Goal: Task Accomplishment & Management: Manage account settings

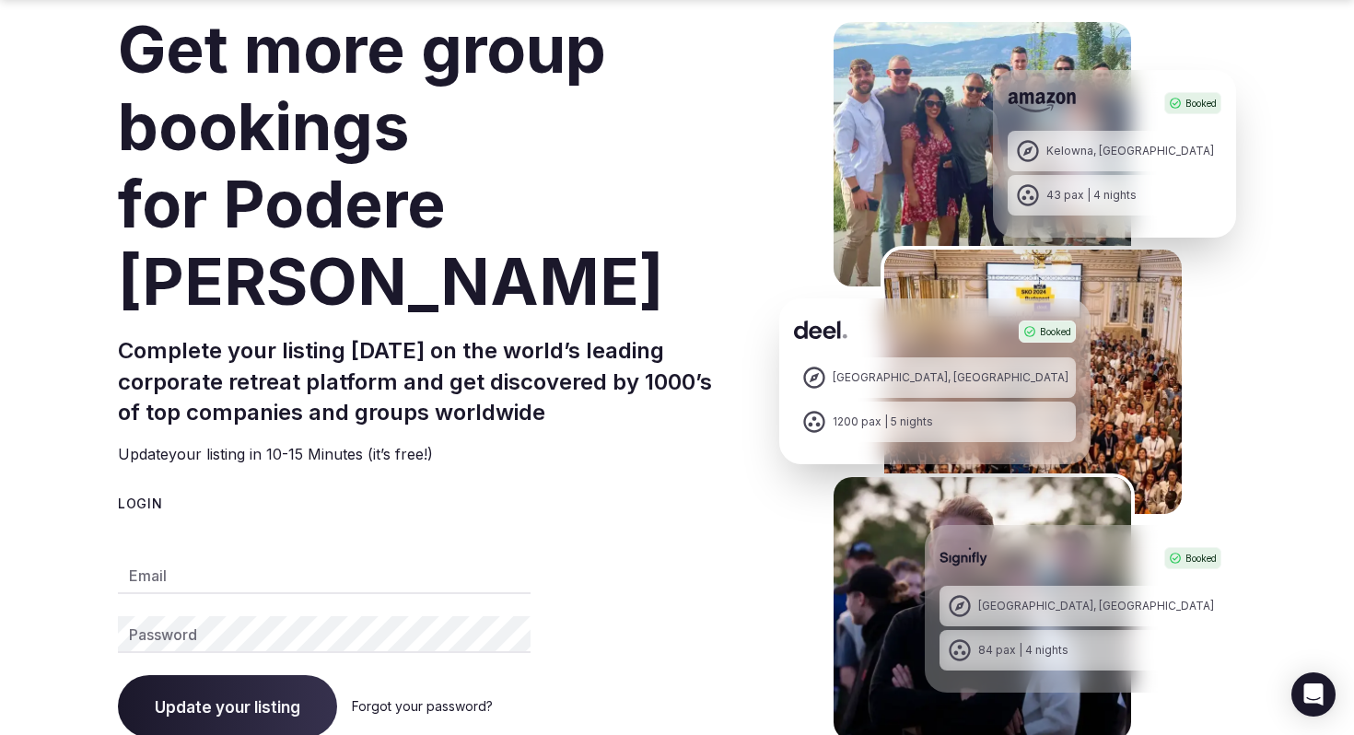
scroll to position [130, 0]
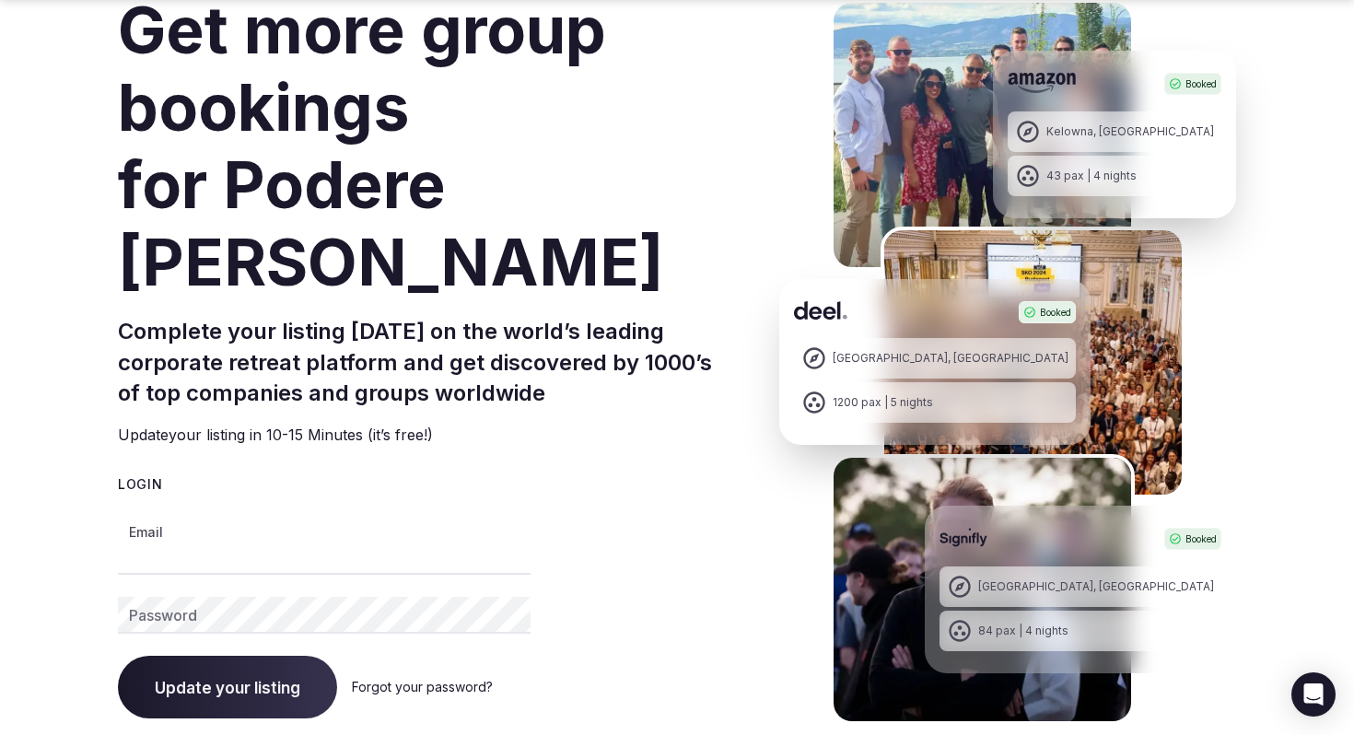
click at [202, 538] on input "Email" at bounding box center [324, 556] width 413 height 37
click at [202, 678] on span "Update your listing" at bounding box center [228, 687] width 146 height 18
click at [209, 538] on input "**********" at bounding box center [324, 556] width 413 height 37
drag, startPoint x: 308, startPoint y: 471, endPoint x: 94, endPoint y: 472, distance: 213.8
click at [94, 472] on section "**********" at bounding box center [677, 432] width 1354 height 955
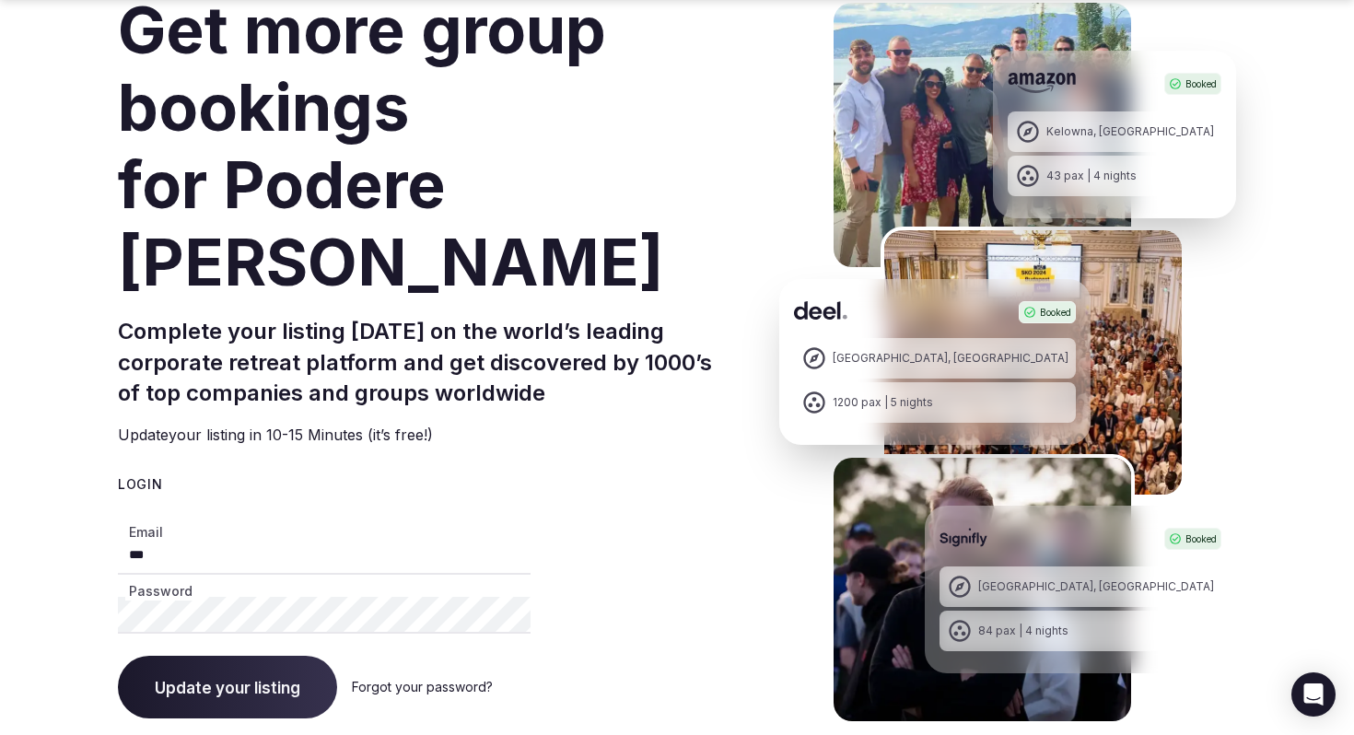
type input "***"
click at [224, 678] on span "Update your listing" at bounding box center [228, 687] width 146 height 18
drag, startPoint x: 190, startPoint y: 480, endPoint x: 120, endPoint y: 479, distance: 70.0
click at [120, 538] on input "***" at bounding box center [324, 556] width 413 height 37
click at [257, 538] on input "Email" at bounding box center [324, 556] width 413 height 37
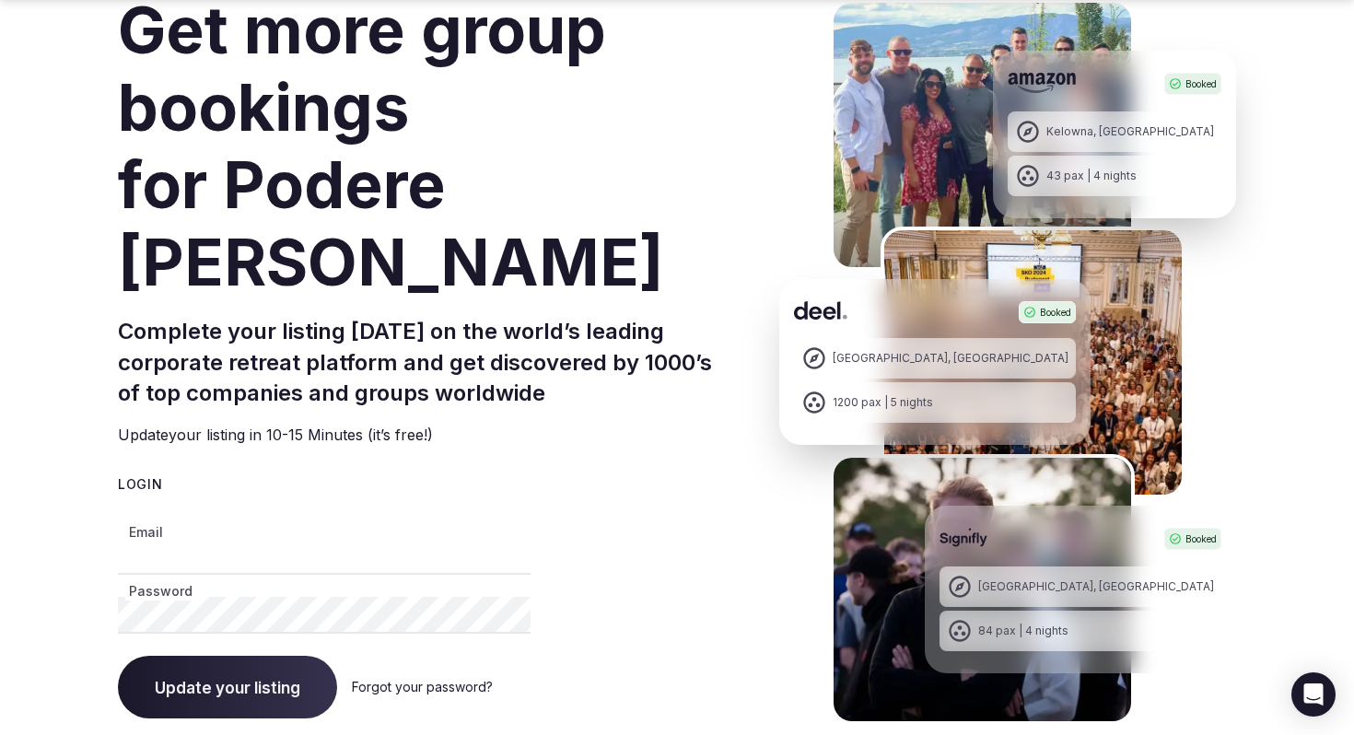
type input "**********"
click at [105, 534] on section "**********" at bounding box center [677, 432] width 1354 height 955
click at [203, 678] on span "Update your listing" at bounding box center [228, 687] width 146 height 18
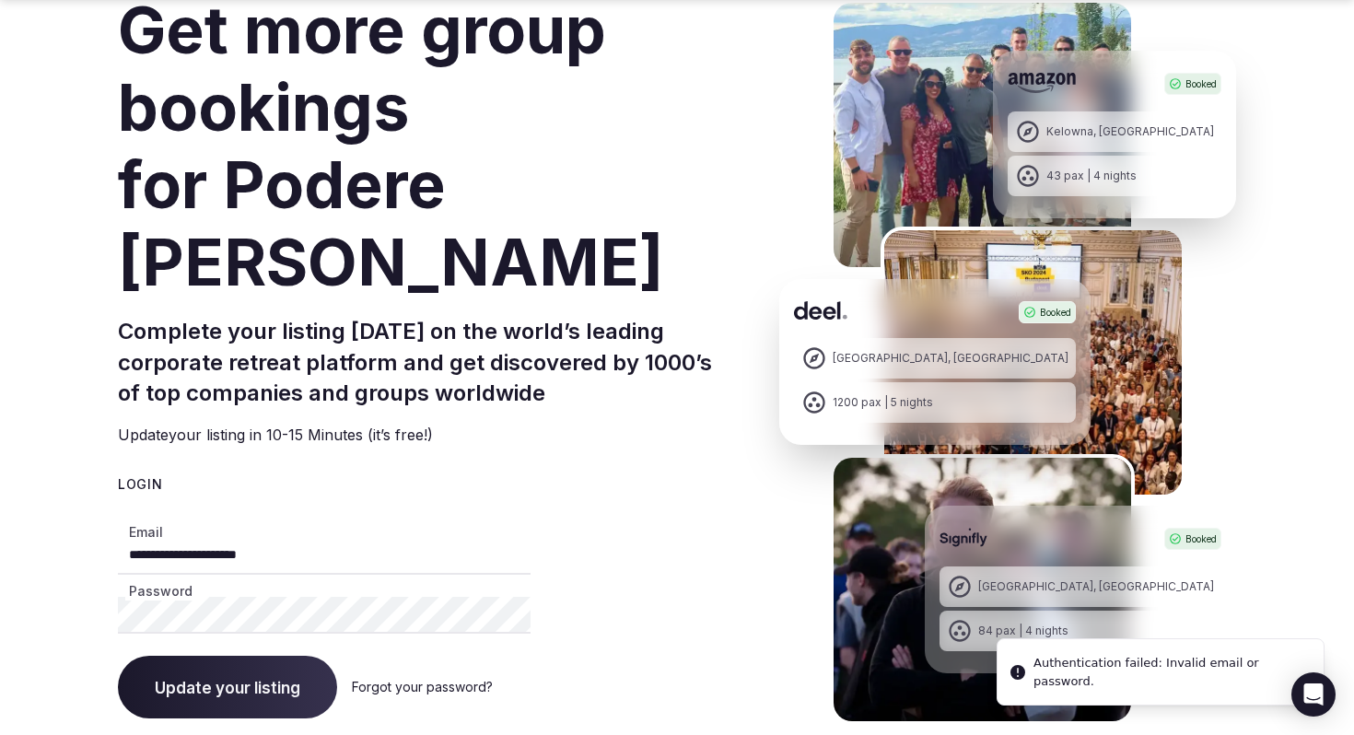
click at [385, 679] on link "Forgot your password?" at bounding box center [422, 687] width 141 height 16
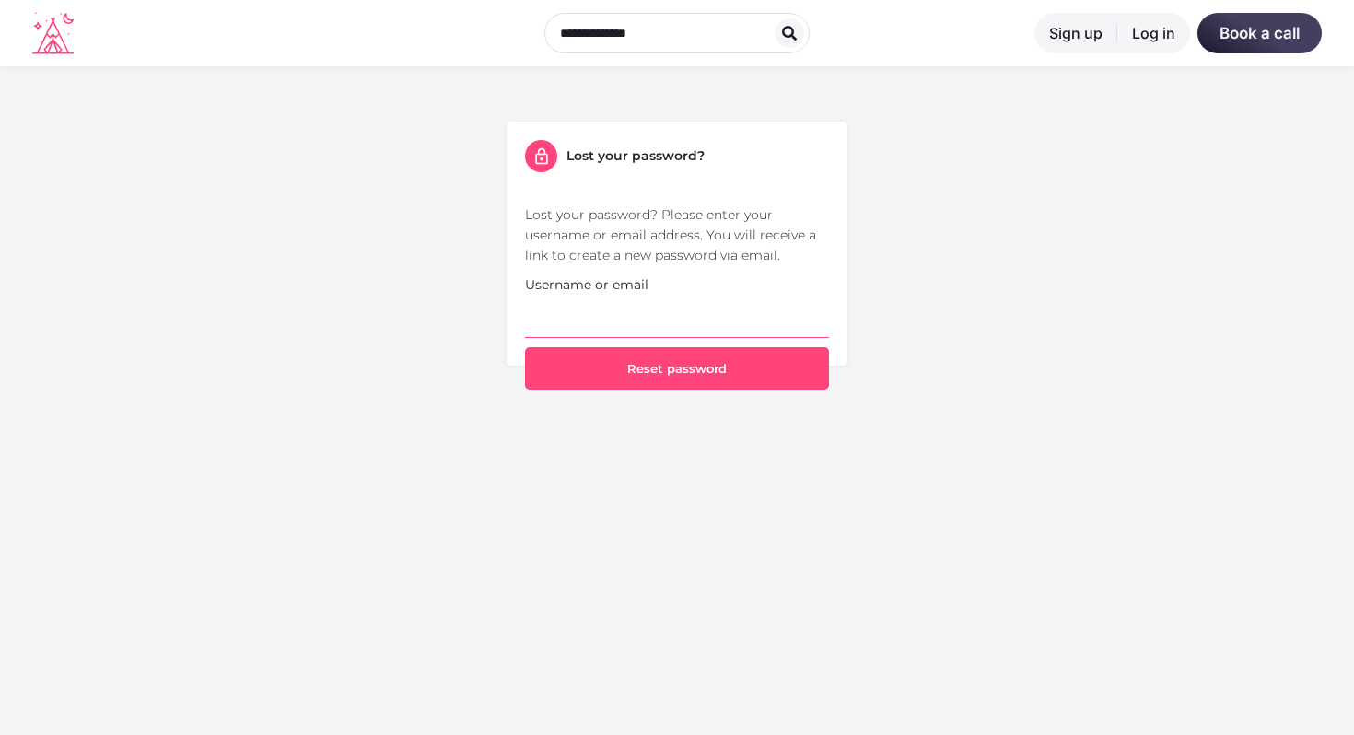
click at [620, 312] on input "Username or email" at bounding box center [677, 316] width 304 height 43
type input "**********"
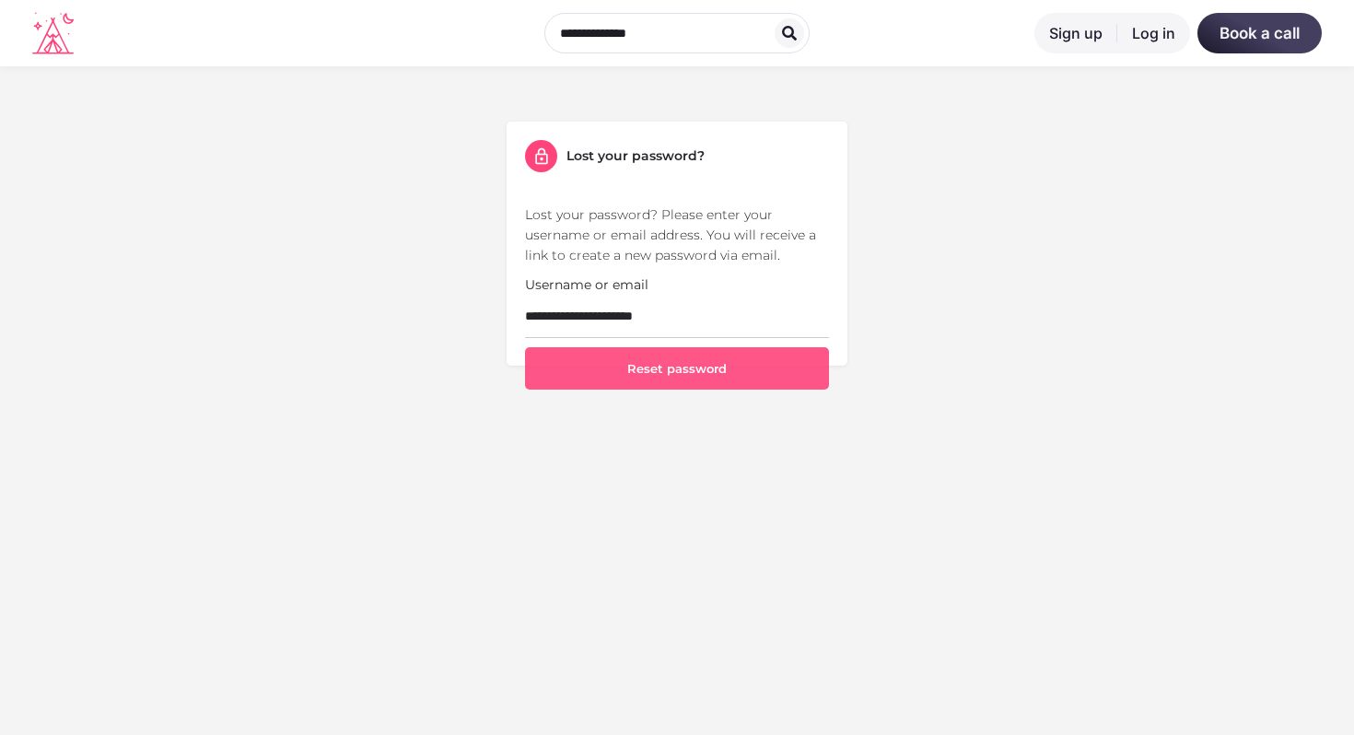
click at [651, 368] on button "Reset password" at bounding box center [677, 368] width 304 height 42
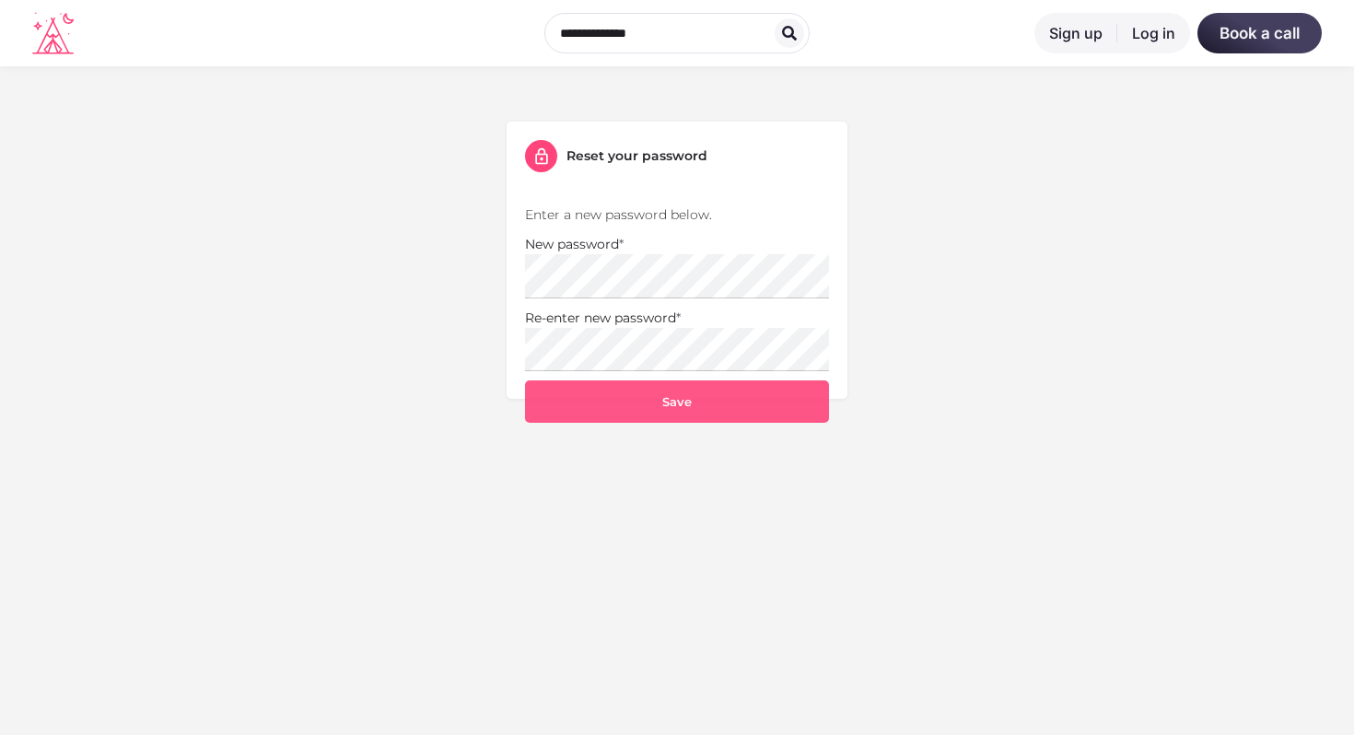
click at [669, 400] on button "Save" at bounding box center [677, 402] width 304 height 42
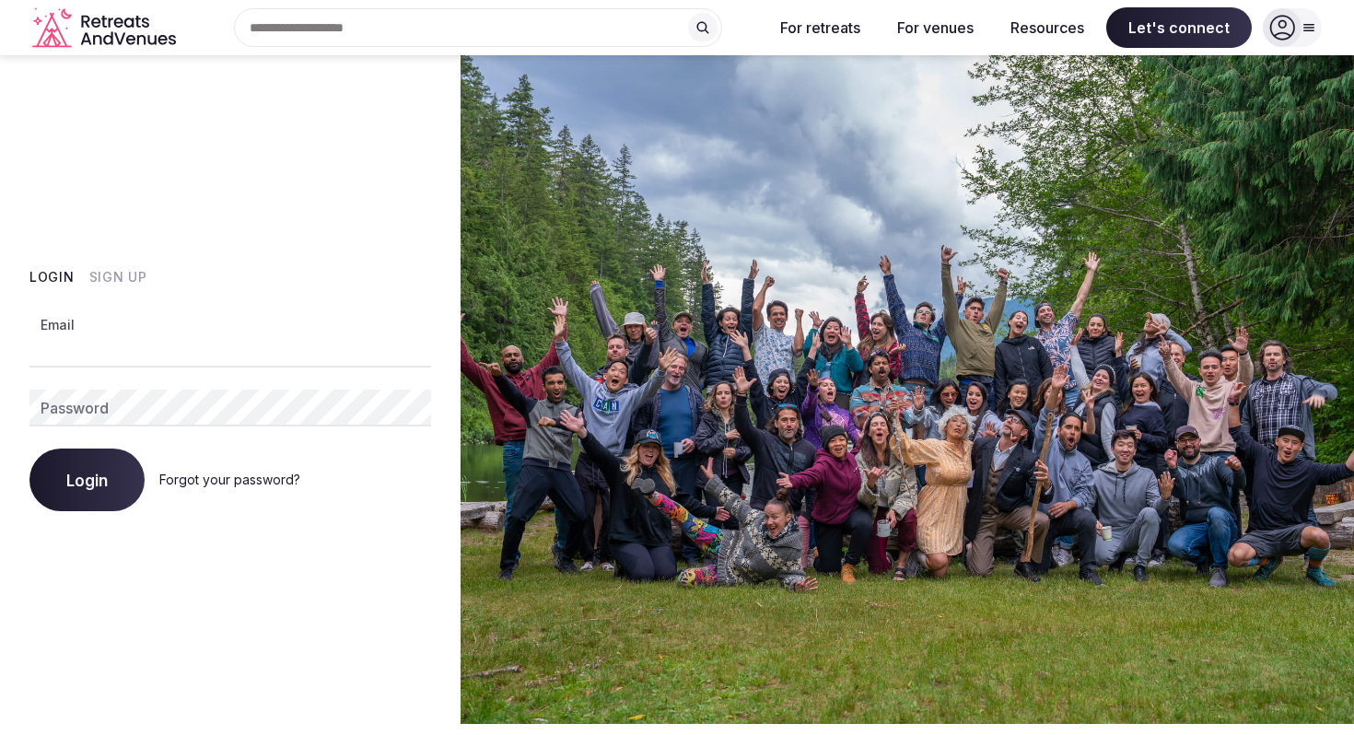
click at [142, 342] on input "Email" at bounding box center [230, 349] width 402 height 37
type input "**********"
click at [76, 484] on span "Login" at bounding box center [86, 480] width 41 height 18
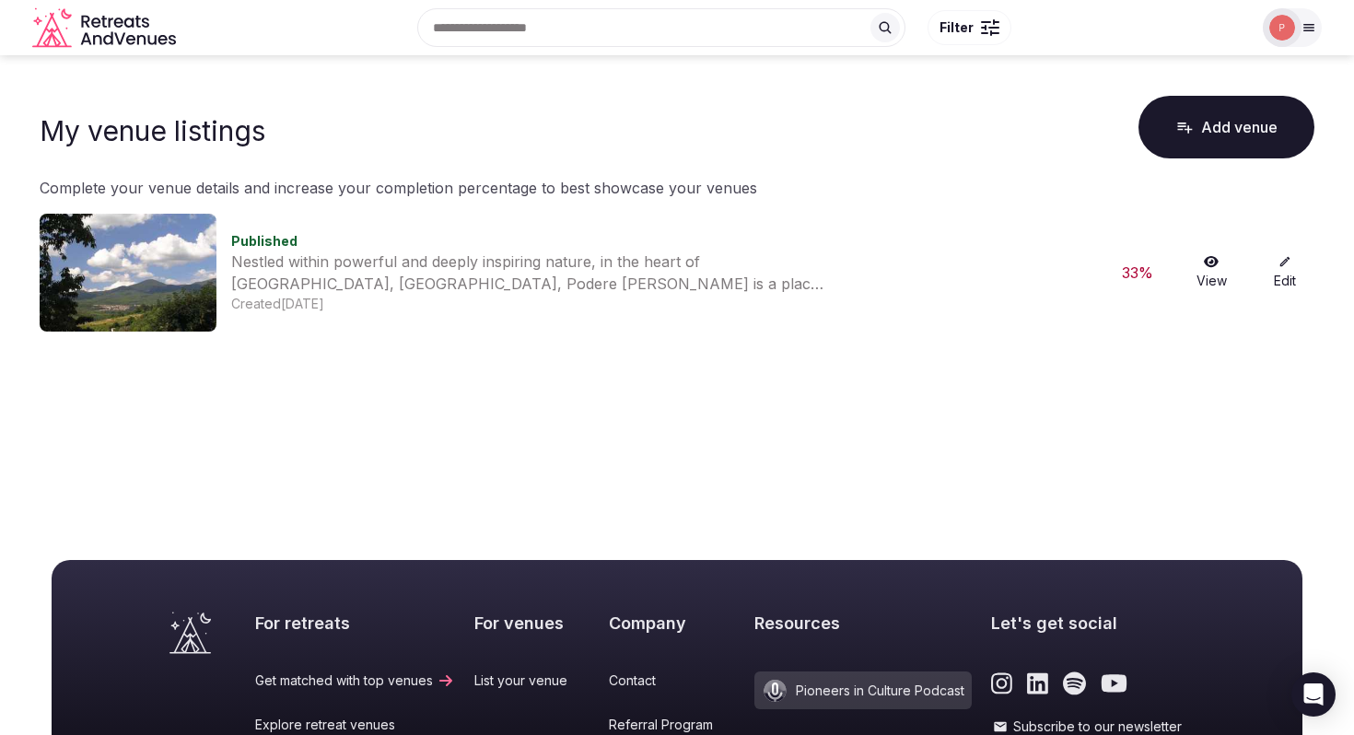
click at [151, 284] on img at bounding box center [128, 273] width 177 height 118
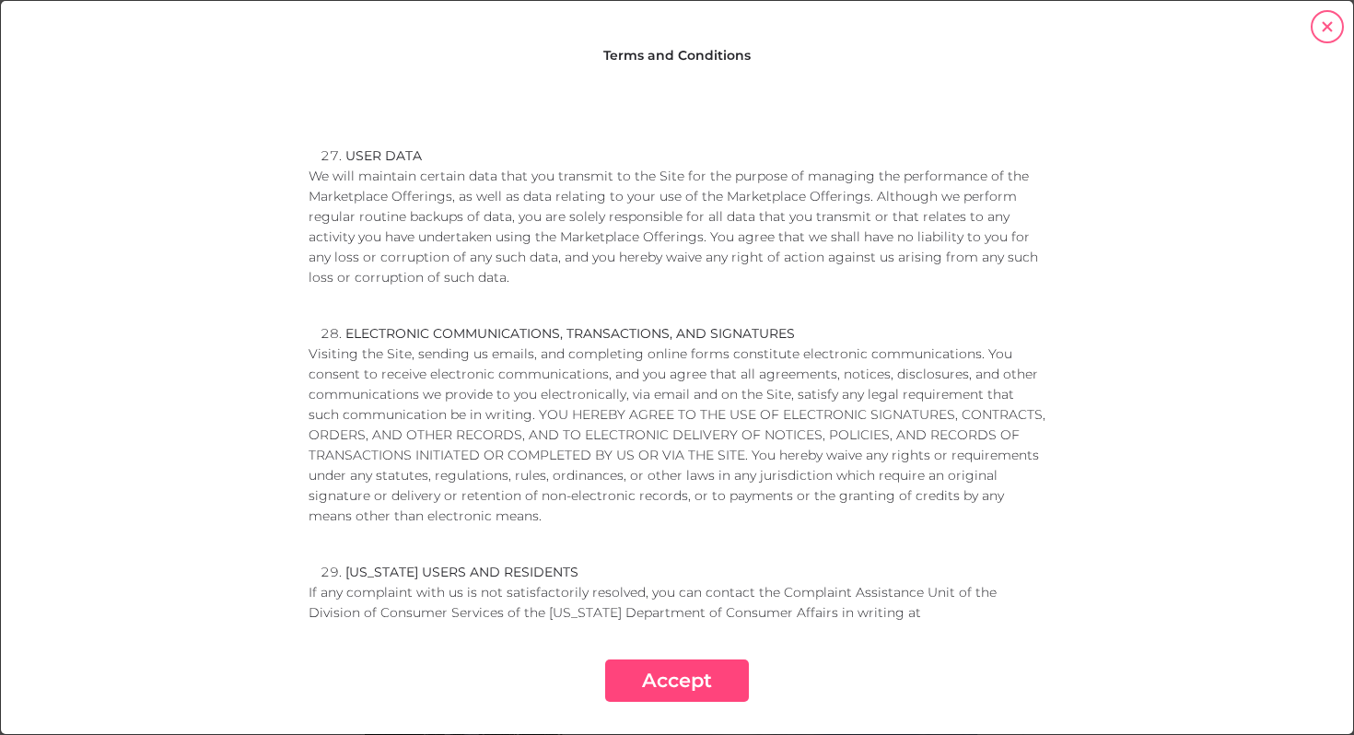
scroll to position [10296, 0]
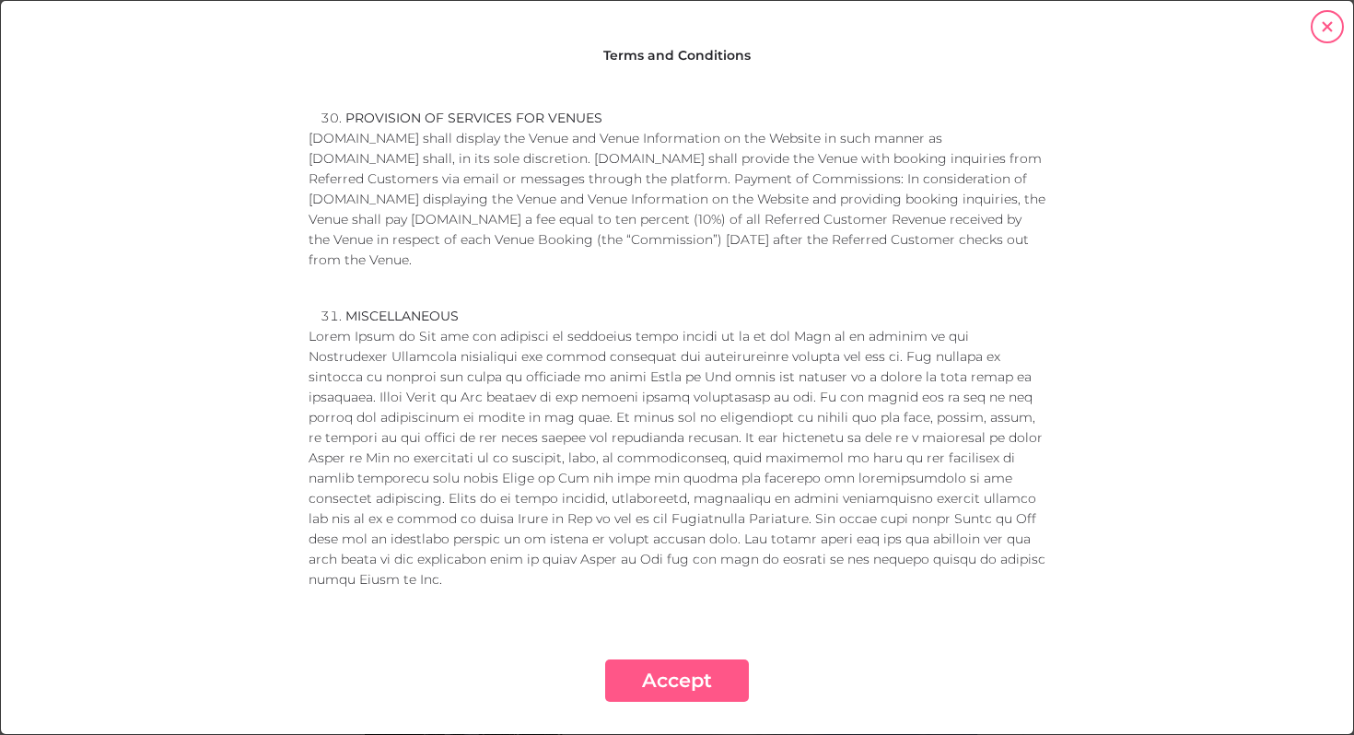
click at [687, 676] on button "Accept" at bounding box center [677, 681] width 144 height 42
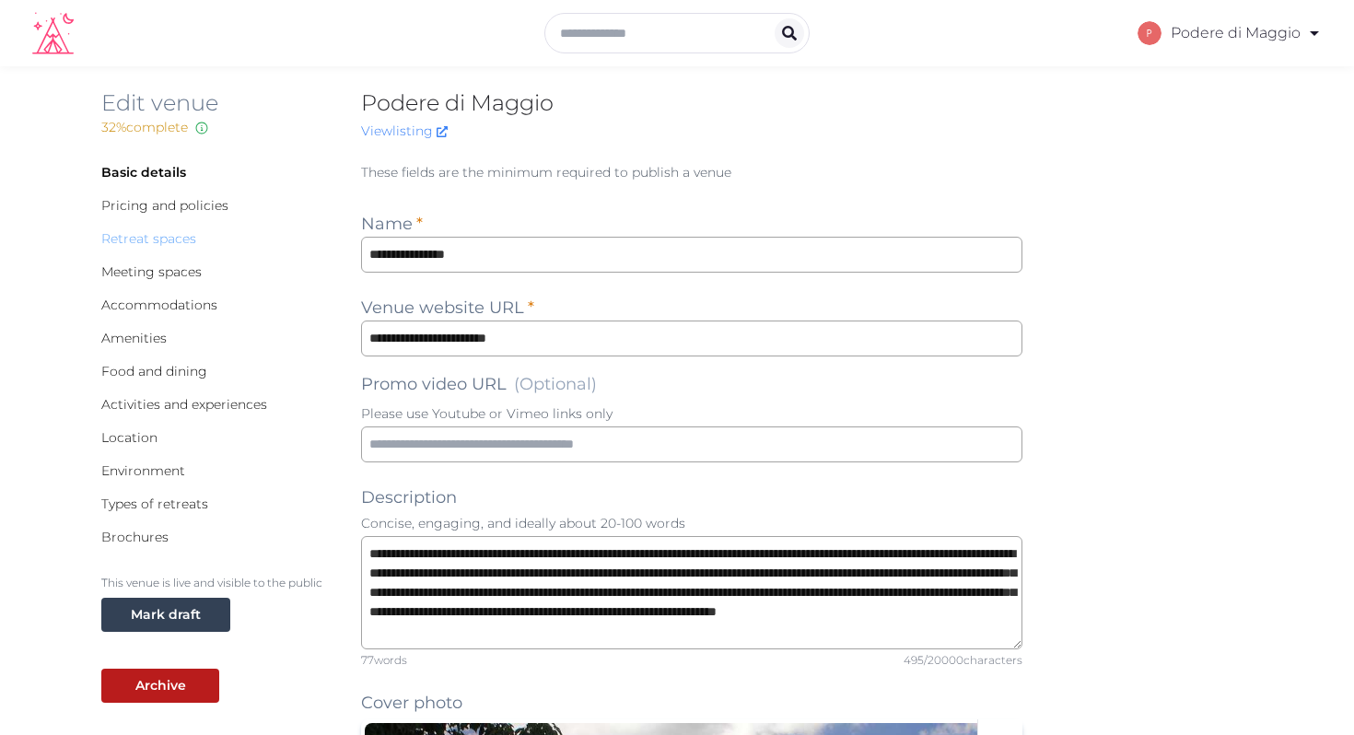
click at [150, 234] on link "Retreat spaces" at bounding box center [148, 238] width 95 height 17
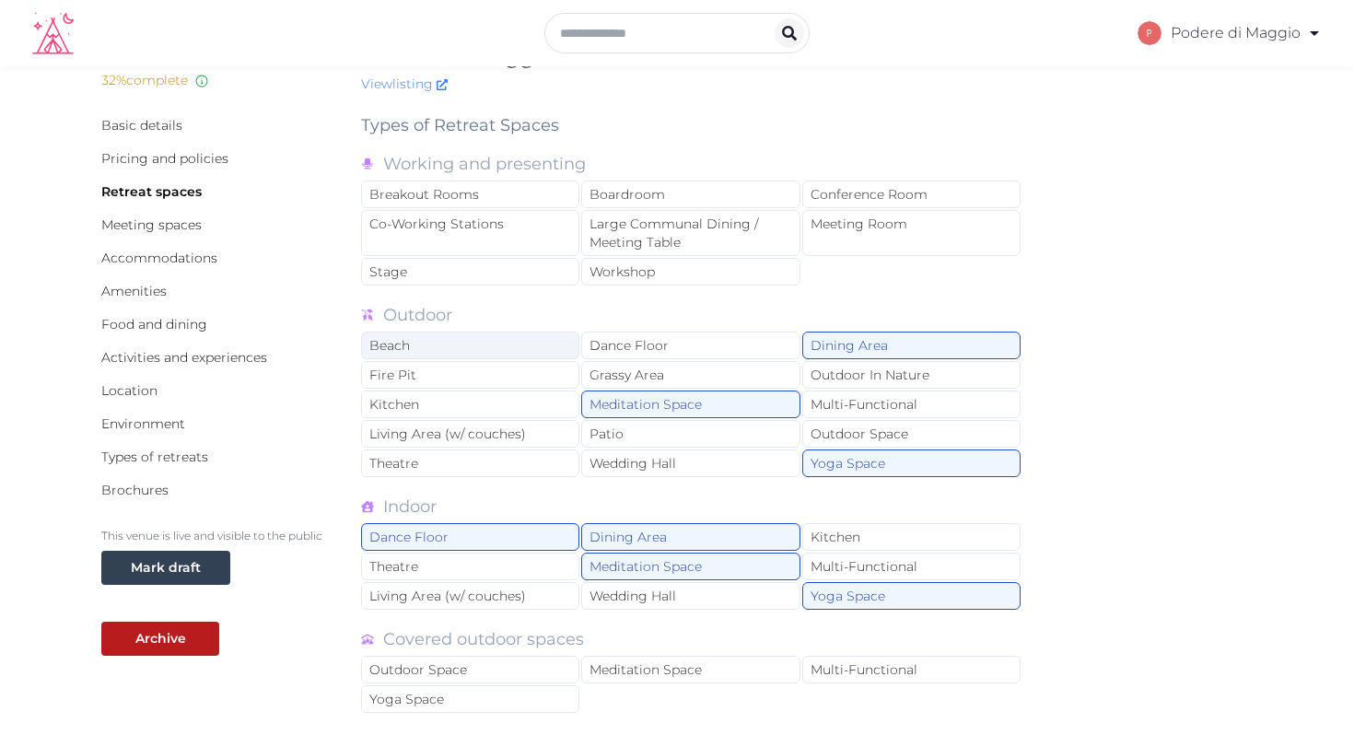
scroll to position [50, 0]
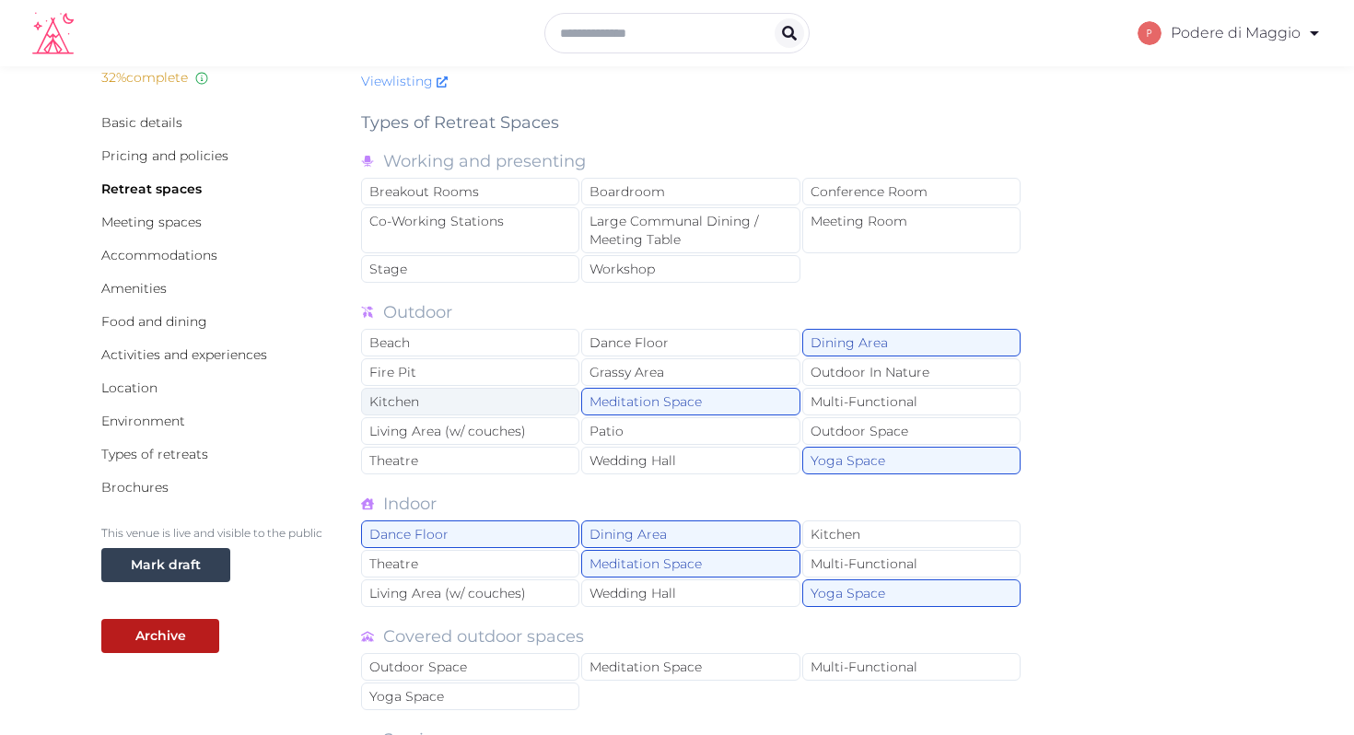
click at [450, 396] on div "Kitchen" at bounding box center [470, 402] width 218 height 28
click at [972, 369] on div "Outdoor In Nature" at bounding box center [911, 372] width 218 height 28
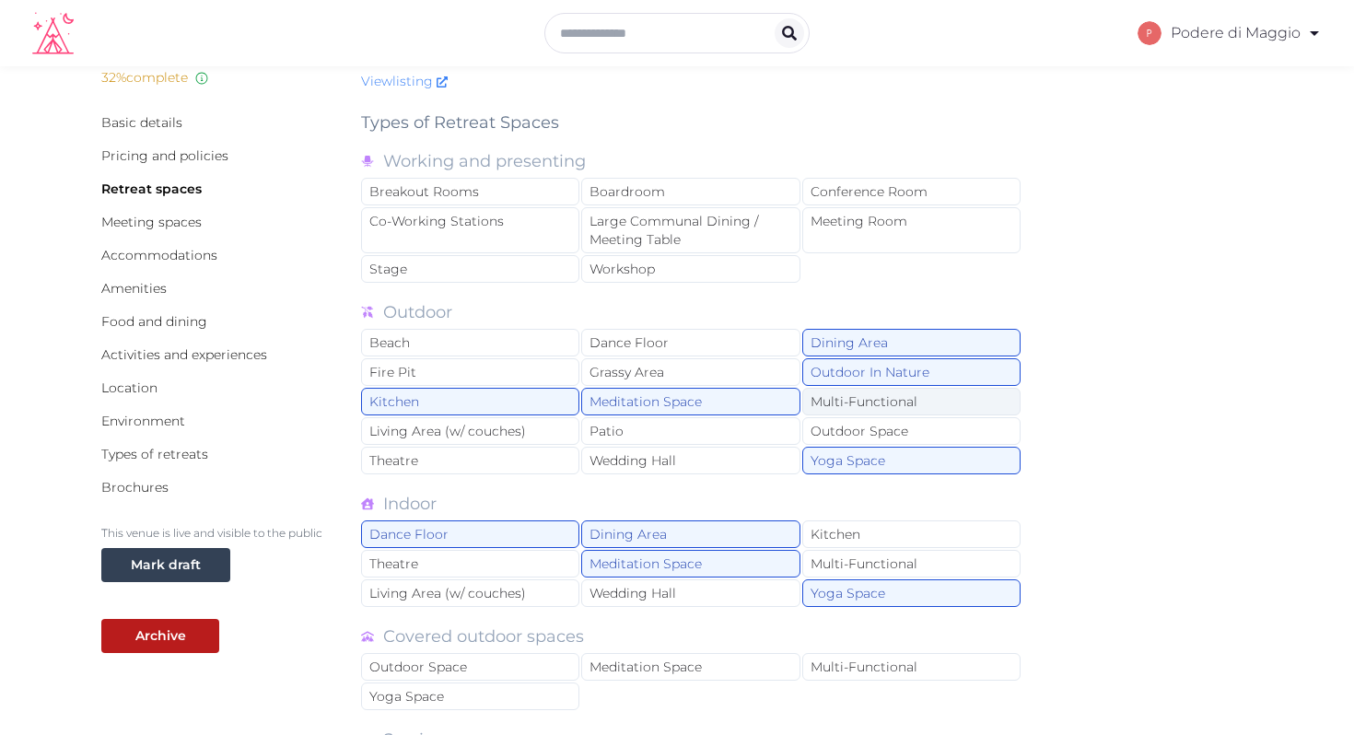
click at [965, 399] on div "Multi-Functional" at bounding box center [911, 402] width 218 height 28
click at [959, 429] on div "Outdoor Space" at bounding box center [911, 431] width 218 height 28
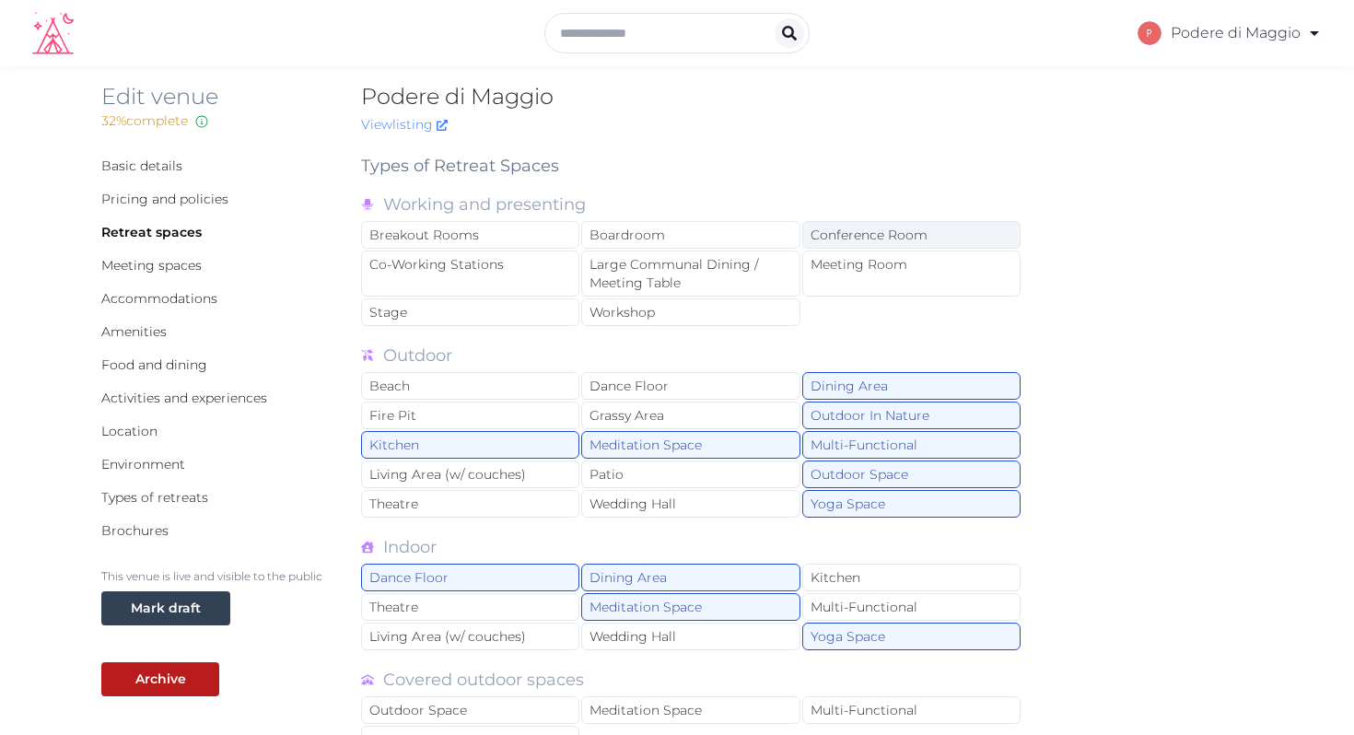
scroll to position [0, 0]
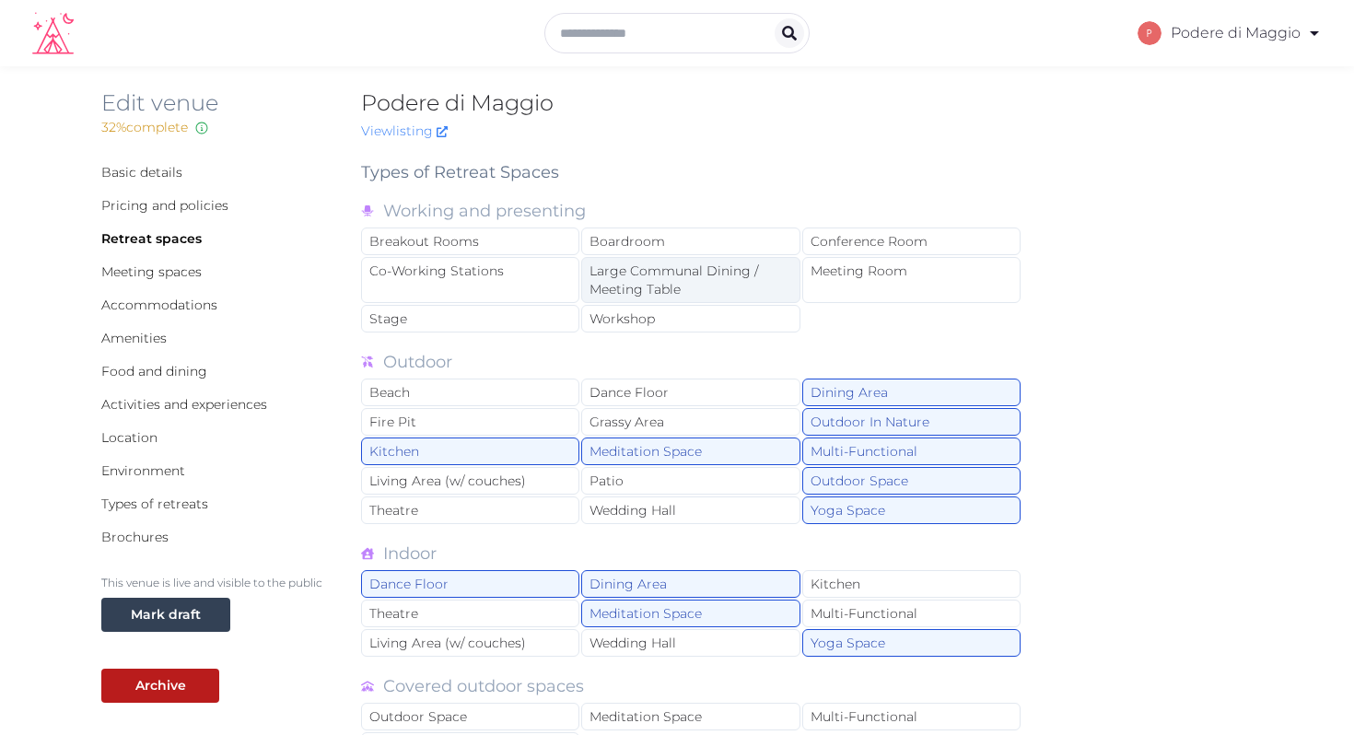
click at [709, 286] on div "Large Communal Dining / Meeting Table" at bounding box center [690, 280] width 218 height 46
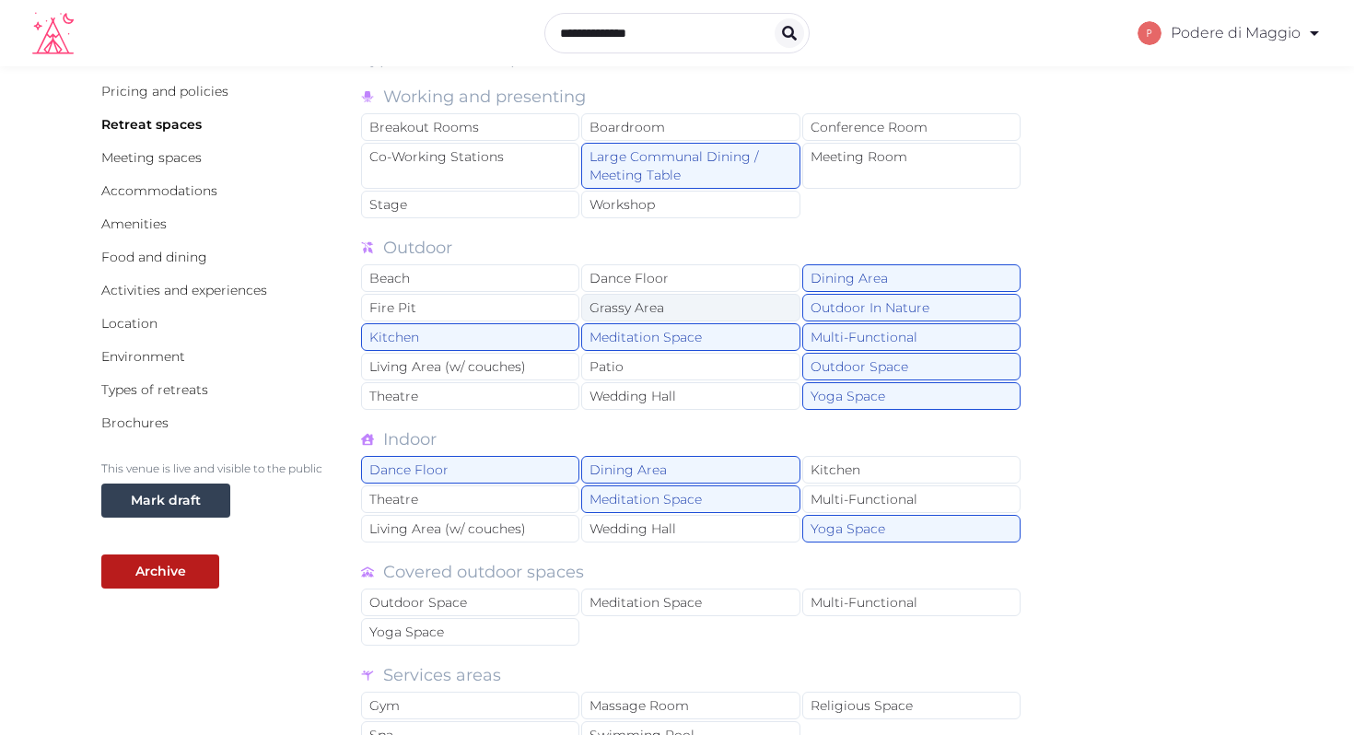
scroll to position [116, 0]
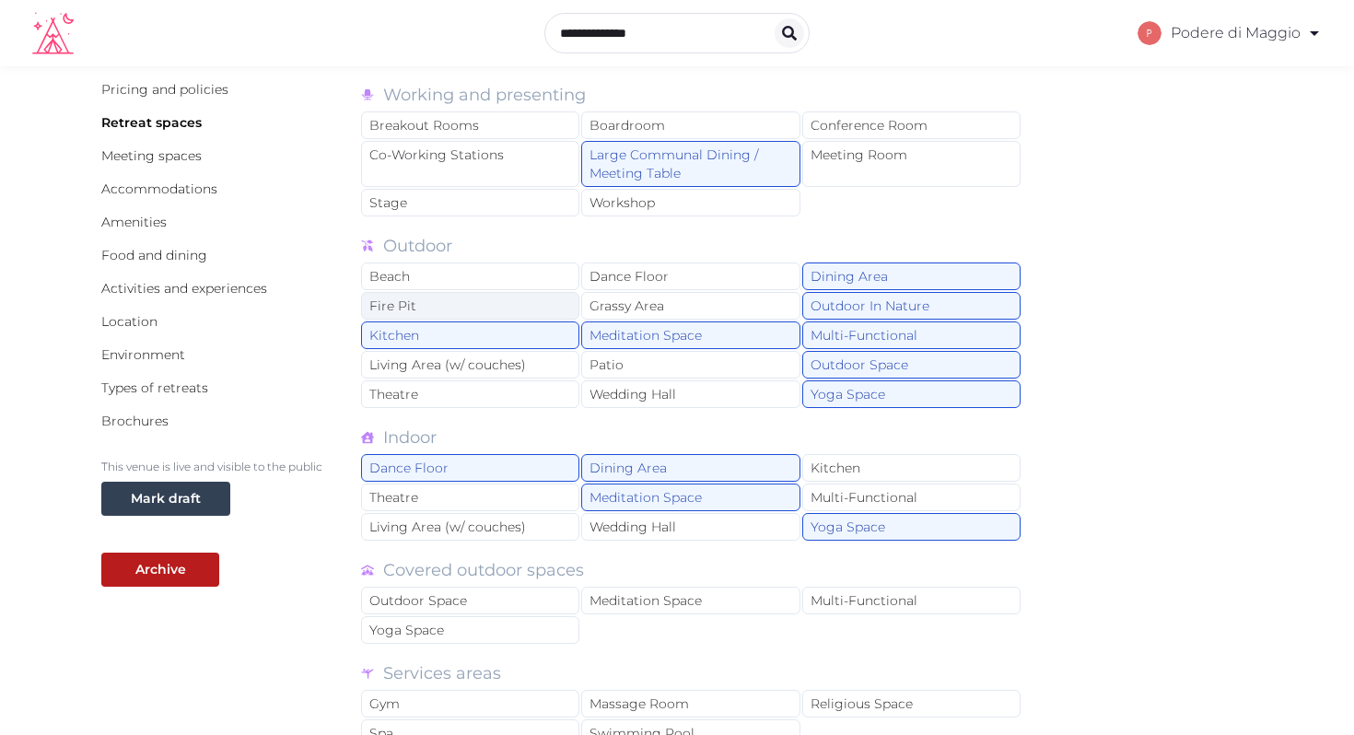
click at [503, 299] on div "Fire Pit" at bounding box center [470, 306] width 218 height 28
click at [536, 362] on div "Living Area (w/ couches)" at bounding box center [470, 365] width 218 height 28
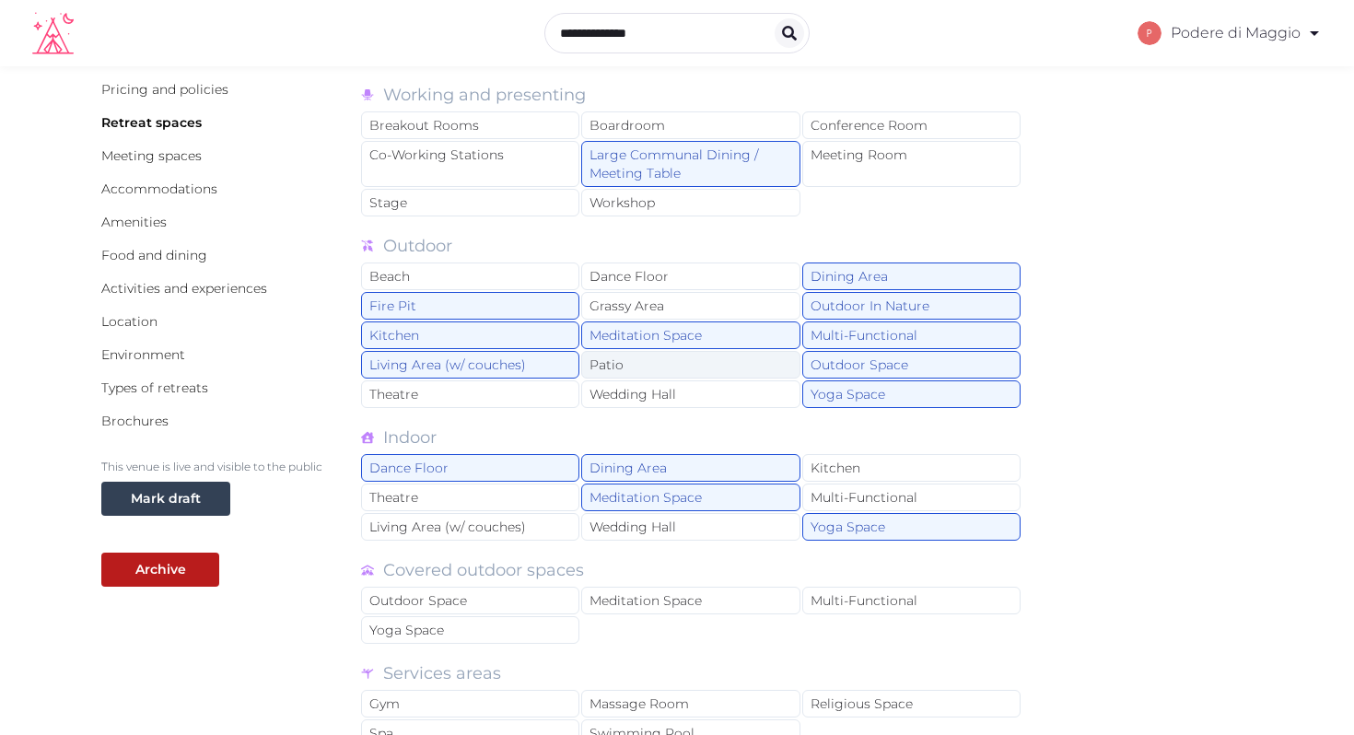
click at [627, 362] on div "Patio" at bounding box center [690, 365] width 218 height 28
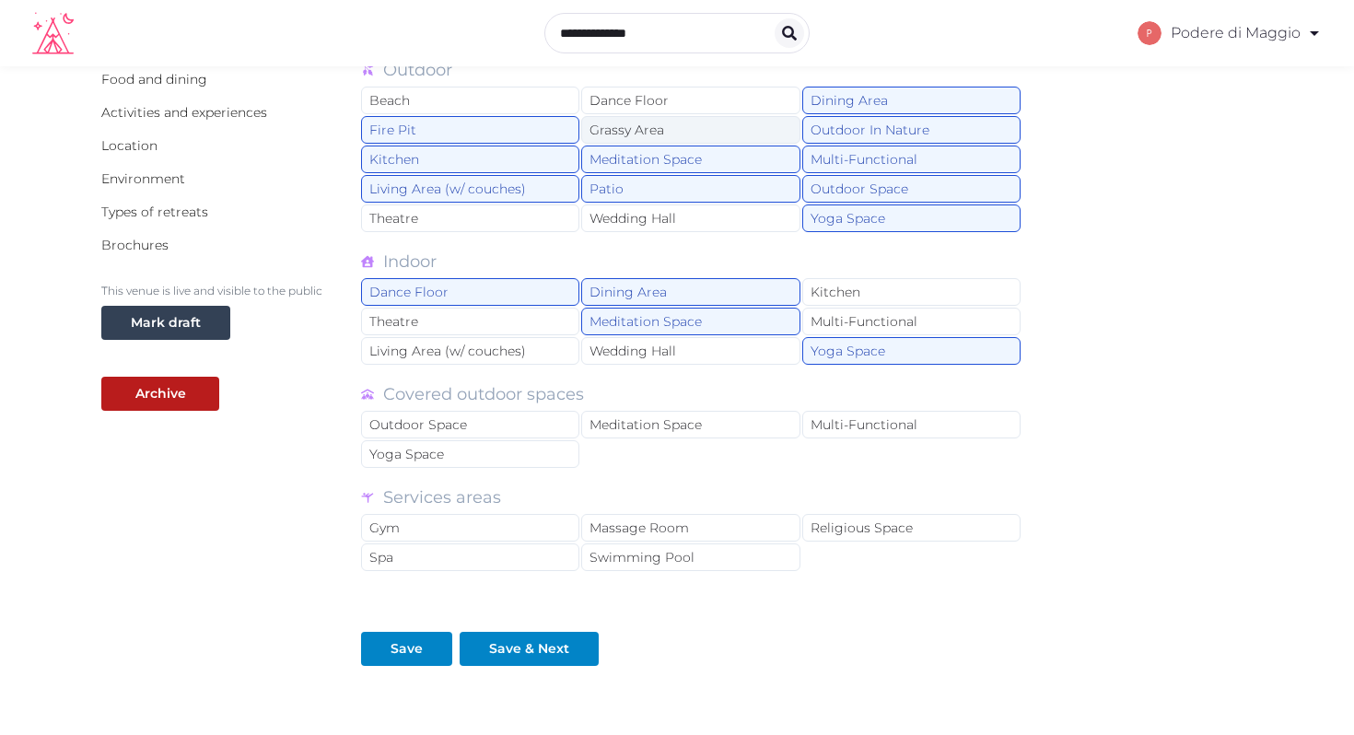
scroll to position [293, 0]
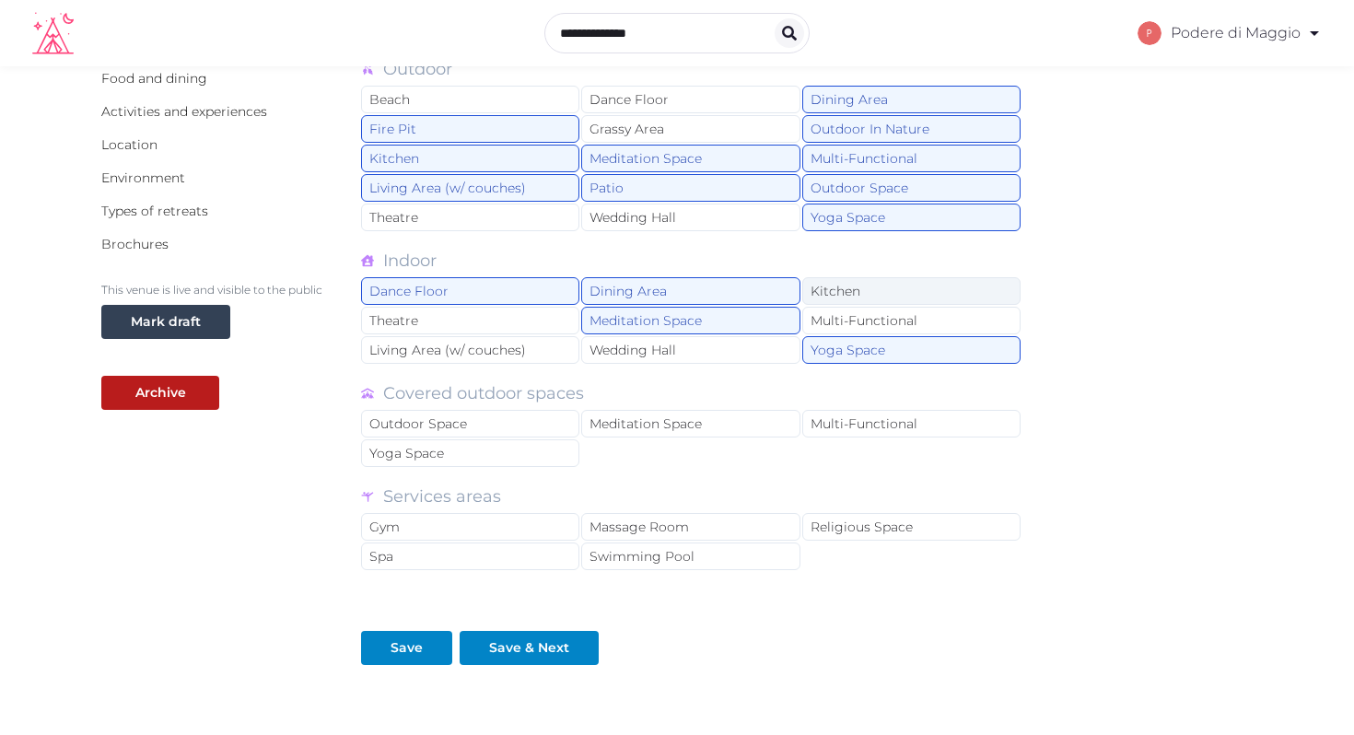
click at [842, 287] on div "Kitchen" at bounding box center [911, 291] width 218 height 28
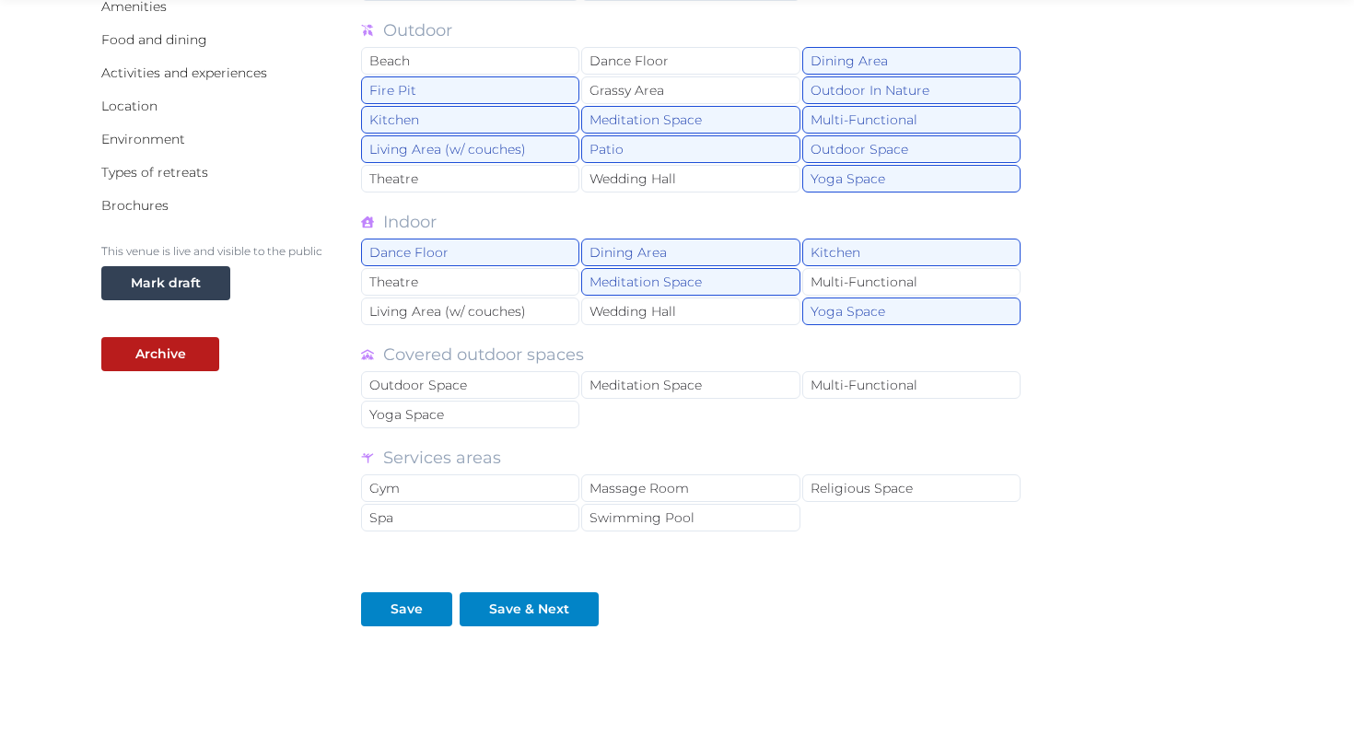
scroll to position [336, 0]
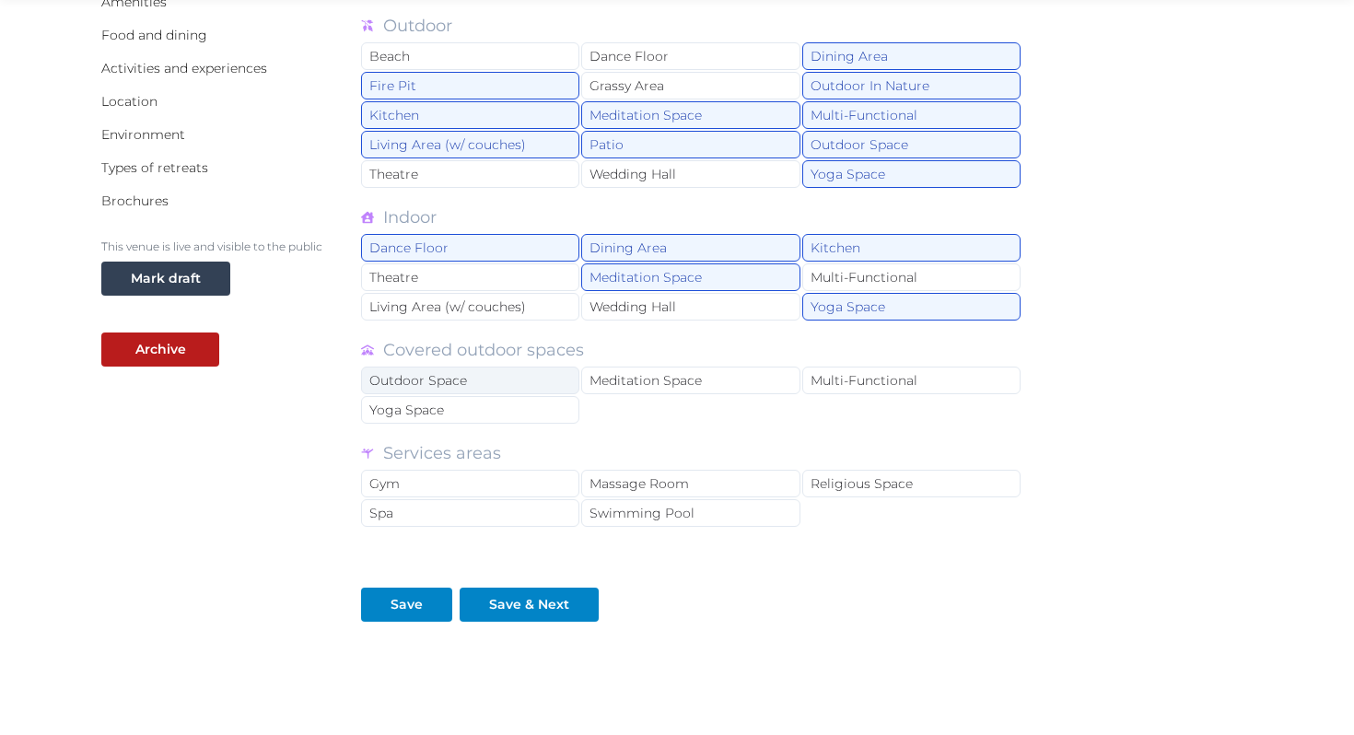
click at [483, 379] on div "Outdoor Space" at bounding box center [470, 381] width 218 height 28
click at [632, 371] on div "Meditation Space" at bounding box center [690, 381] width 218 height 28
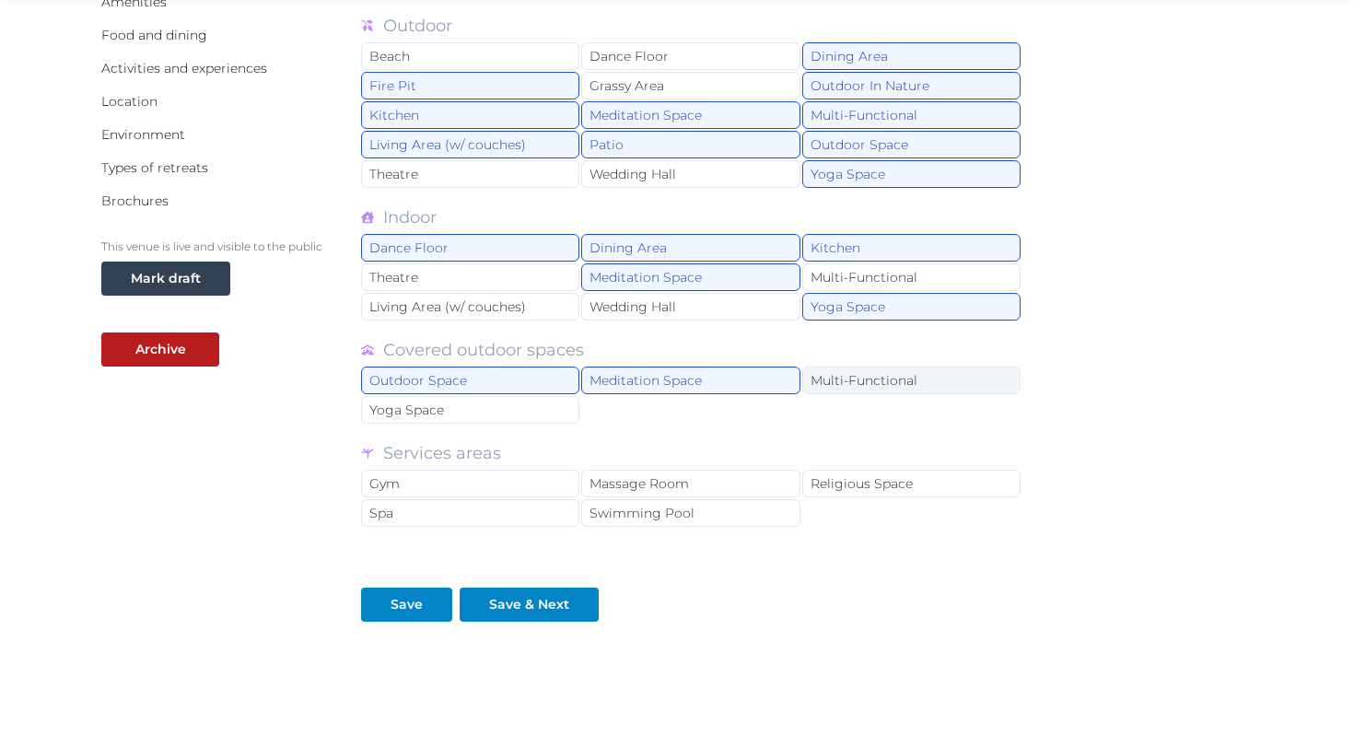
click at [842, 375] on div "Multi-Functional" at bounding box center [911, 381] width 218 height 28
click at [498, 407] on div "Yoga Space" at bounding box center [470, 410] width 218 height 28
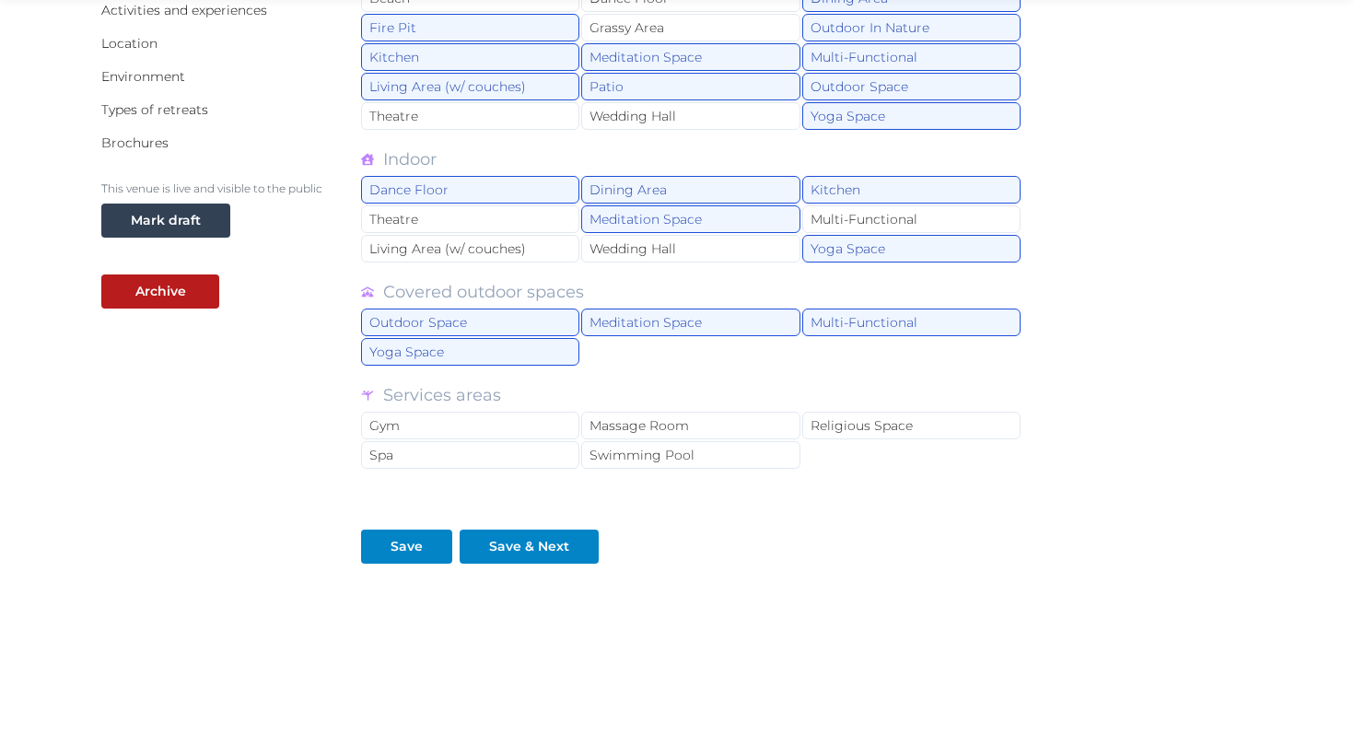
scroll to position [400, 0]
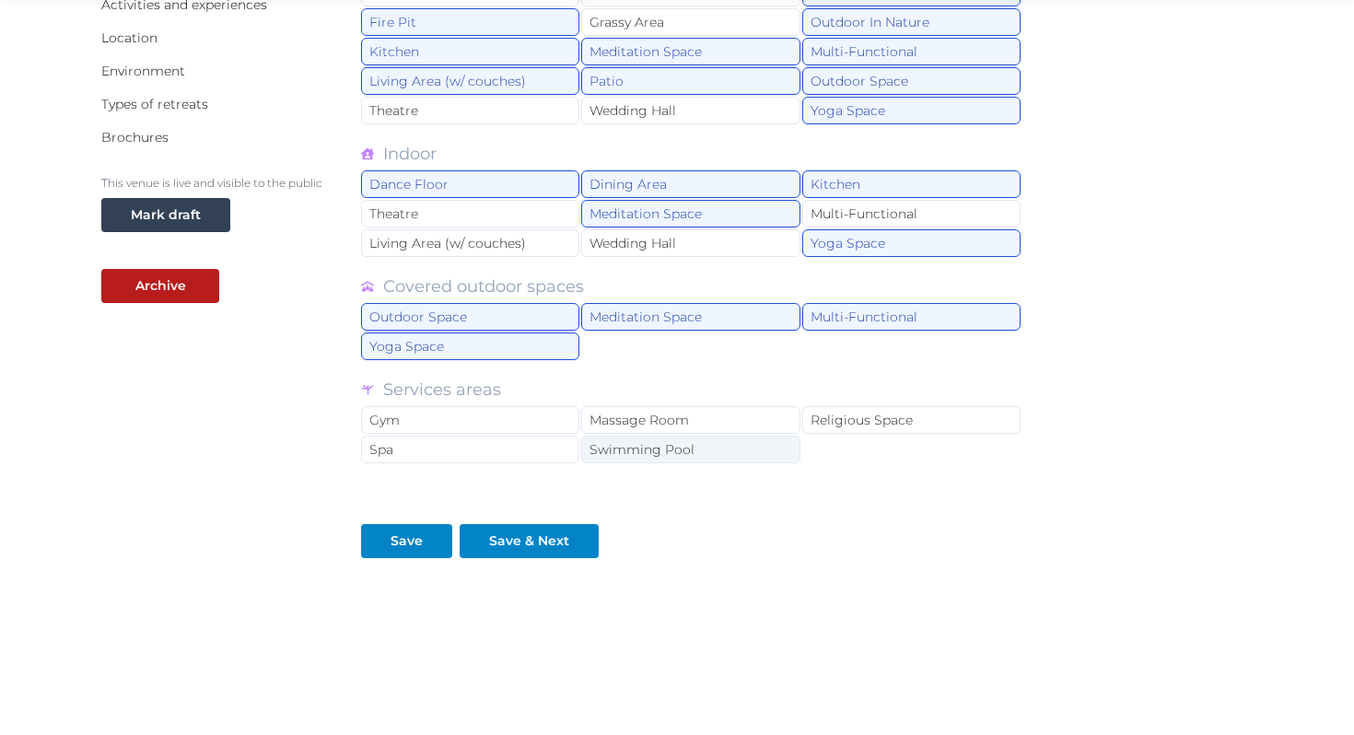
click at [627, 446] on div "Swimming Pool" at bounding box center [690, 450] width 218 height 28
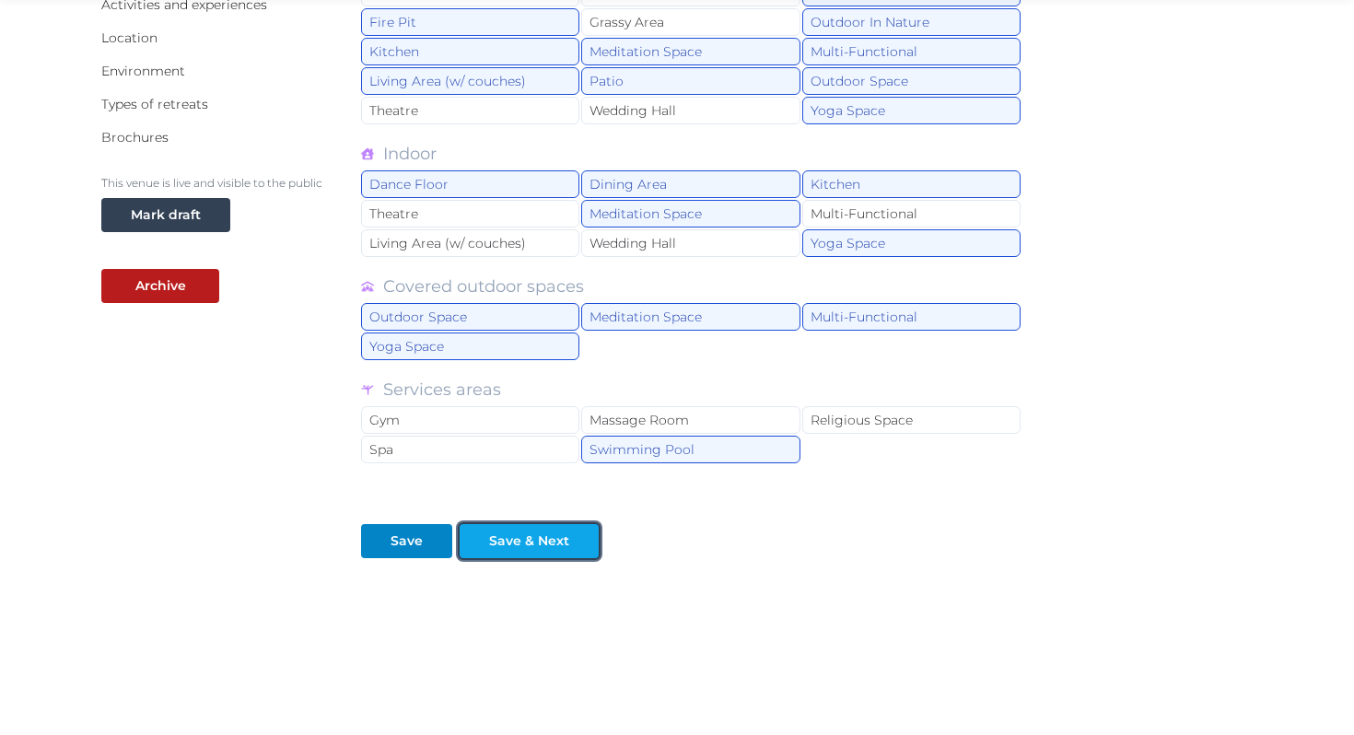
click at [517, 535] on div "Save & Next" at bounding box center [529, 541] width 80 height 19
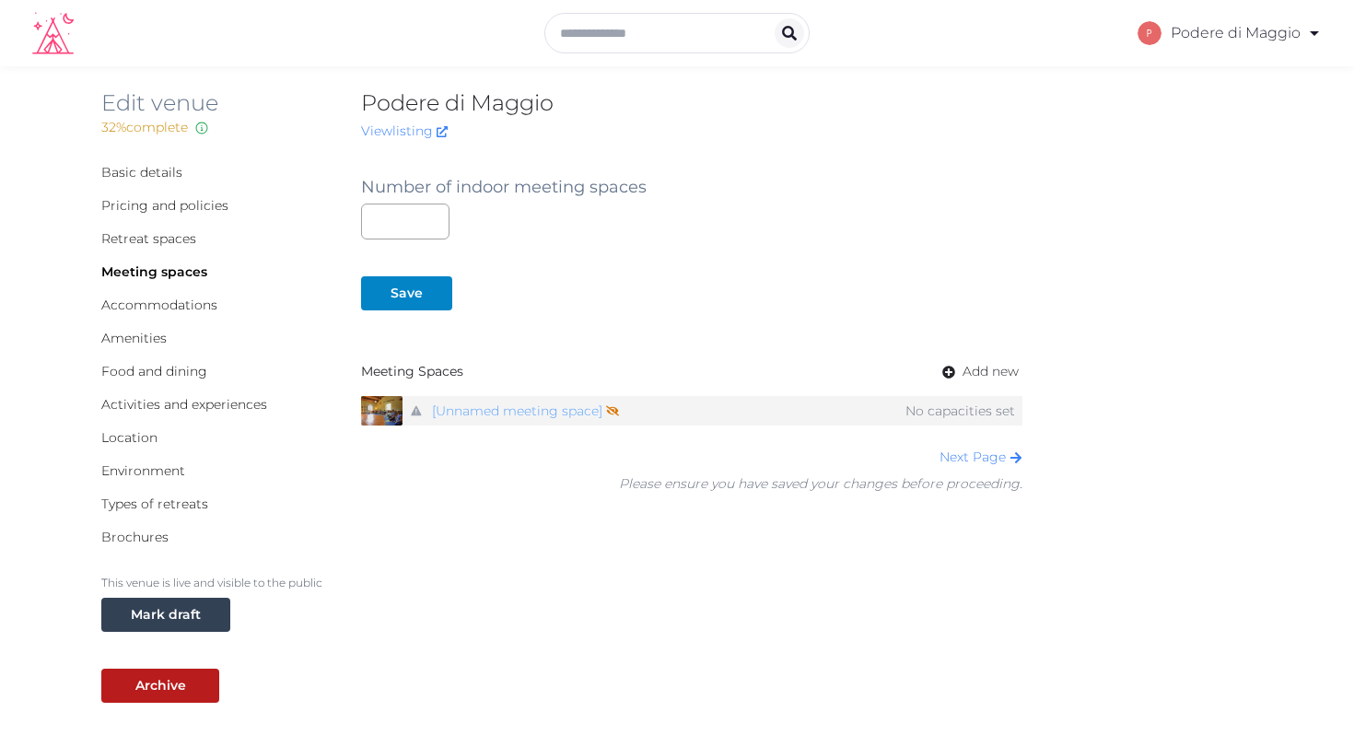
click at [459, 407] on link "[Unnamed meeting space] Not shown on profile until a name, description, and pho…" at bounding box center [525, 411] width 187 height 27
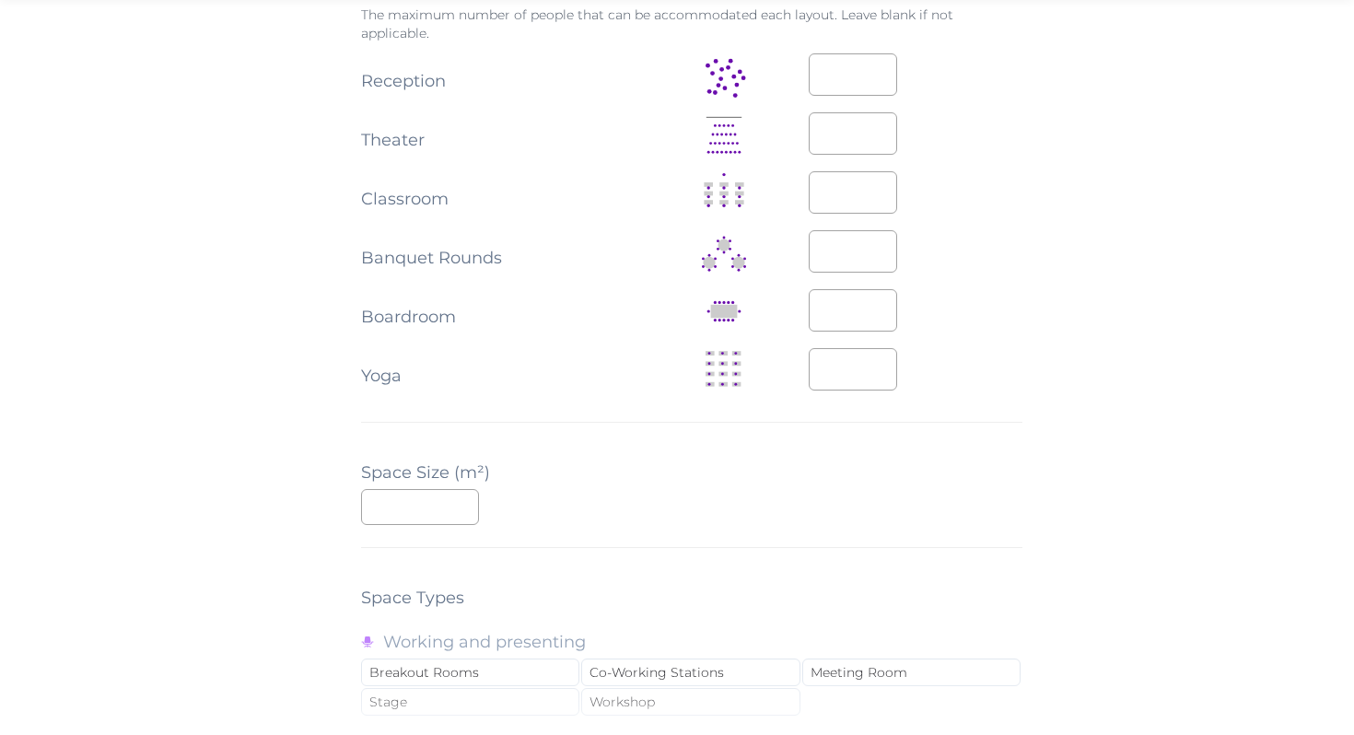
scroll to position [1026, 0]
type input "*"
click at [882, 362] on input "*" at bounding box center [853, 368] width 88 height 42
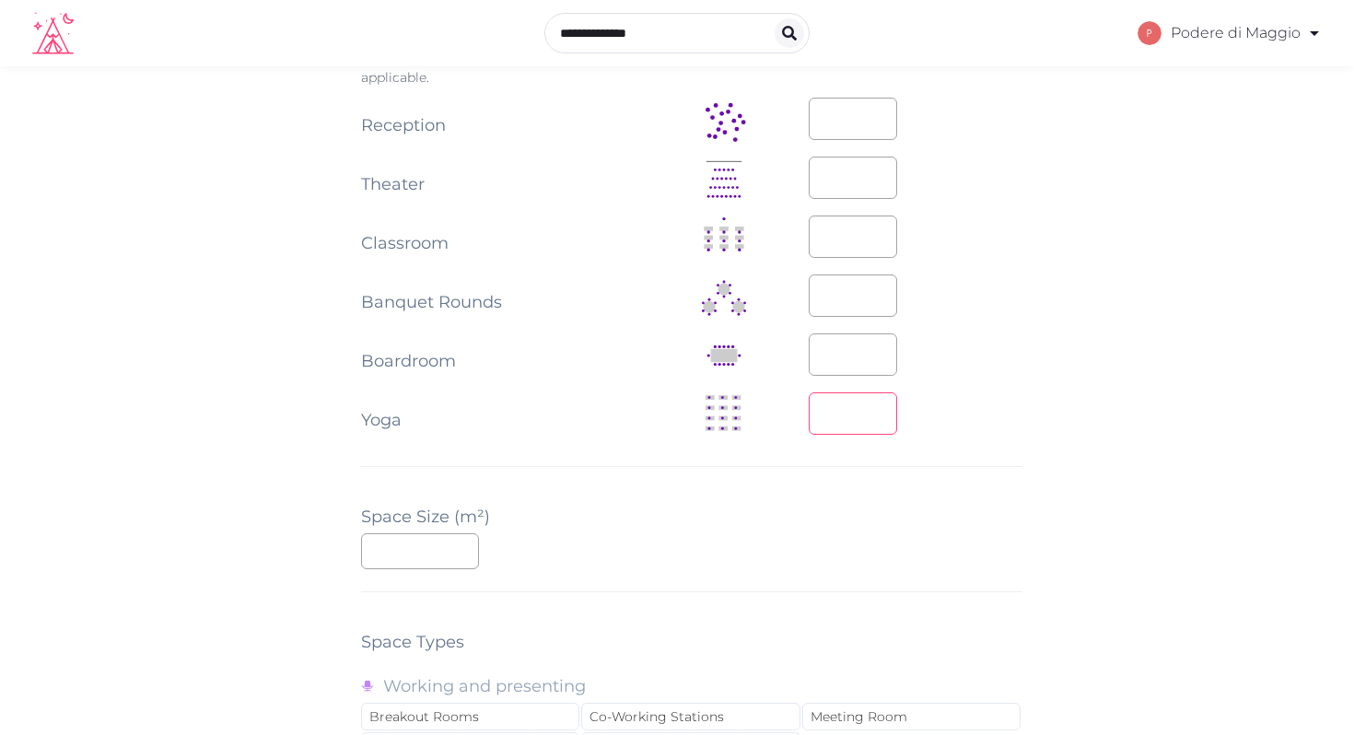
scroll to position [966, 0]
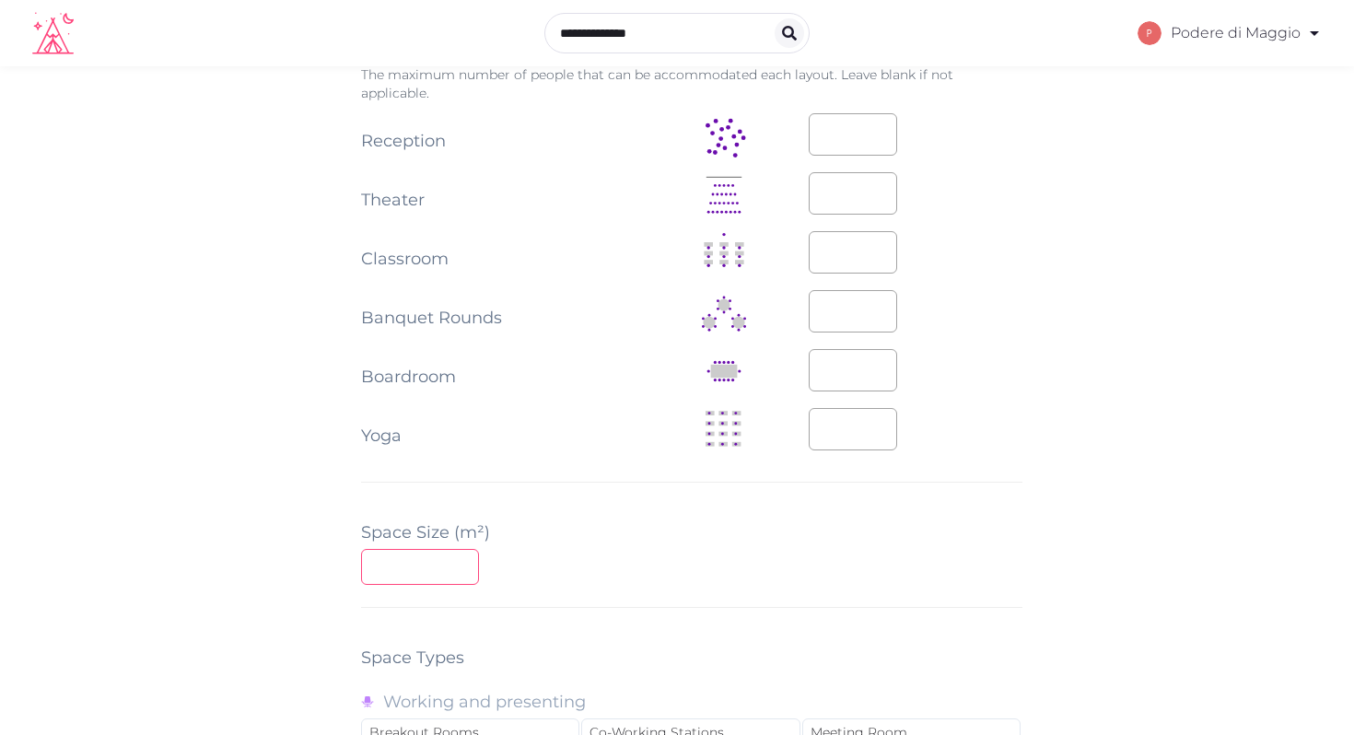
click at [437, 561] on input "number" at bounding box center [420, 567] width 118 height 36
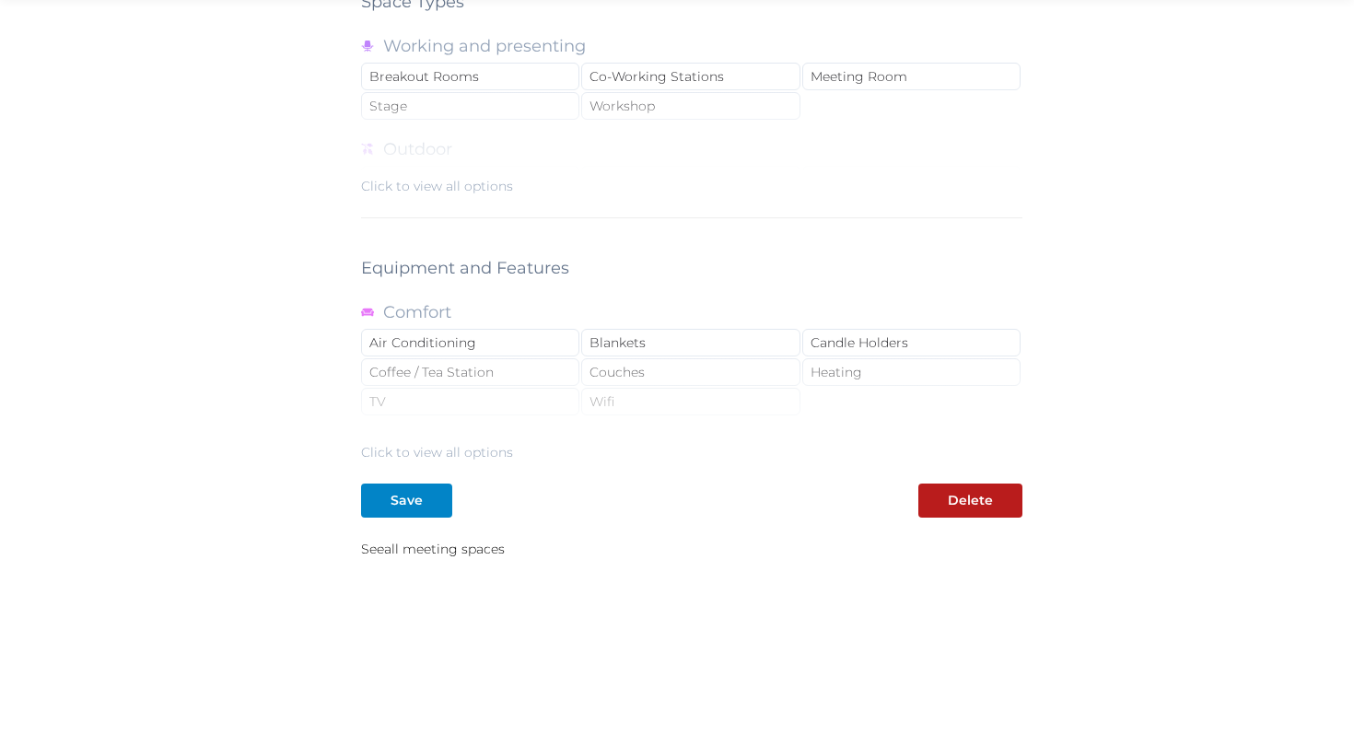
scroll to position [1622, 0]
type input "**"
click at [620, 336] on div "Blankets" at bounding box center [690, 343] width 218 height 28
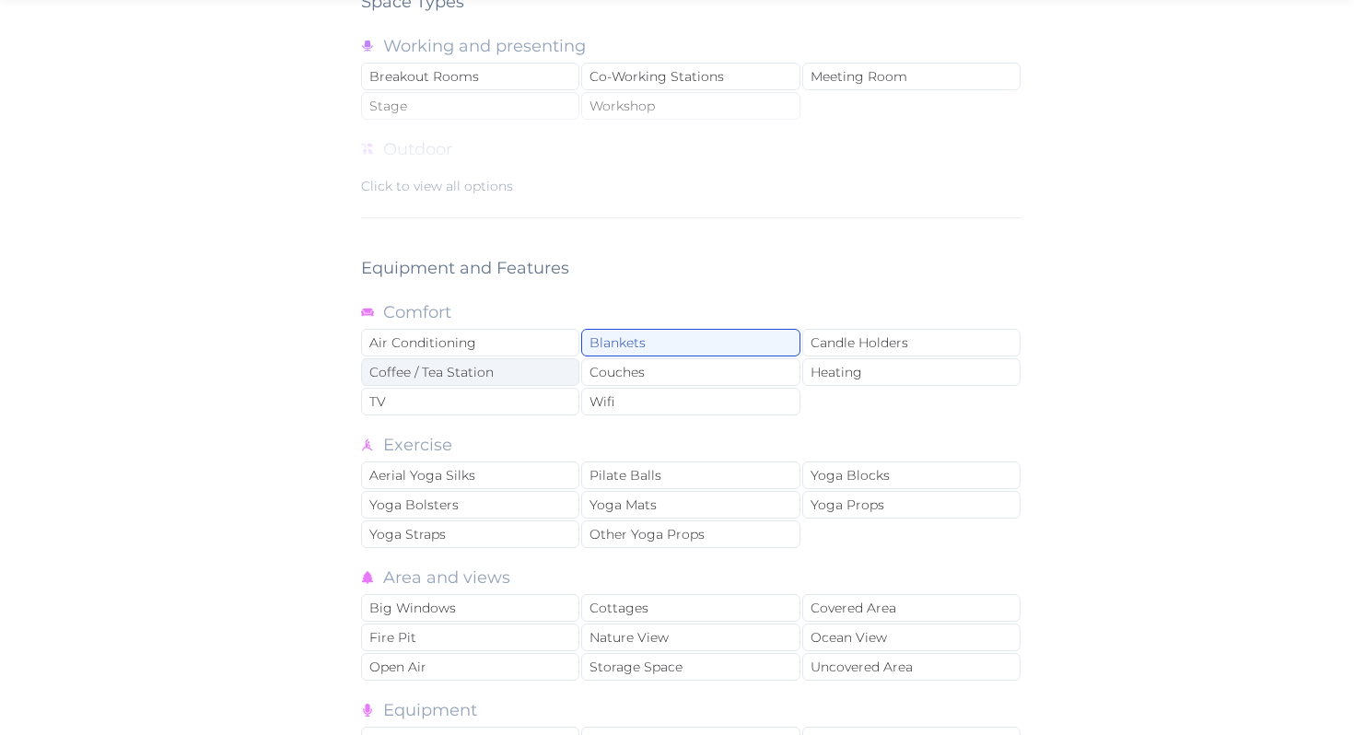
click at [495, 366] on div "Coffee / Tea Station" at bounding box center [470, 372] width 218 height 28
click at [634, 397] on div "Wifi" at bounding box center [690, 402] width 218 height 28
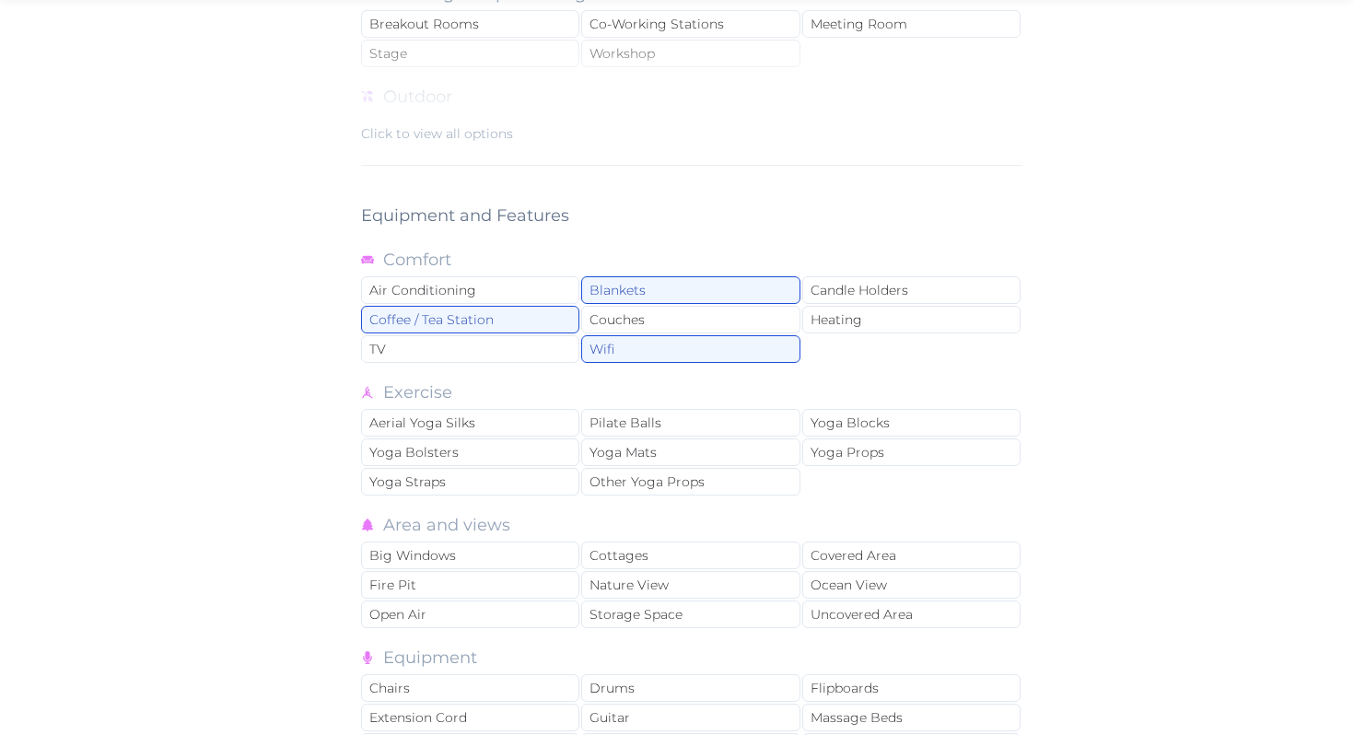
scroll to position [1676, 0]
click at [861, 279] on div "Candle Holders" at bounding box center [911, 289] width 218 height 28
click at [851, 311] on div "Heating" at bounding box center [911, 318] width 218 height 28
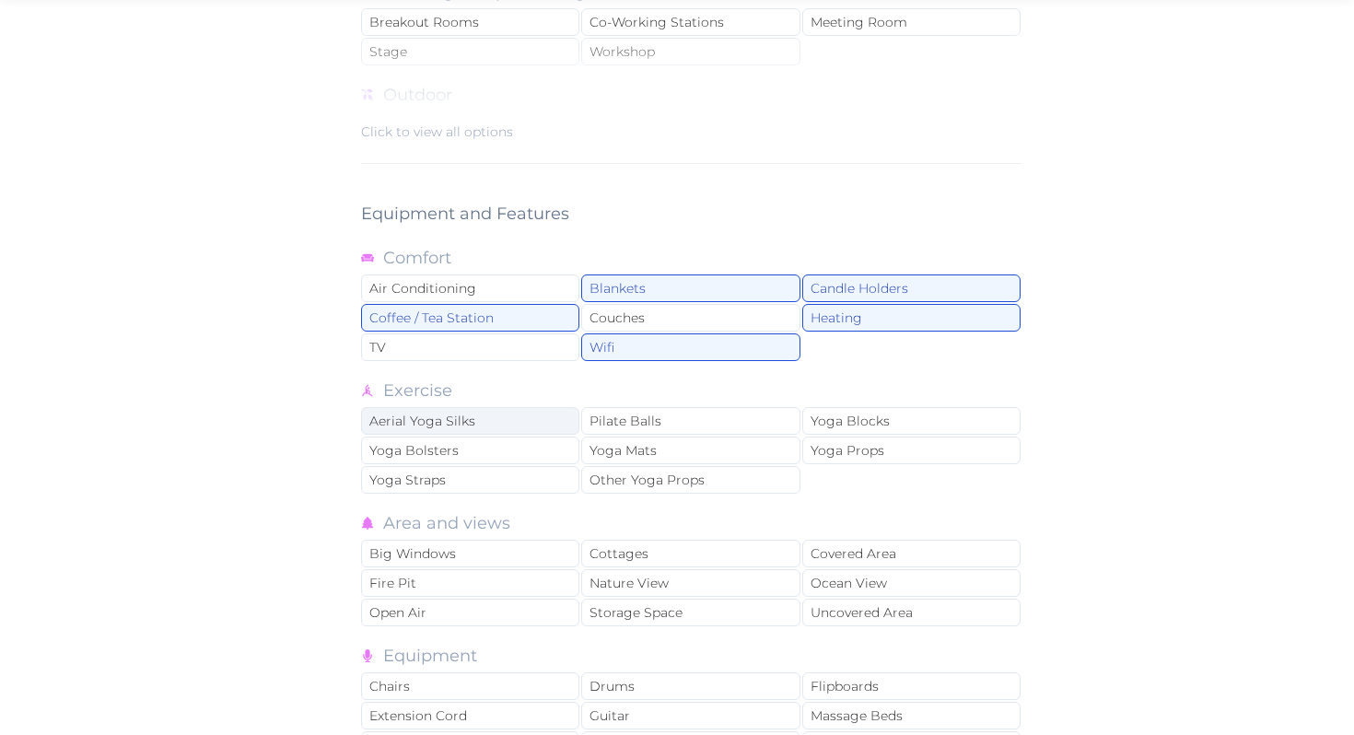
click at [486, 418] on div "Aerial Yoga Silks" at bounding box center [470, 421] width 218 height 28
click at [477, 444] on div "Yoga Bolsters" at bounding box center [470, 451] width 218 height 28
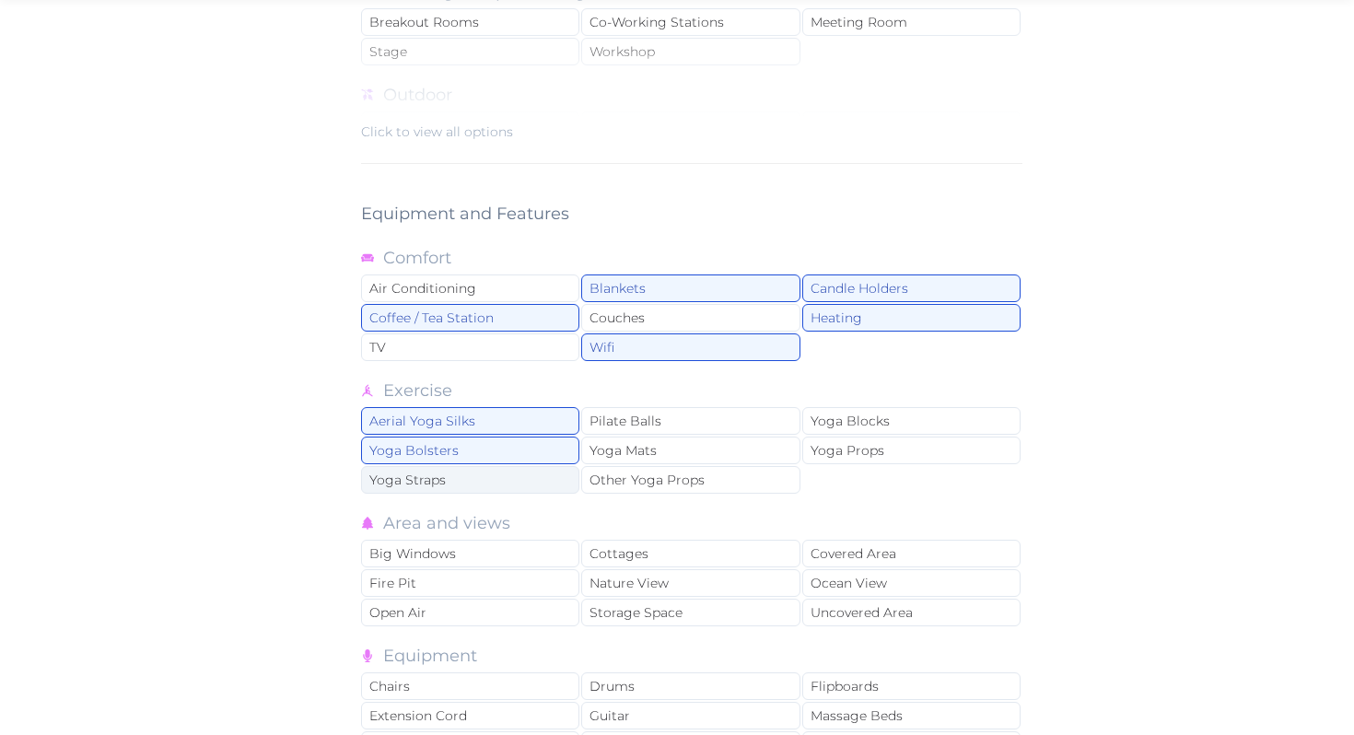
click at [476, 474] on div "Yoga Straps" at bounding box center [470, 480] width 218 height 28
click at [669, 447] on div "Yoga Mats" at bounding box center [690, 451] width 218 height 28
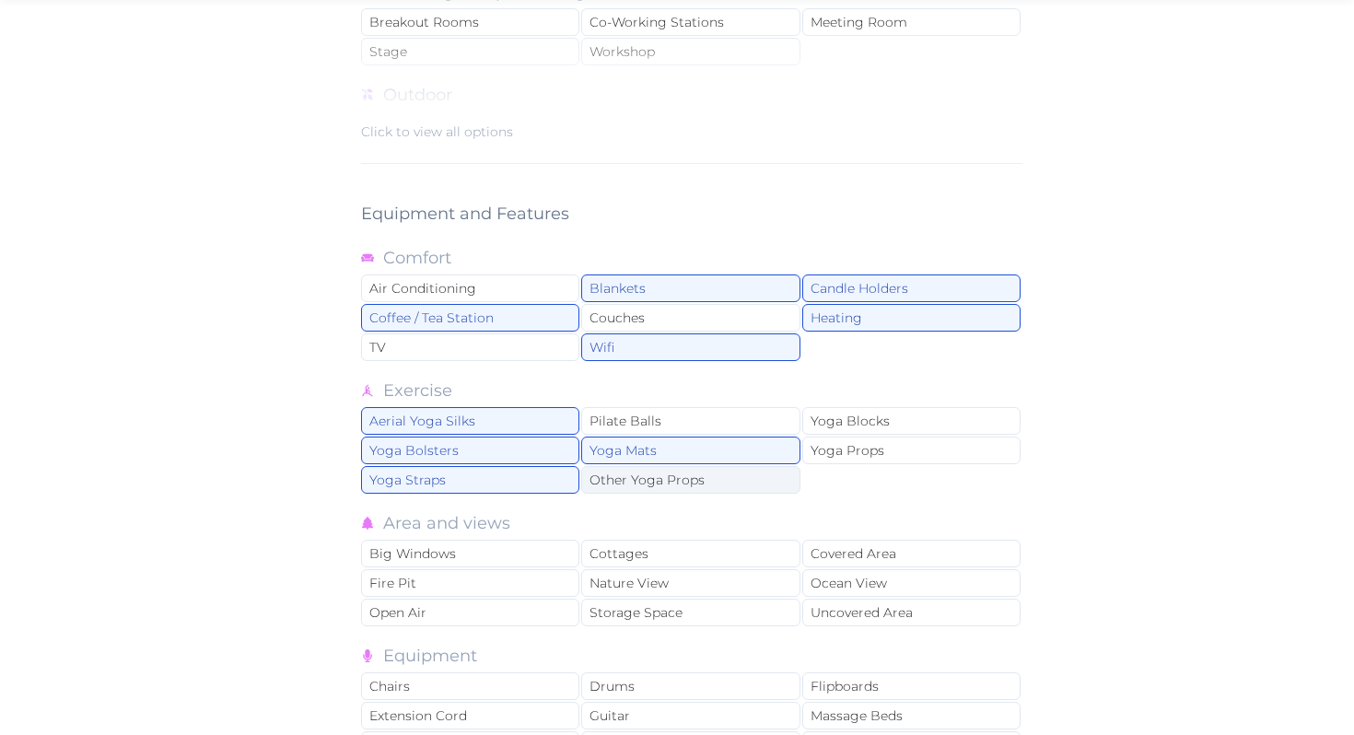
click at [713, 480] on div "Other Yoga Props" at bounding box center [690, 480] width 218 height 28
click at [861, 417] on div "Yoga Blocks" at bounding box center [911, 421] width 218 height 28
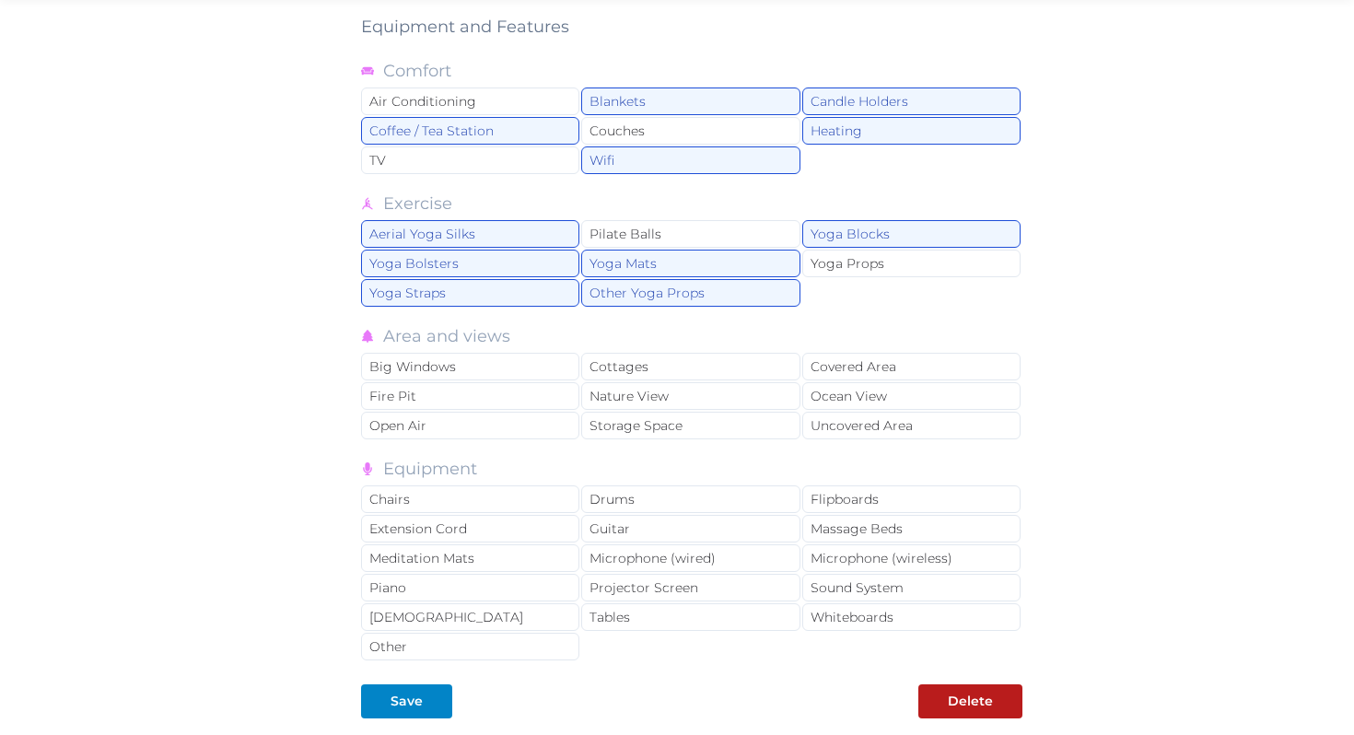
scroll to position [1868, 0]
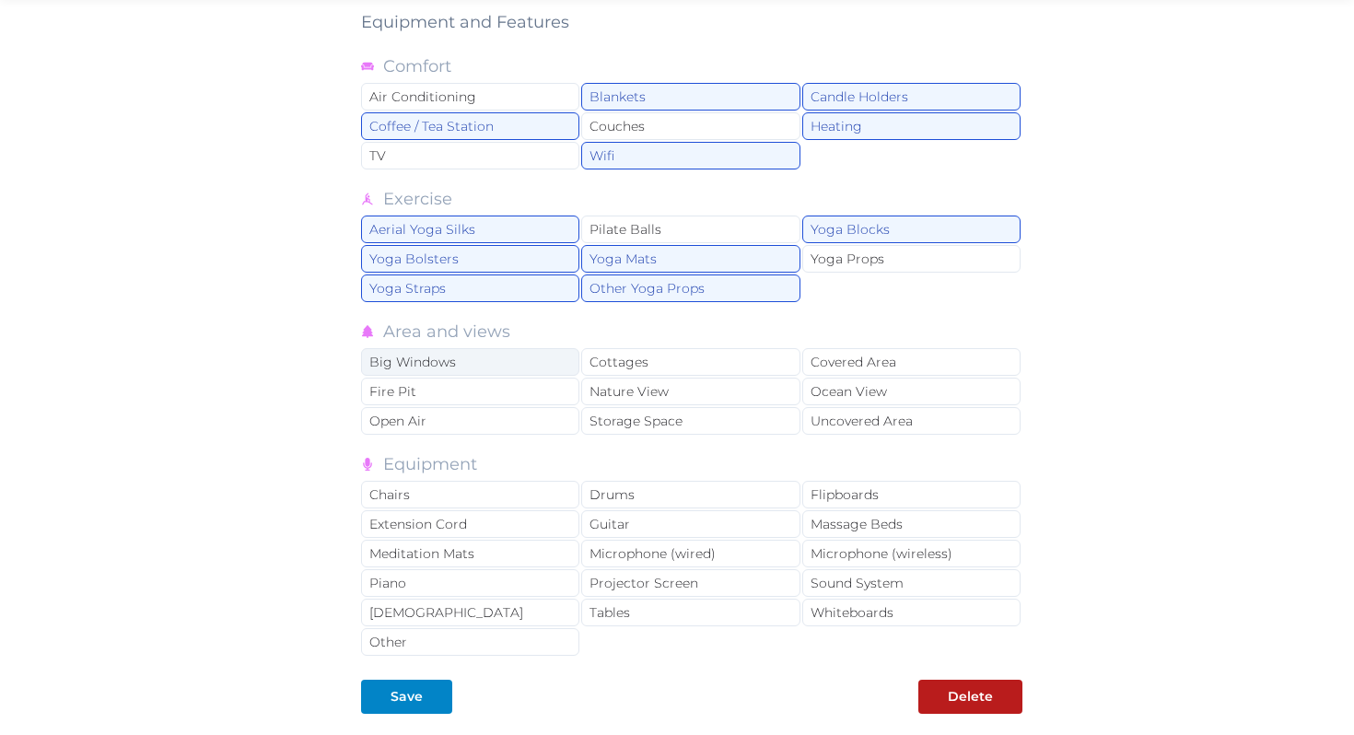
click at [444, 355] on div "Big Windows" at bounding box center [470, 362] width 218 height 28
click at [450, 393] on div "Fire Pit" at bounding box center [470, 392] width 218 height 28
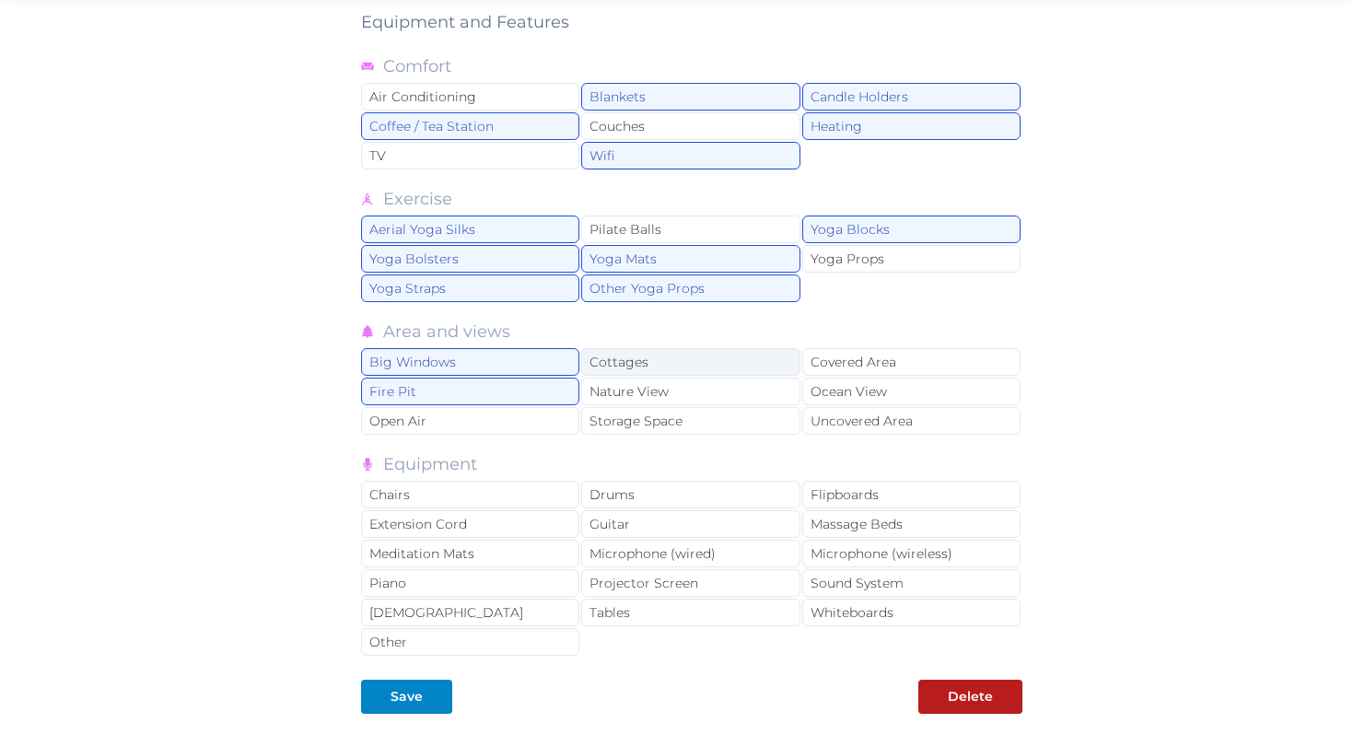
click at [639, 357] on div "Cottages" at bounding box center [690, 362] width 218 height 28
click at [643, 383] on div "Nature View" at bounding box center [690, 392] width 218 height 28
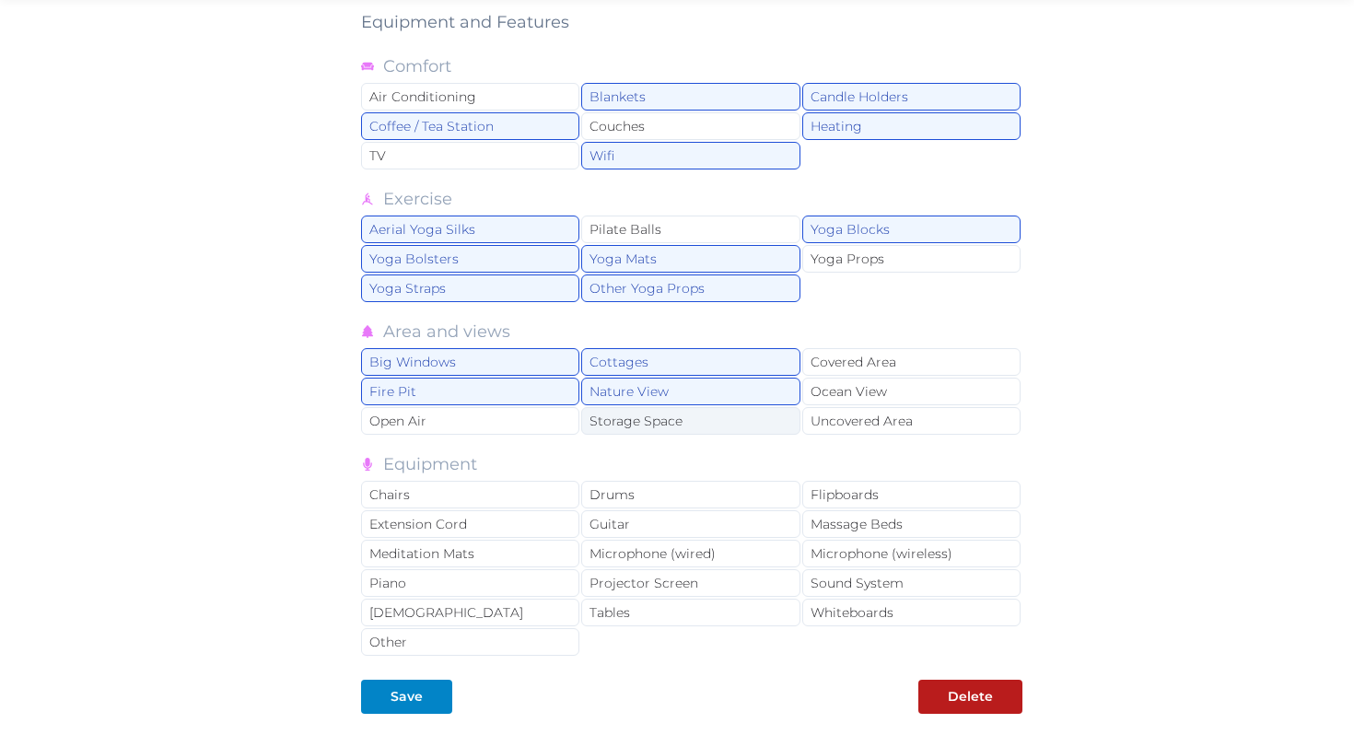
click at [662, 418] on div "Storage Space" at bounding box center [690, 421] width 218 height 28
click at [855, 355] on div "Covered Area" at bounding box center [911, 362] width 218 height 28
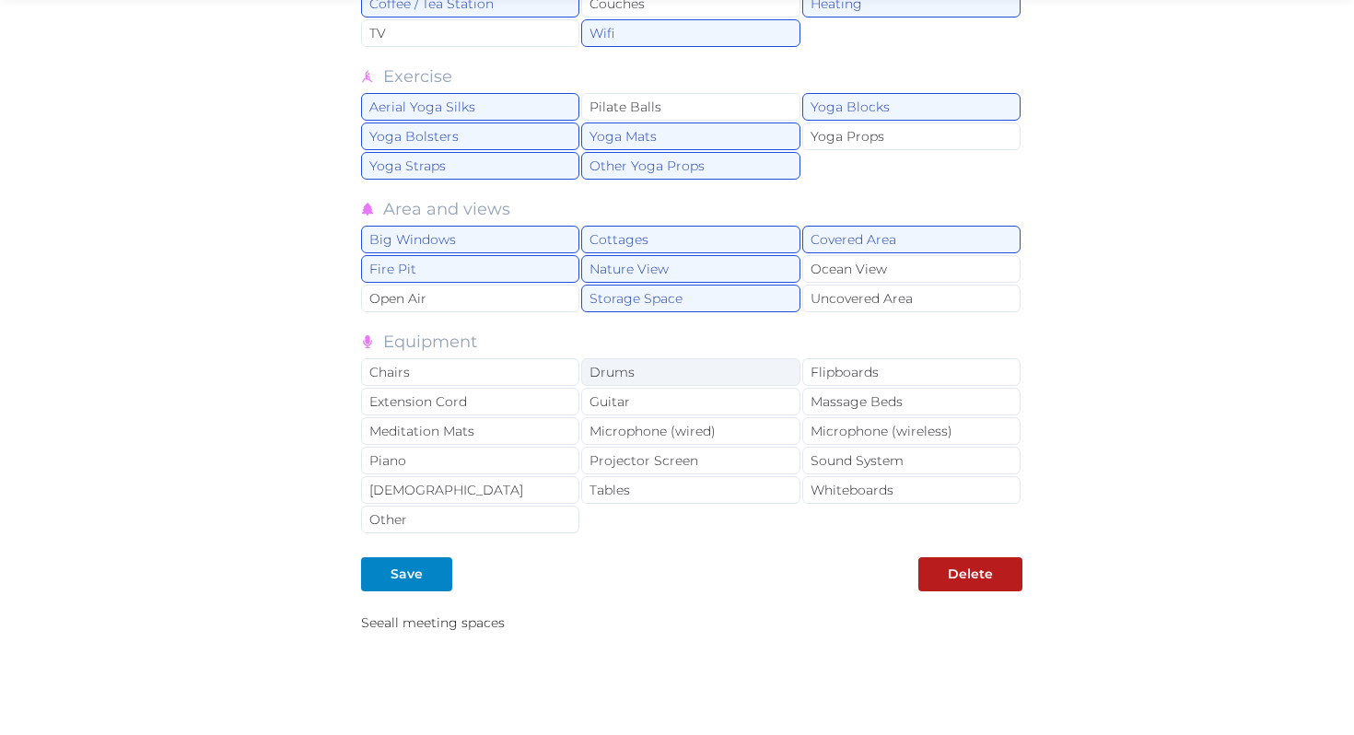
scroll to position [1999, 0]
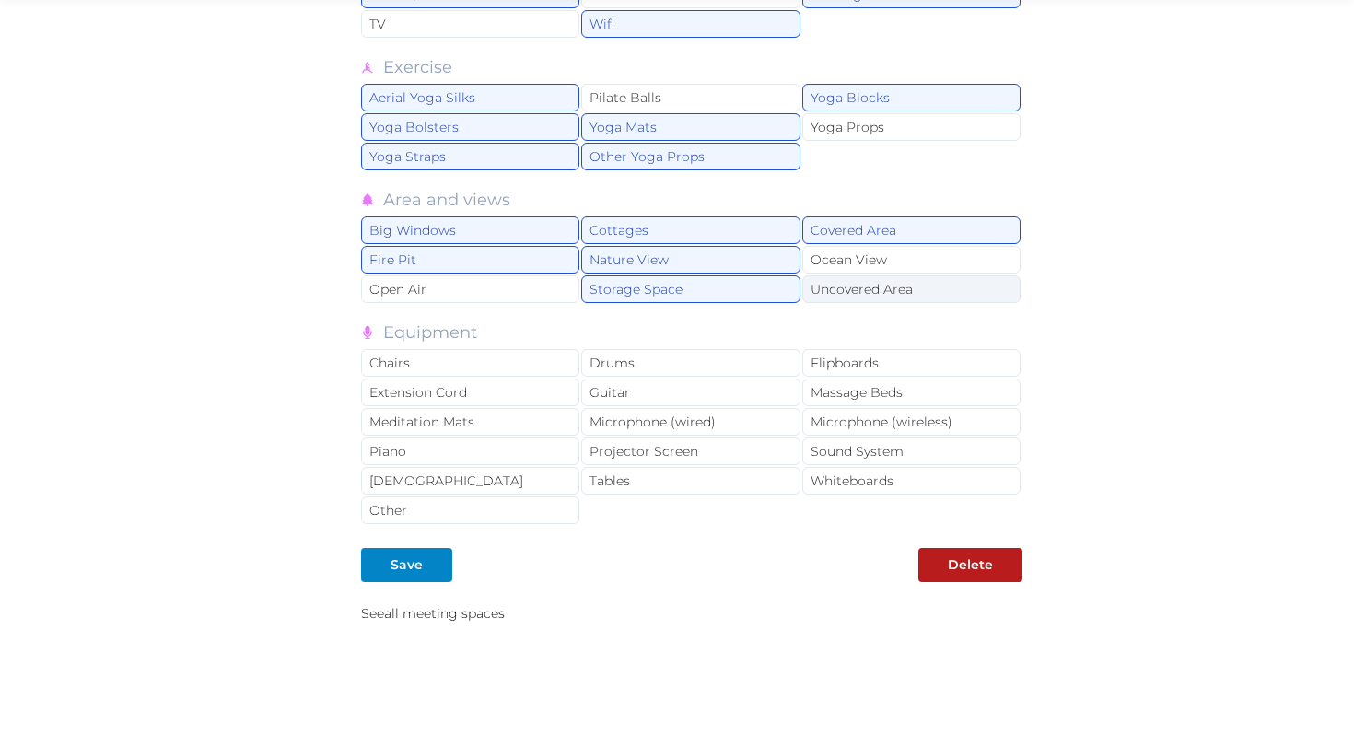
click at [849, 287] on div "Uncovered Area" at bounding box center [911, 289] width 218 height 28
click at [450, 358] on div "Chairs" at bounding box center [470, 363] width 218 height 28
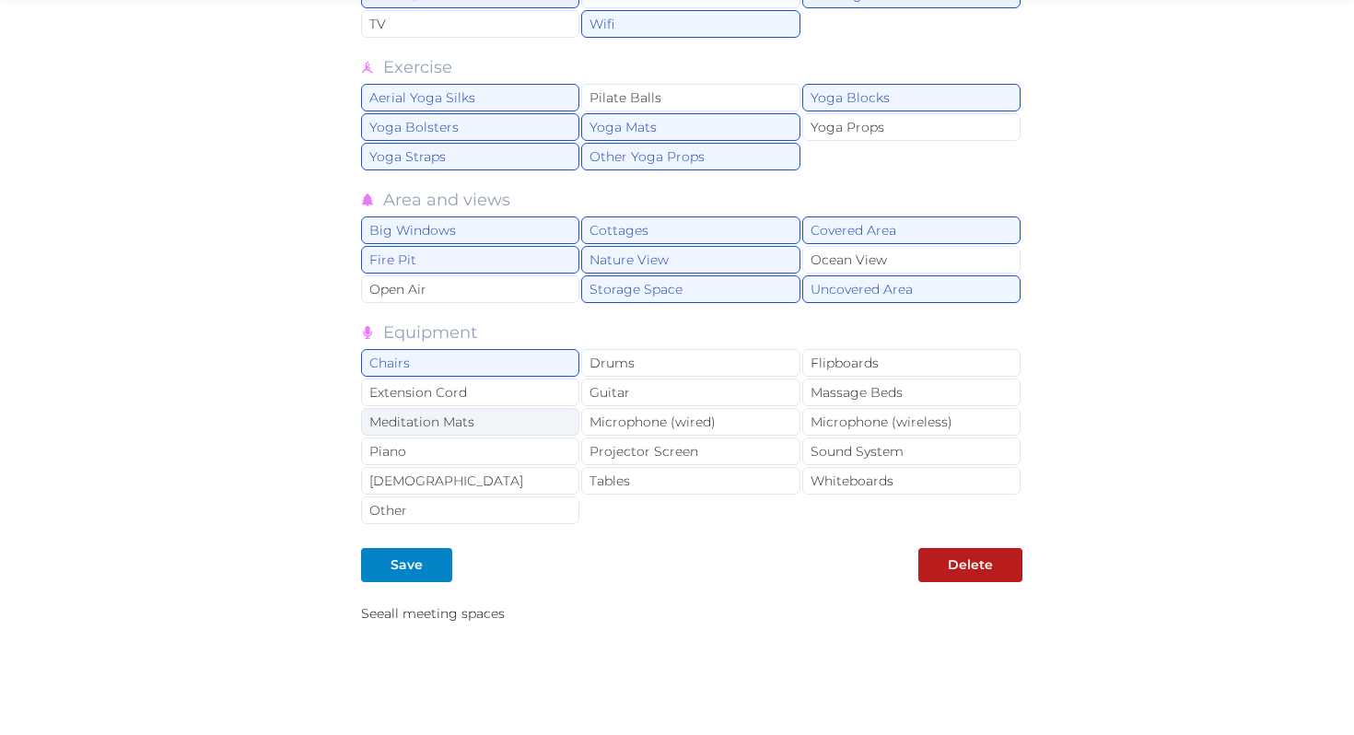
click at [460, 417] on div "Meditation Mats" at bounding box center [470, 422] width 218 height 28
click at [463, 475] on div "Sunbeds" at bounding box center [470, 481] width 218 height 28
click at [651, 359] on div "Drums" at bounding box center [690, 363] width 218 height 28
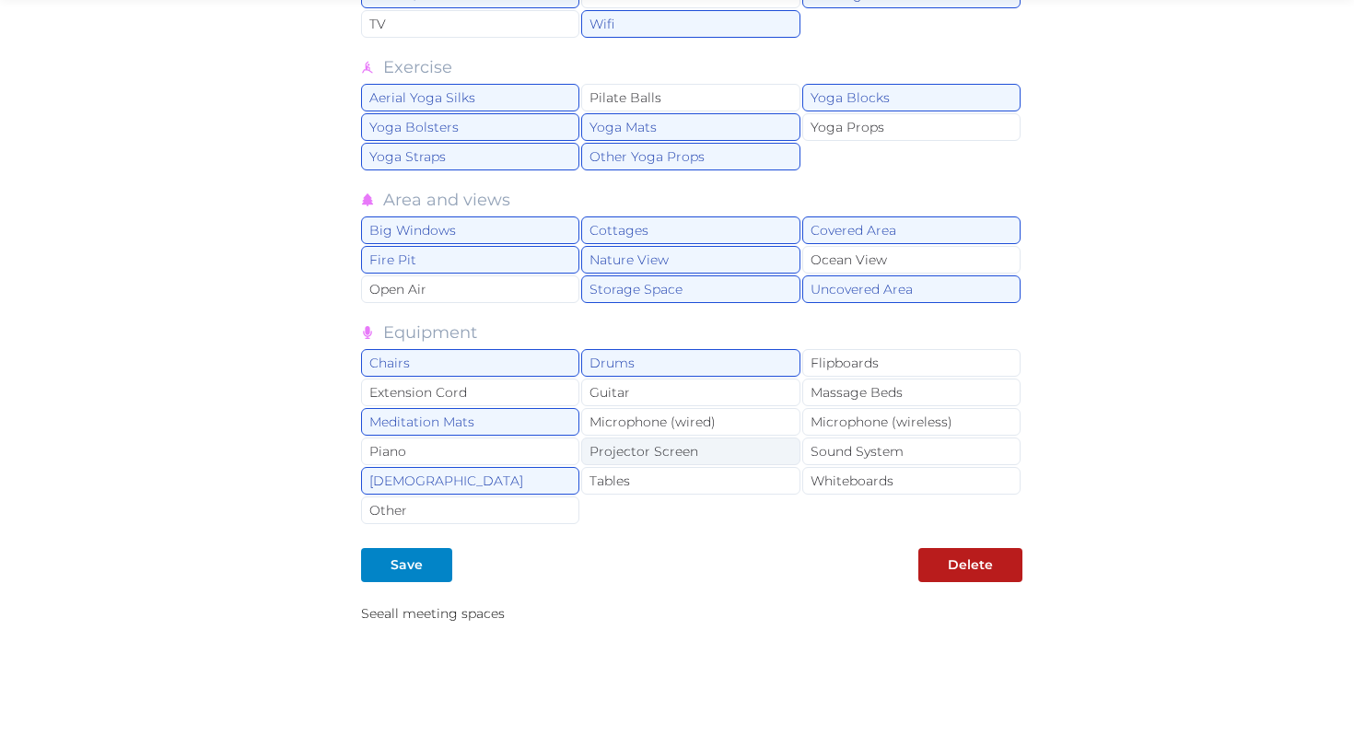
click at [657, 444] on div "Projector Screen" at bounding box center [690, 452] width 218 height 28
click at [665, 476] on div "Tables" at bounding box center [690, 481] width 218 height 28
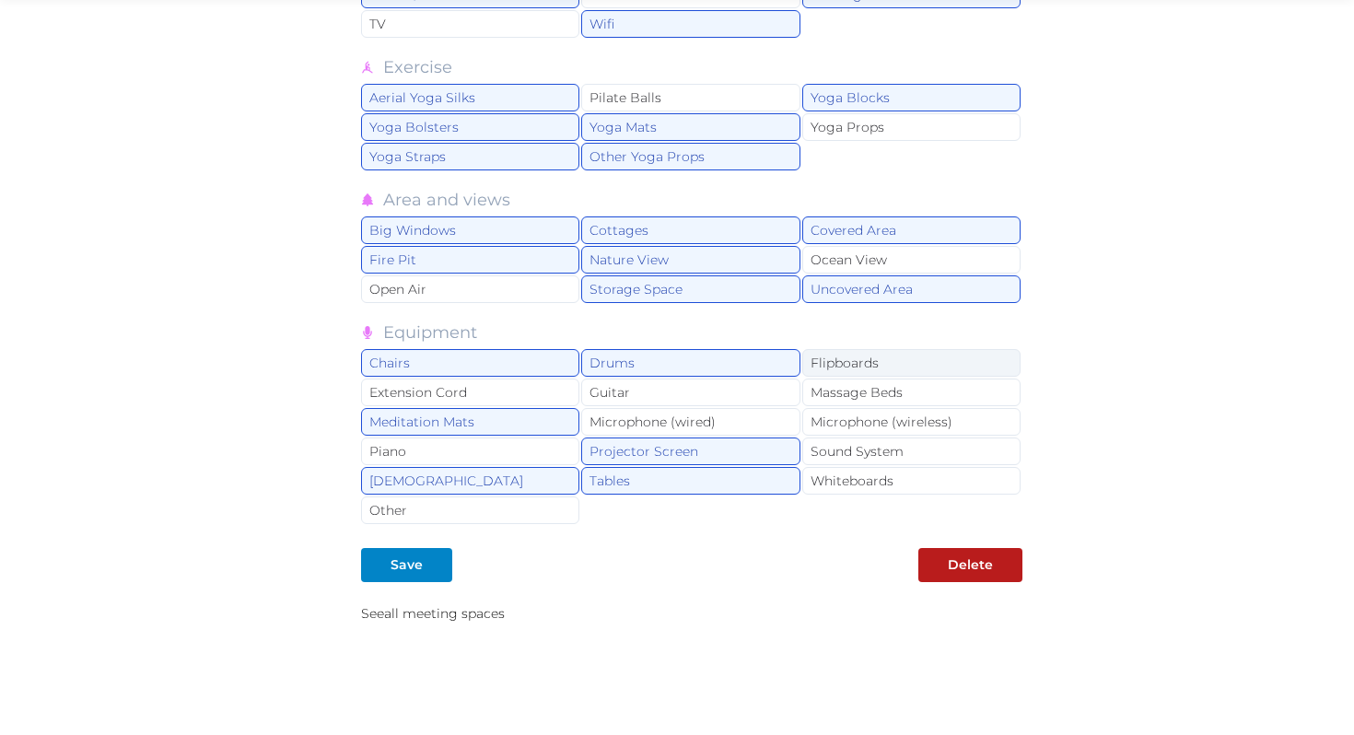
click at [842, 357] on div "Flipboards" at bounding box center [911, 363] width 218 height 28
click at [847, 446] on div "Sound System" at bounding box center [911, 452] width 218 height 28
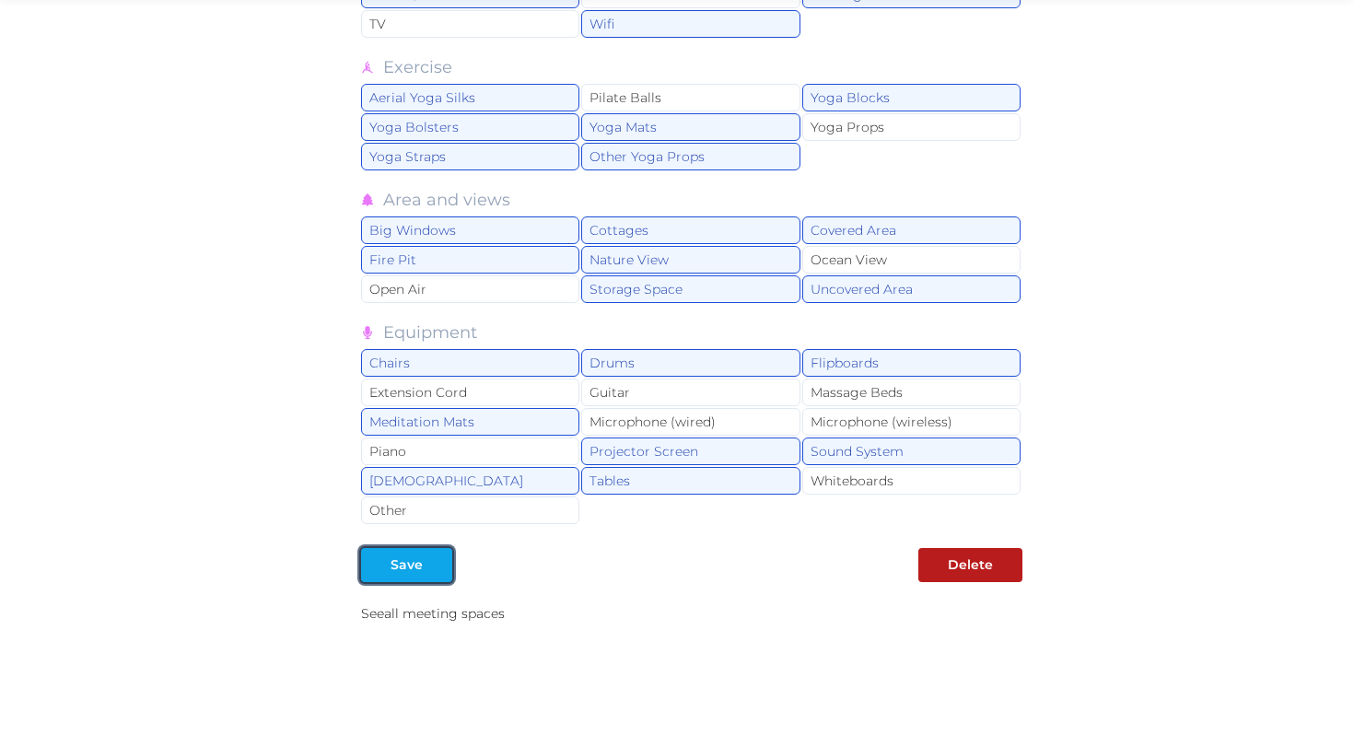
click at [400, 556] on div "Save" at bounding box center [407, 565] width 32 height 19
click at [404, 559] on div "Save" at bounding box center [407, 565] width 32 height 19
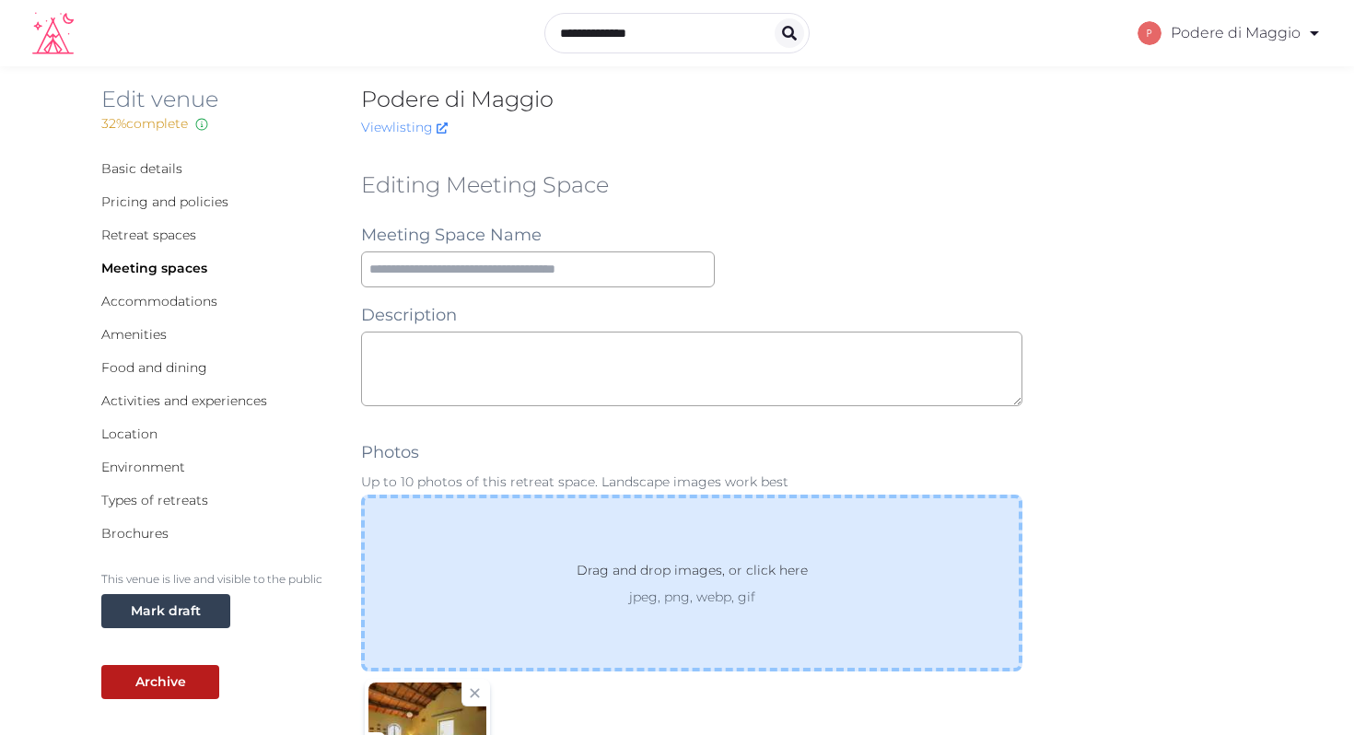
scroll to position [0, 0]
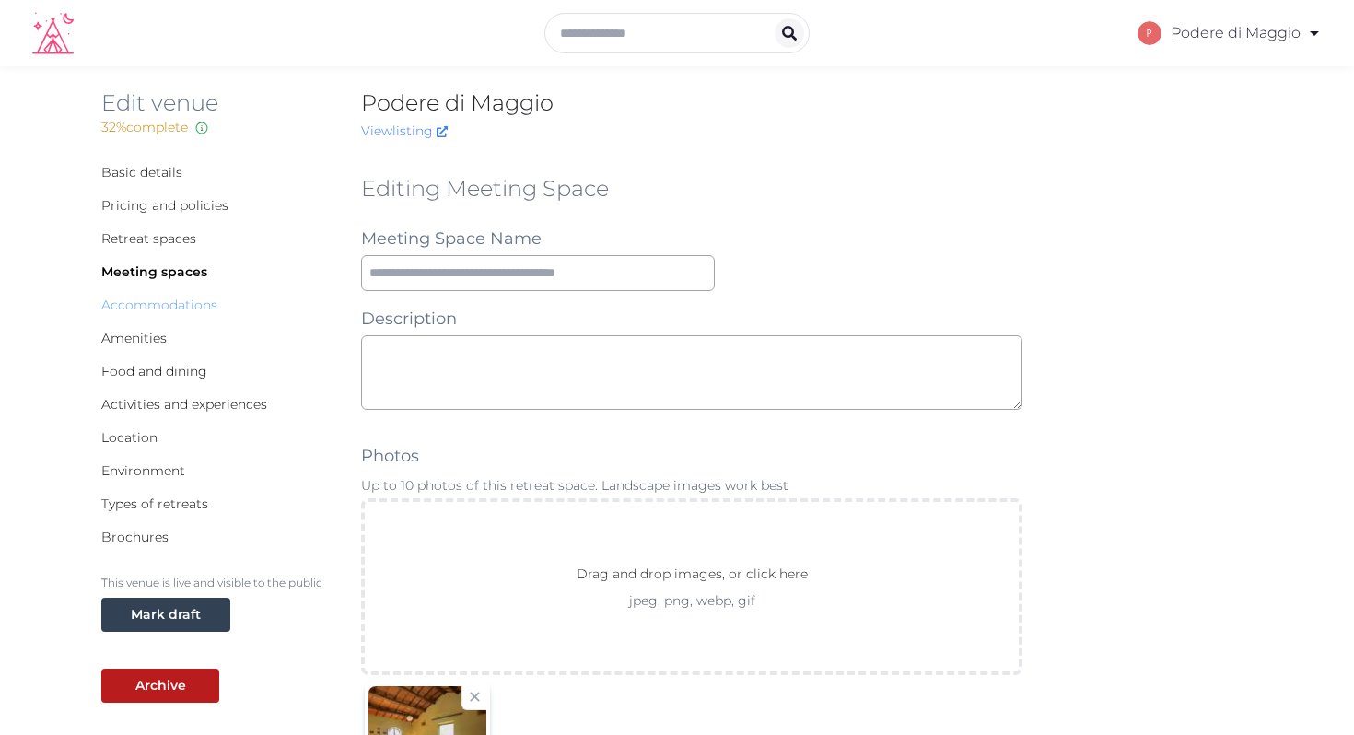
click at [160, 300] on link "Accommodations" at bounding box center [159, 305] width 116 height 17
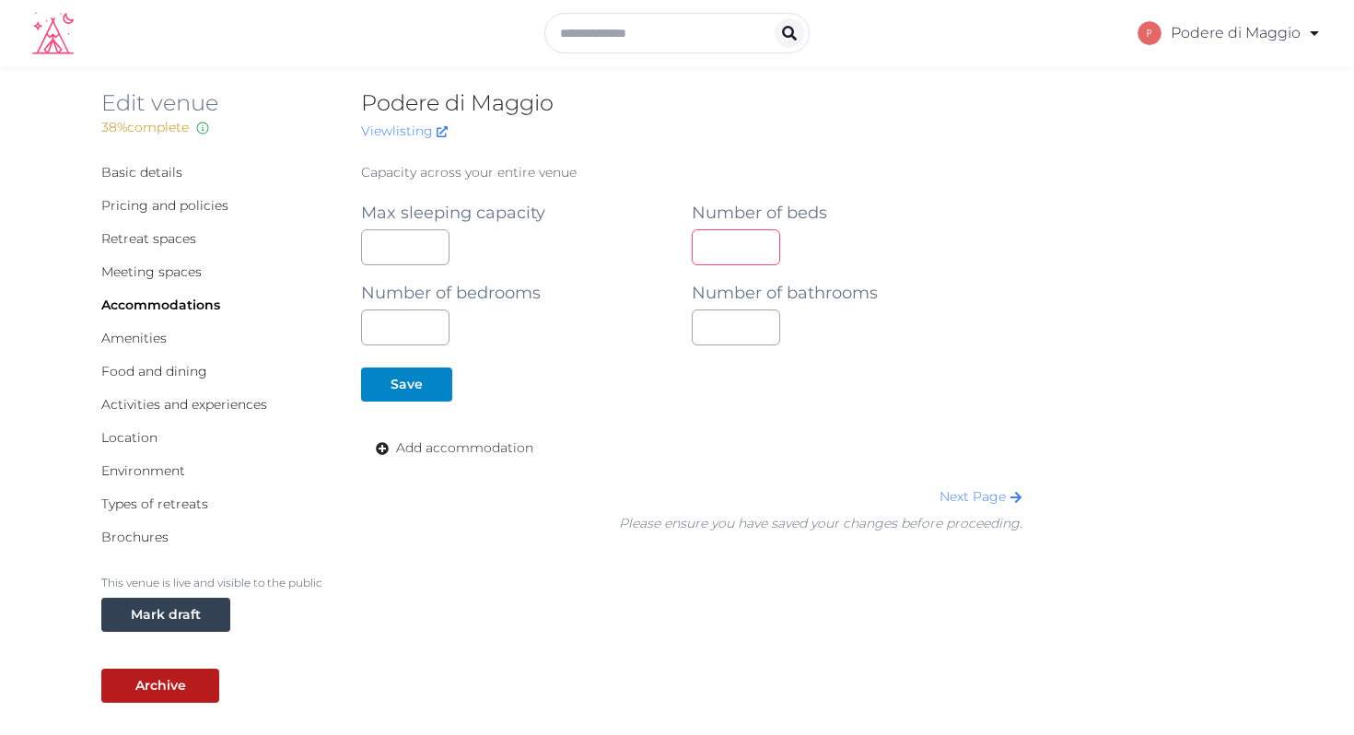
click at [725, 247] on input "number" at bounding box center [736, 247] width 88 height 36
type input "**"
click at [712, 322] on input "number" at bounding box center [736, 328] width 88 height 36
type input "*"
click at [393, 381] on div "Save" at bounding box center [407, 384] width 32 height 19
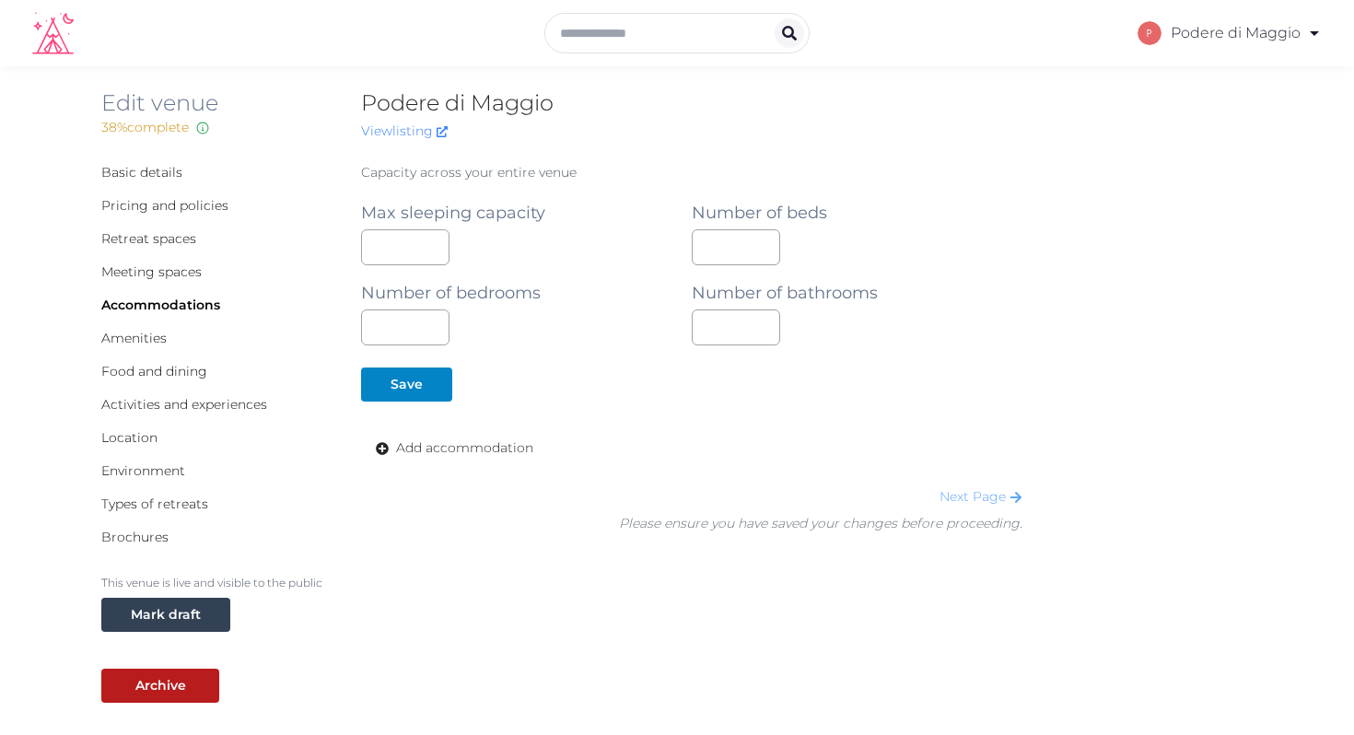
click at [973, 493] on link "Next Page" at bounding box center [981, 496] width 83 height 17
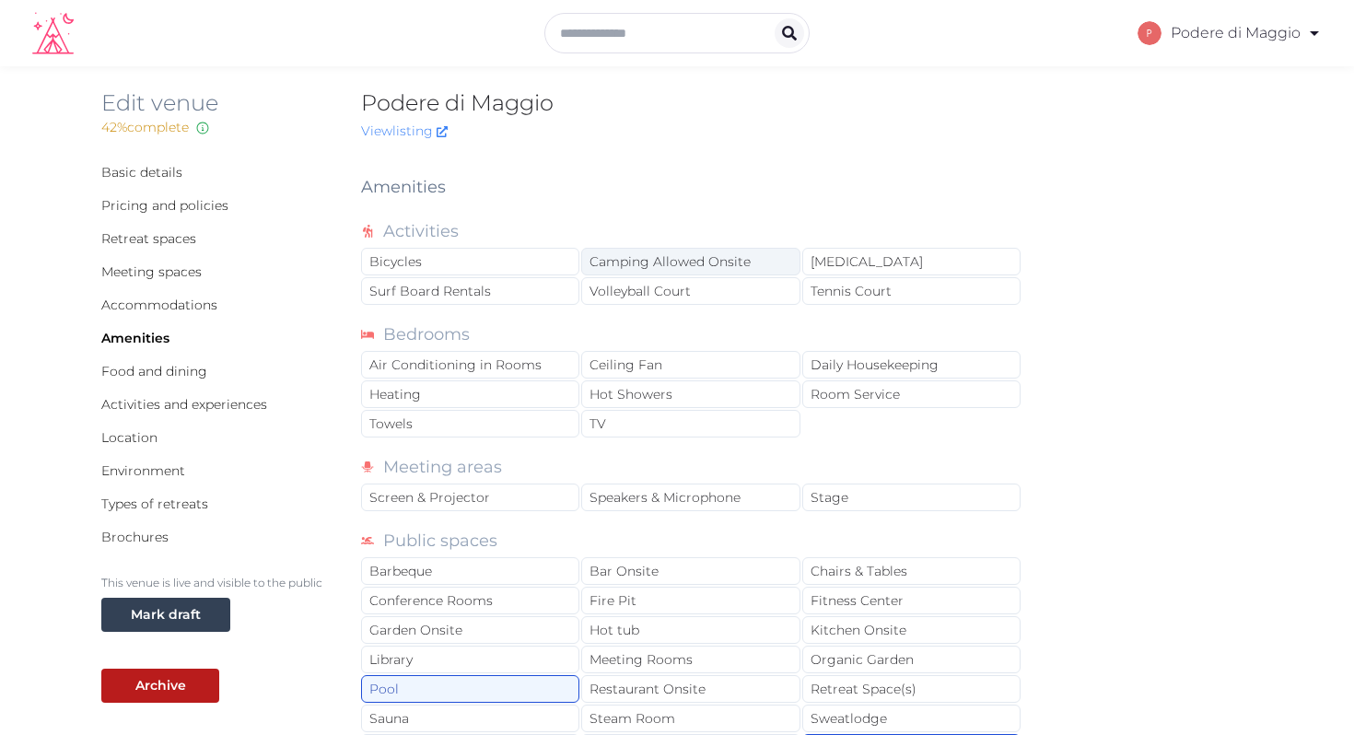
click at [637, 256] on div "Camping Allowed Onsite" at bounding box center [690, 262] width 218 height 28
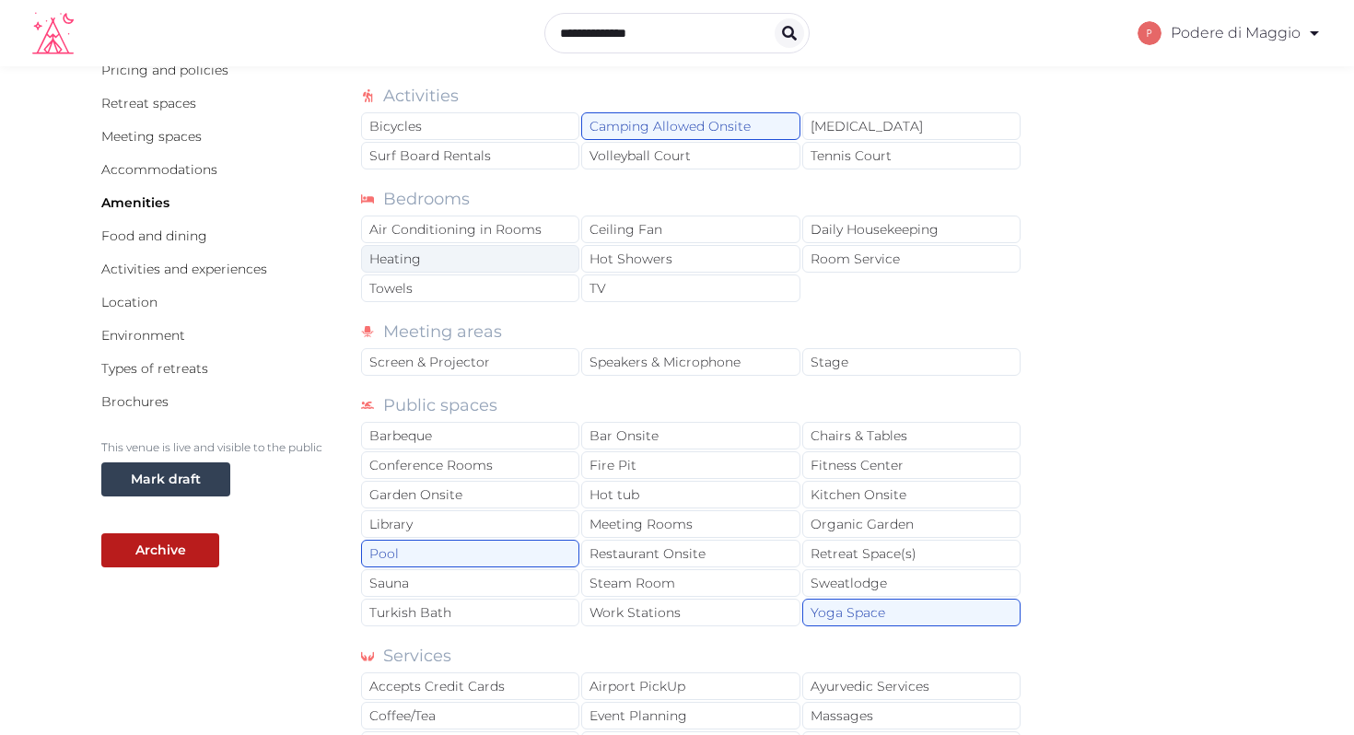
scroll to position [141, 0]
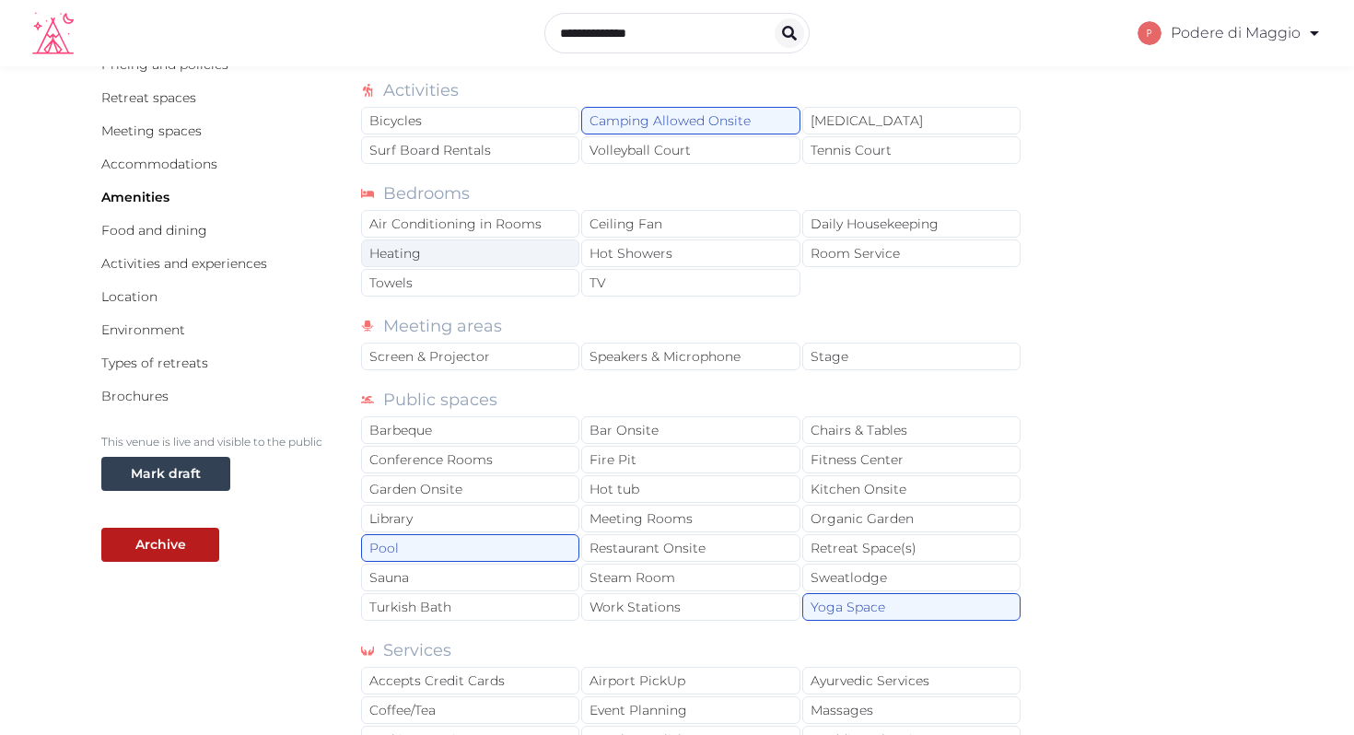
click at [500, 249] on div "Heating" at bounding box center [470, 254] width 218 height 28
click at [498, 283] on div "Towels" at bounding box center [470, 283] width 218 height 28
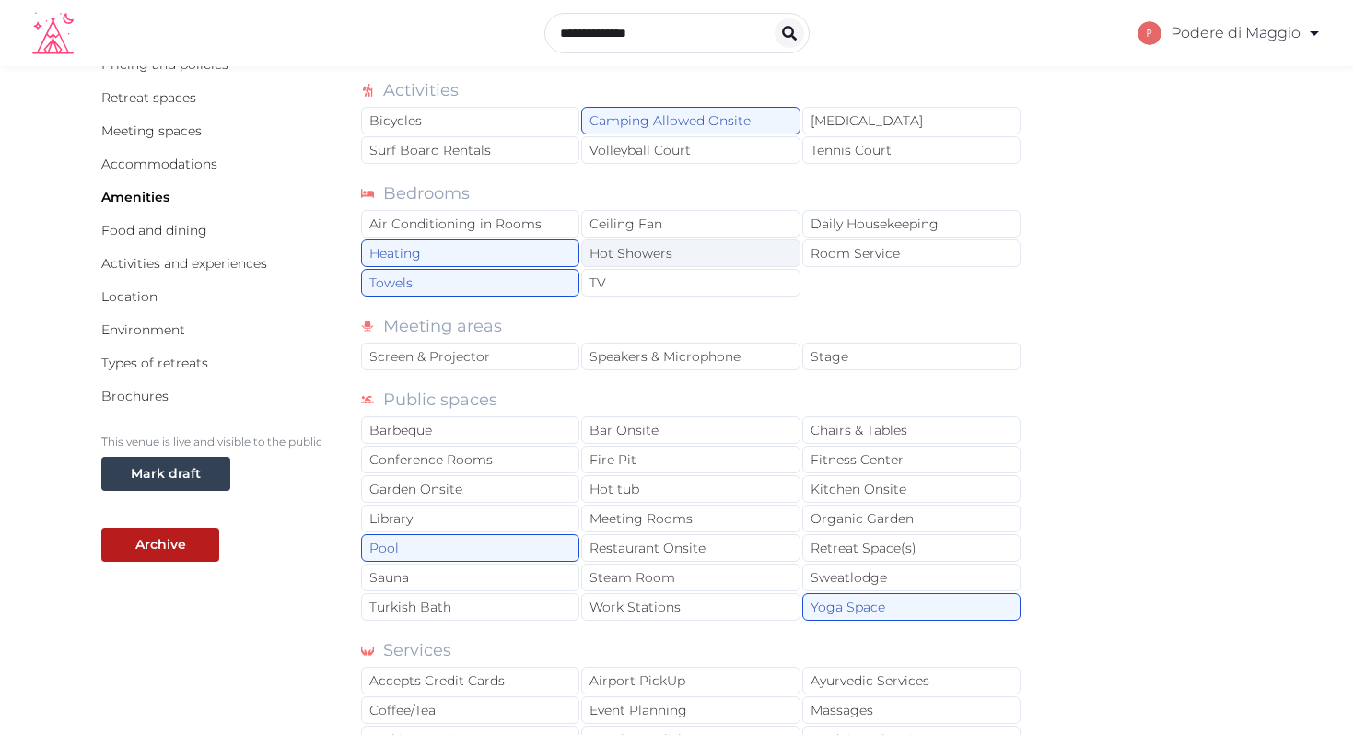
click at [686, 248] on div "Hot Showers" at bounding box center [690, 254] width 218 height 28
click at [464, 356] on div "Screen & Projector" at bounding box center [470, 357] width 218 height 28
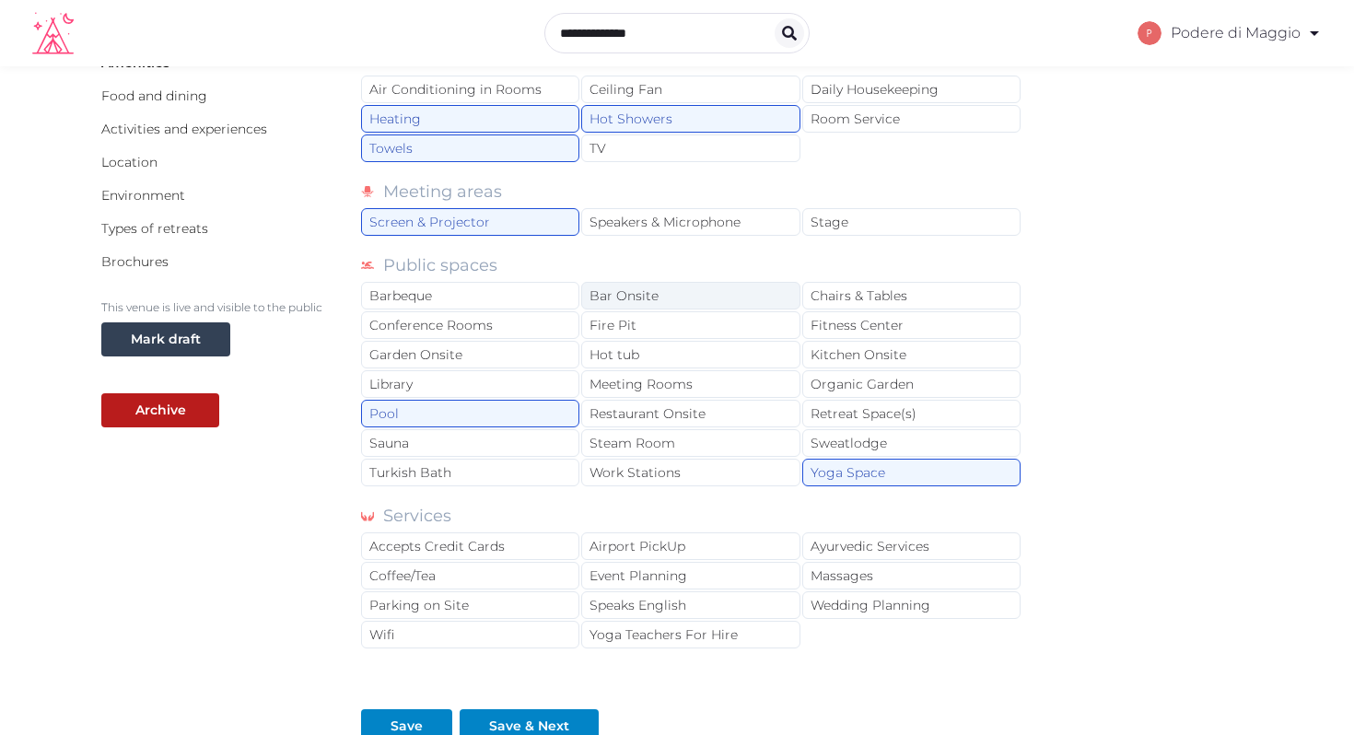
scroll to position [281, 0]
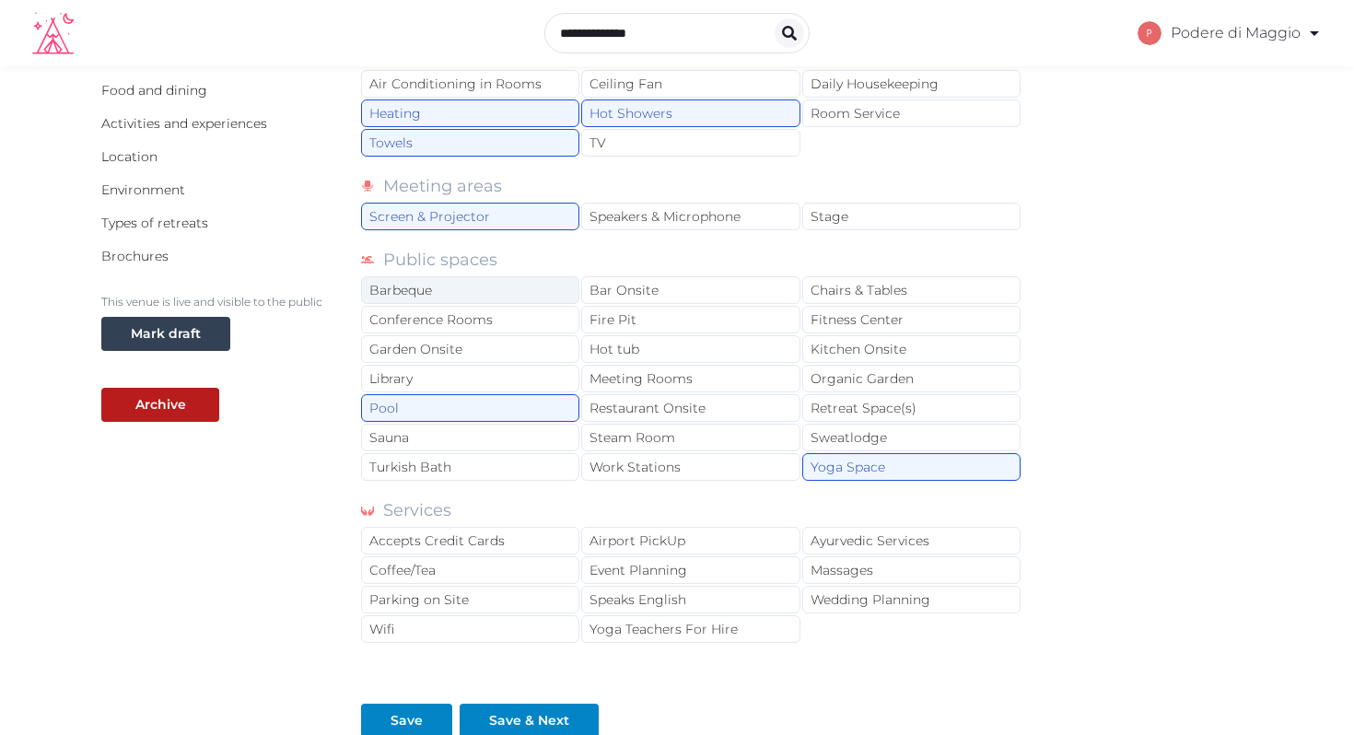
click at [460, 285] on div "Barbeque" at bounding box center [470, 290] width 218 height 28
click at [474, 317] on div "Conference Rooms" at bounding box center [470, 320] width 218 height 28
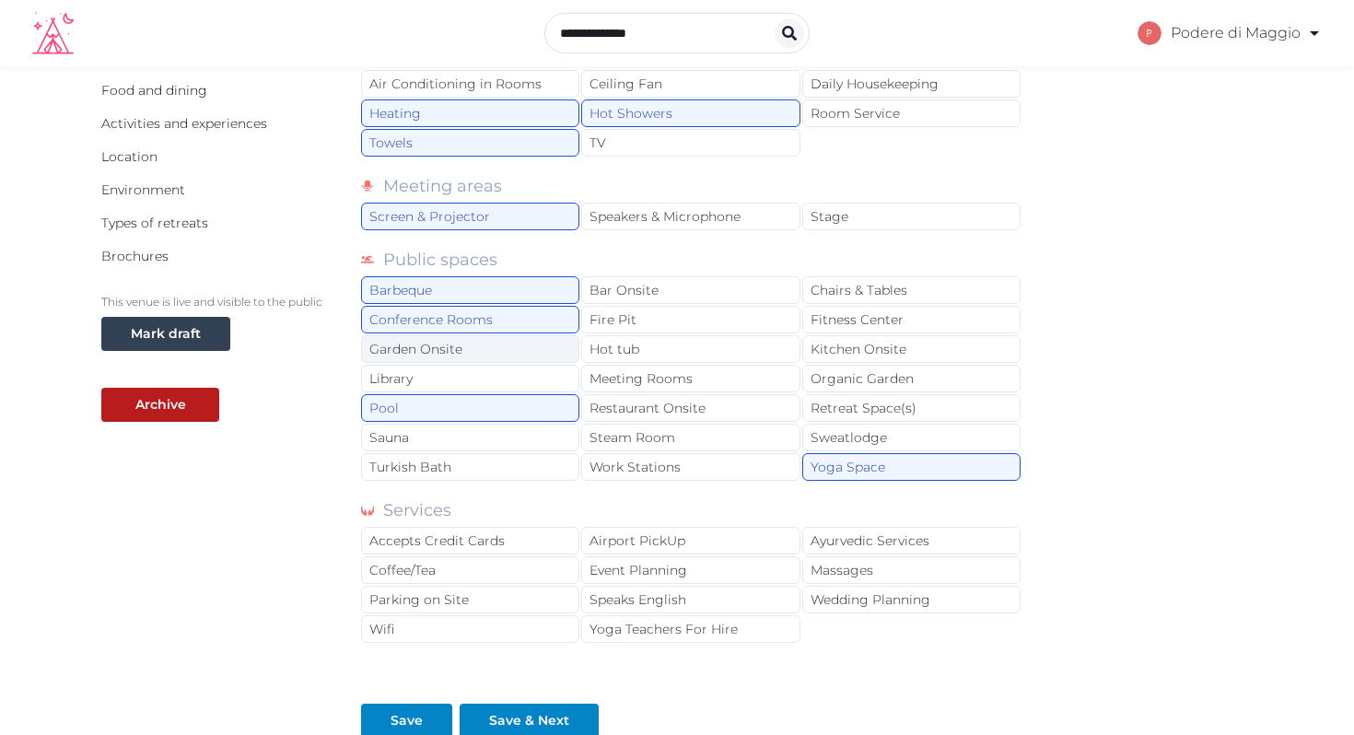
click at [474, 343] on div "Garden Onsite" at bounding box center [470, 349] width 218 height 28
click at [642, 318] on div "Fire Pit" at bounding box center [690, 320] width 218 height 28
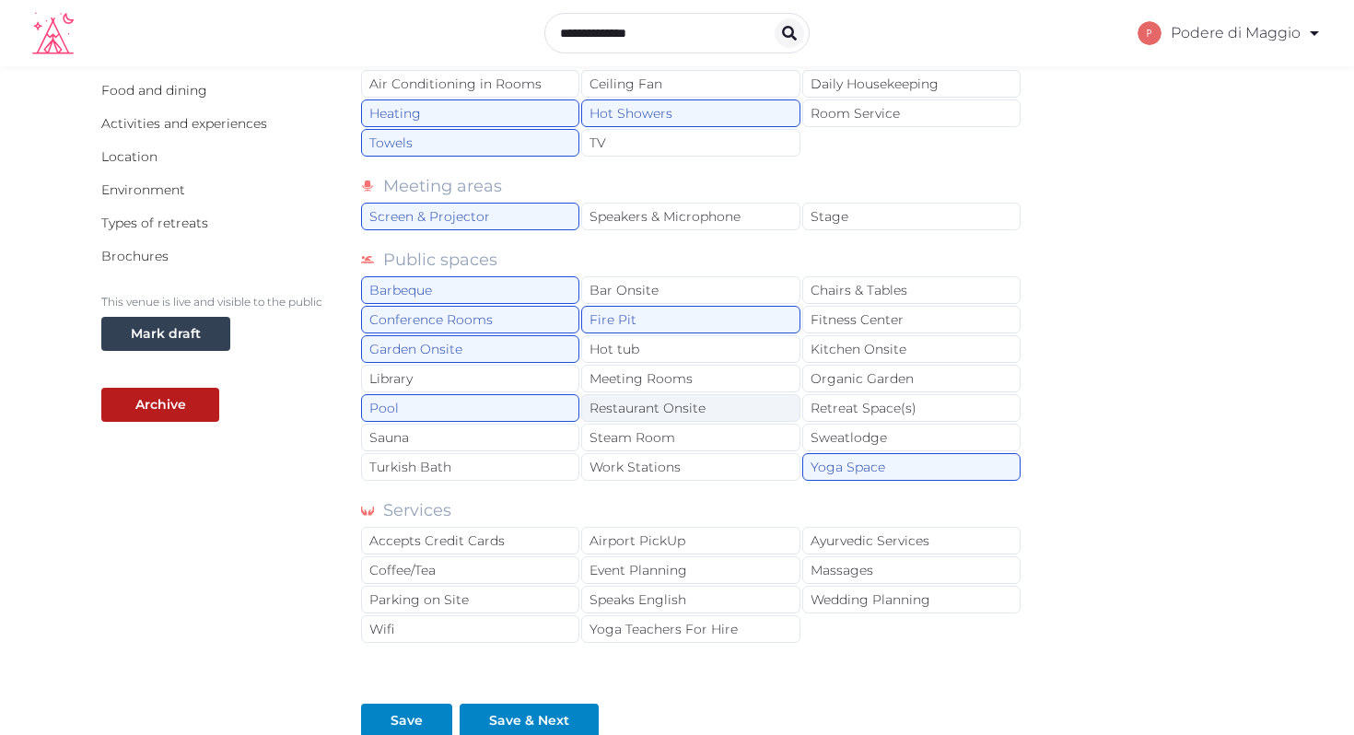
click at [650, 403] on div "Restaurant Onsite" at bounding box center [690, 408] width 218 height 28
click at [871, 375] on div "Organic Garden" at bounding box center [911, 379] width 218 height 28
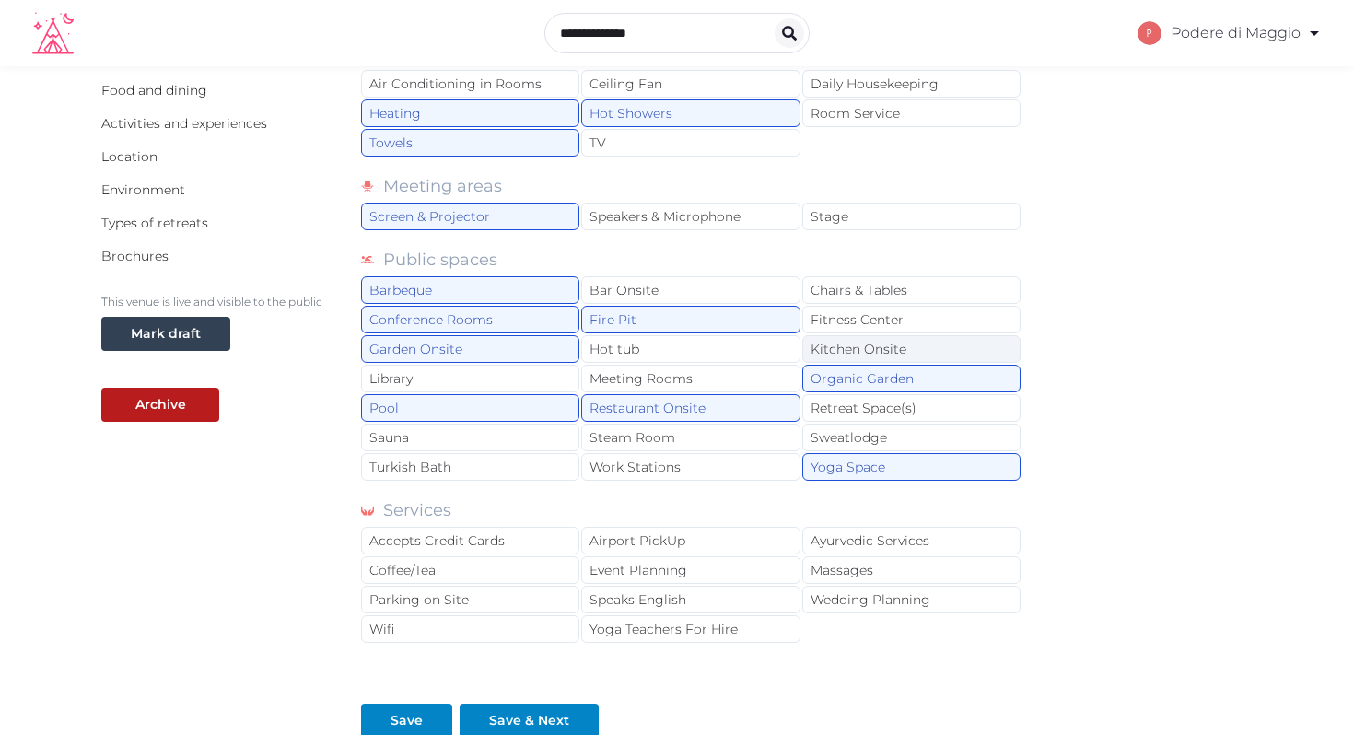
click at [890, 345] on div "Kitchen Onsite" at bounding box center [911, 349] width 218 height 28
click at [878, 282] on div "Chairs & Tables" at bounding box center [911, 290] width 218 height 28
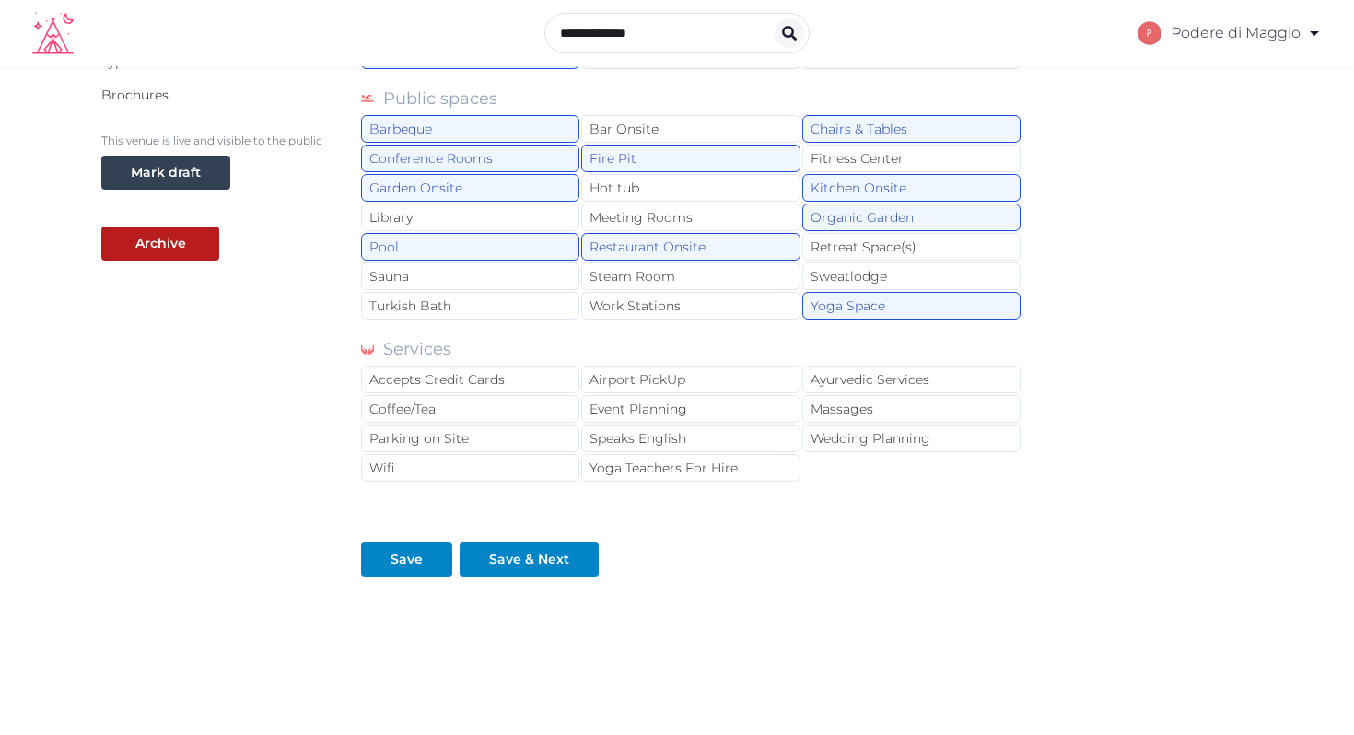
scroll to position [447, 0]
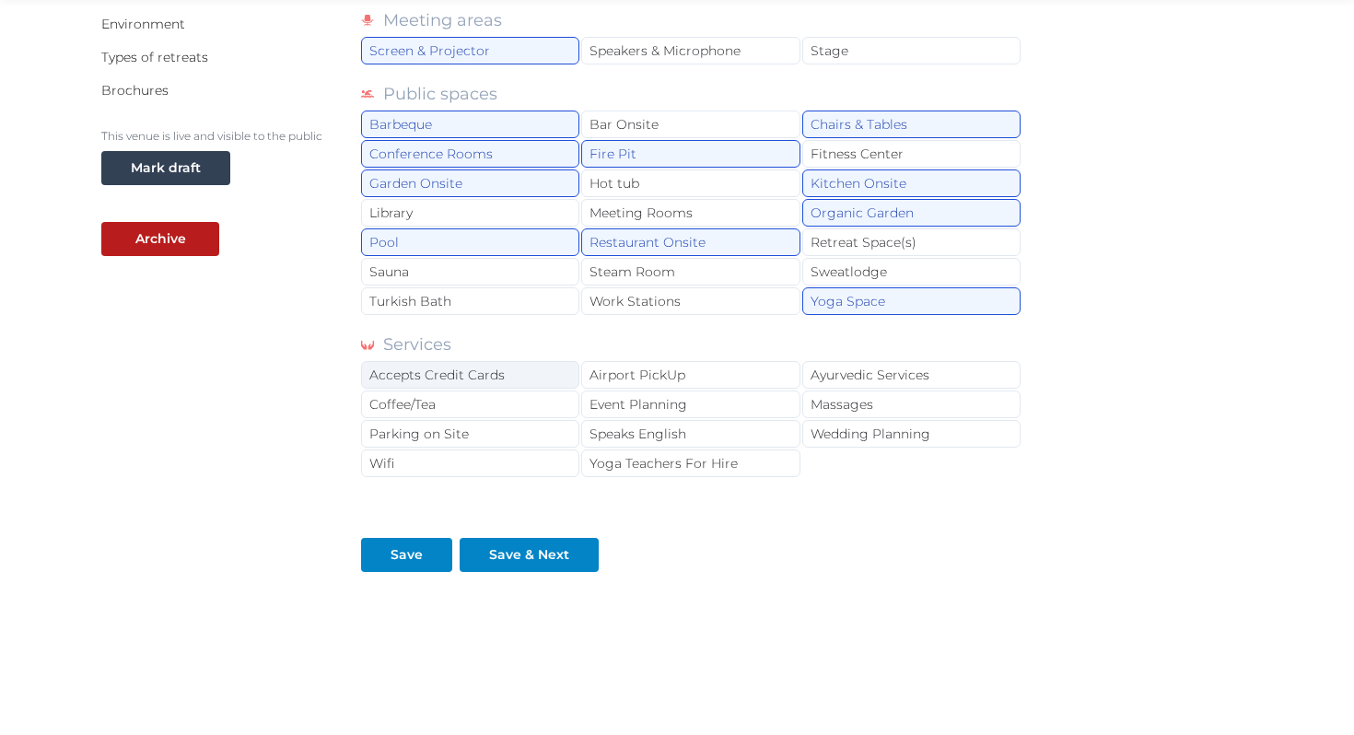
click at [456, 371] on div "Accepts Credit Cards" at bounding box center [470, 375] width 218 height 28
click at [462, 402] on div "Coffee/Tea" at bounding box center [470, 405] width 218 height 28
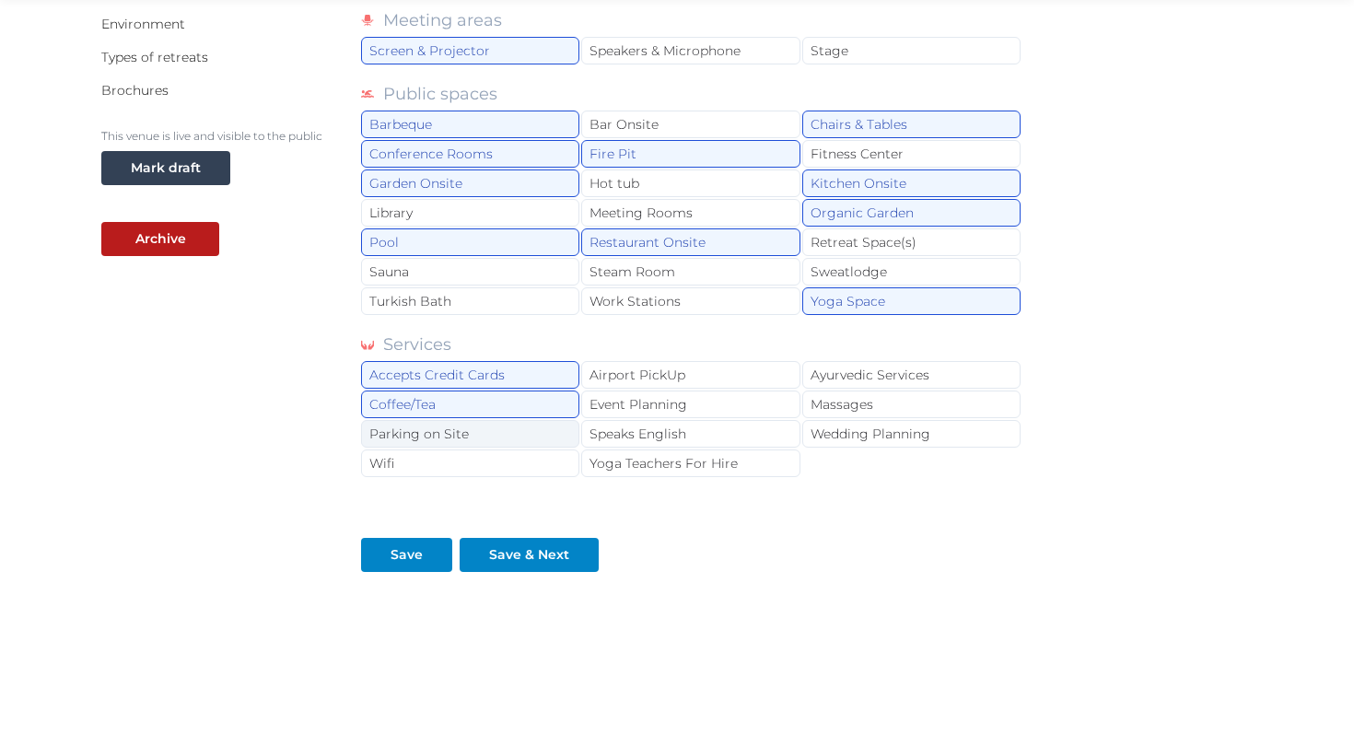
click at [463, 431] on div "Parking on Site" at bounding box center [470, 434] width 218 height 28
click at [463, 459] on div "Wifi" at bounding box center [470, 464] width 218 height 28
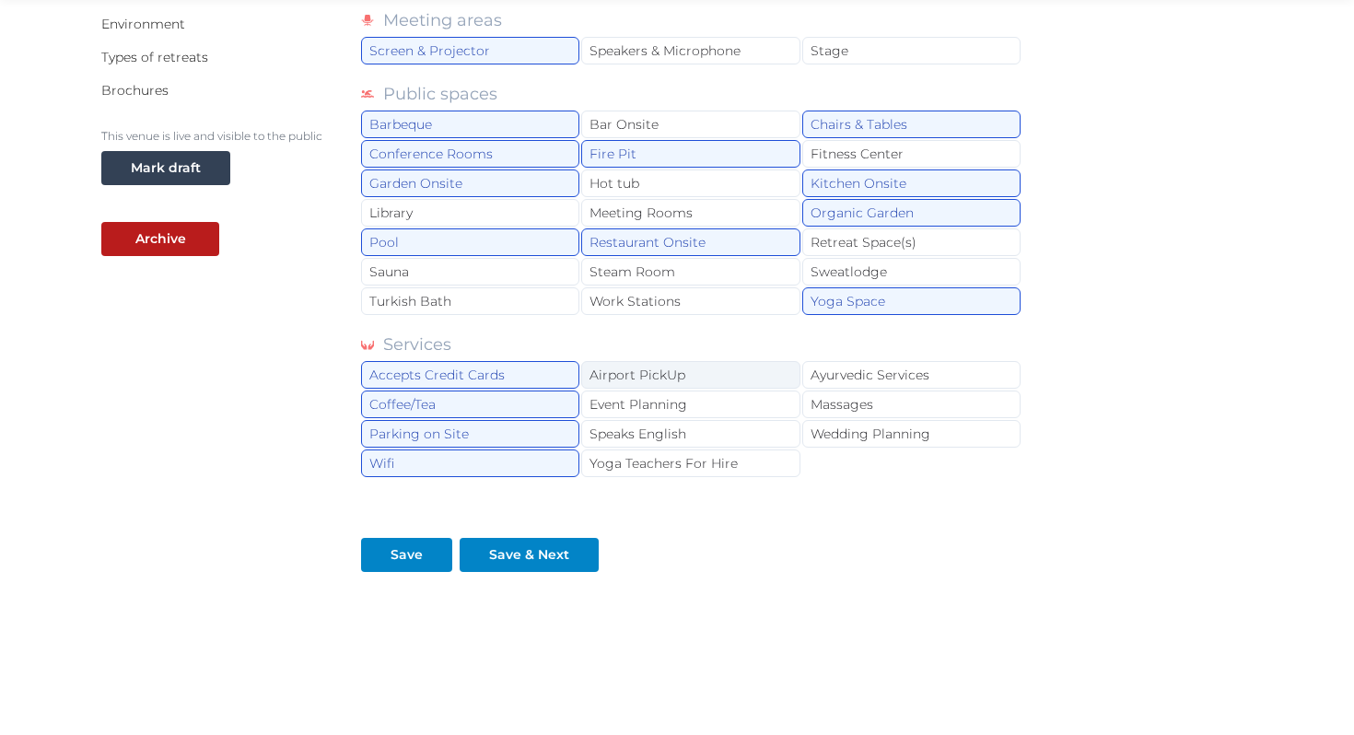
click at [644, 372] on div "Airport PickUp" at bounding box center [690, 375] width 218 height 28
click at [644, 398] on div "Event Planning" at bounding box center [690, 405] width 218 height 28
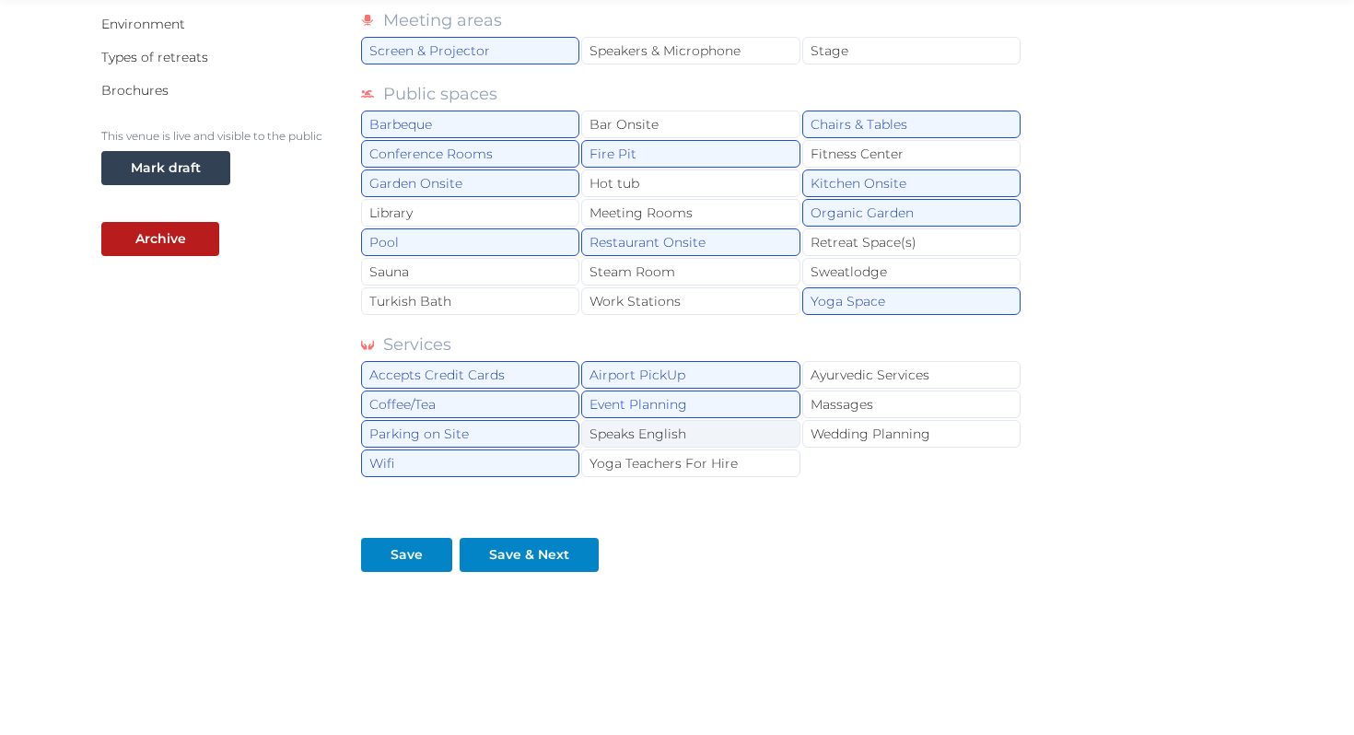
click at [645, 426] on div "Speaks English" at bounding box center [690, 434] width 218 height 28
click at [662, 463] on div "Yoga Teachers For Hire" at bounding box center [690, 464] width 218 height 28
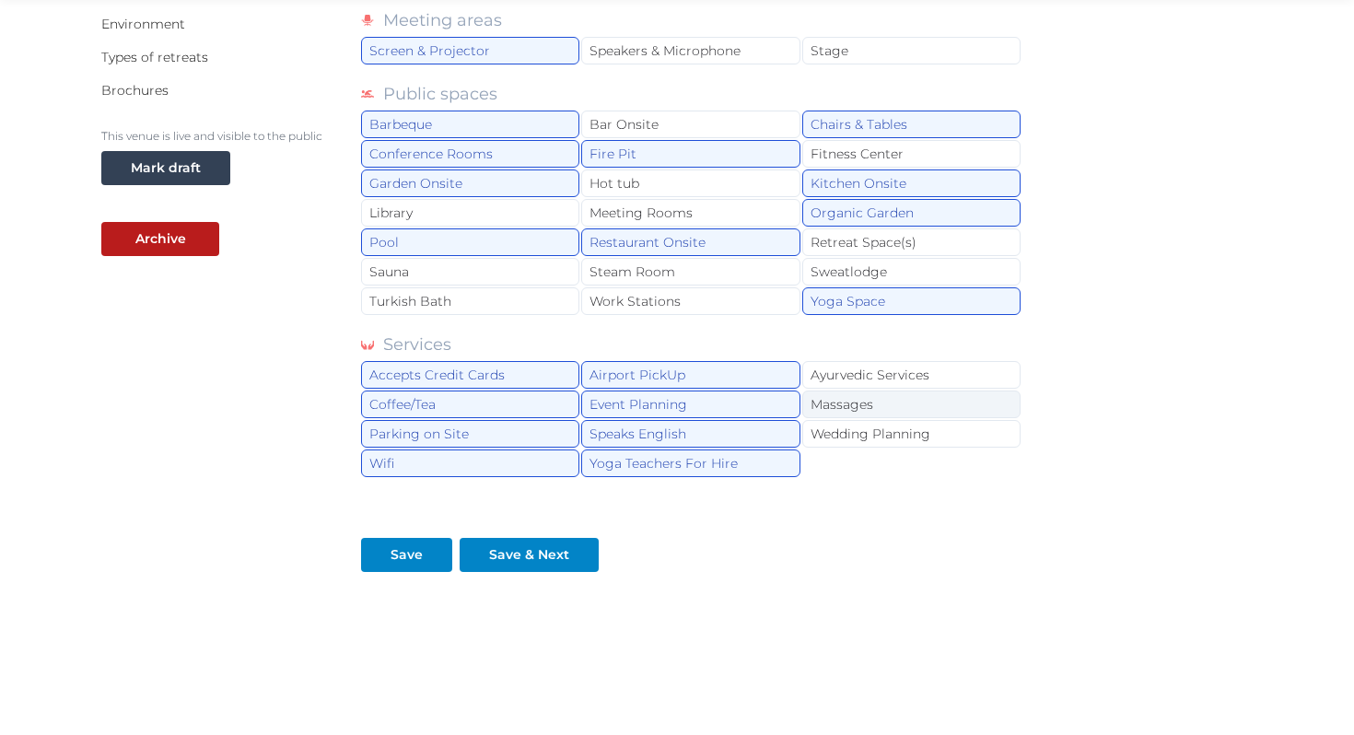
click at [878, 404] on div "Massages" at bounding box center [911, 405] width 218 height 28
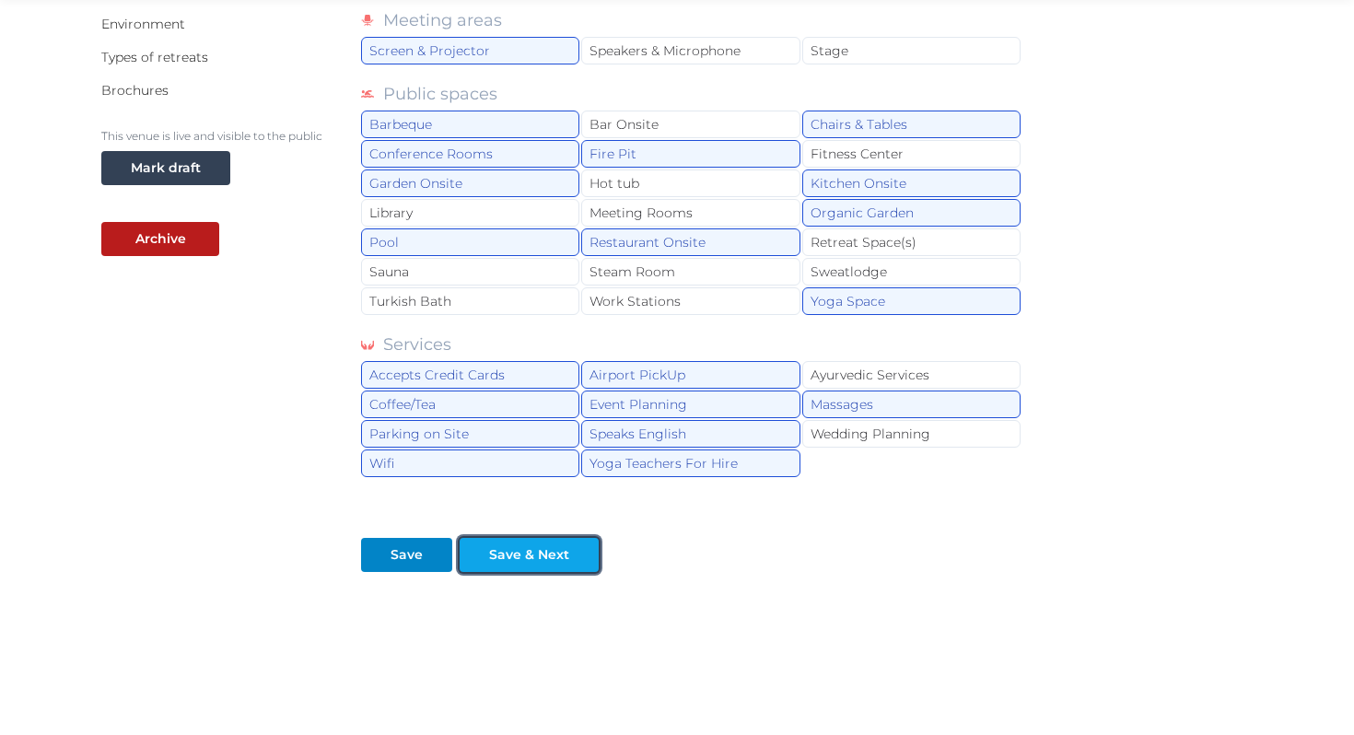
click at [533, 553] on div "Save & Next" at bounding box center [529, 554] width 80 height 19
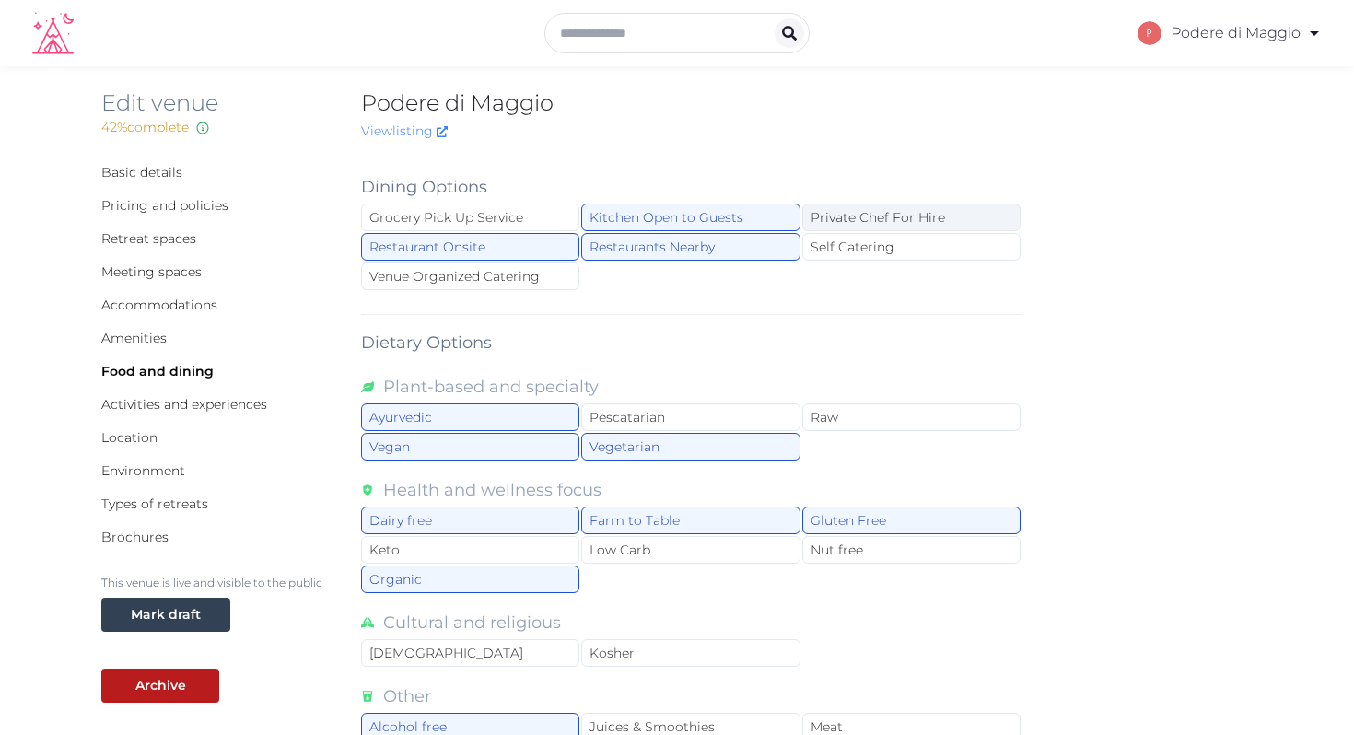
click at [883, 214] on div "Private Chef For Hire" at bounding box center [911, 218] width 218 height 28
click at [851, 244] on div "Self Catering" at bounding box center [911, 247] width 218 height 28
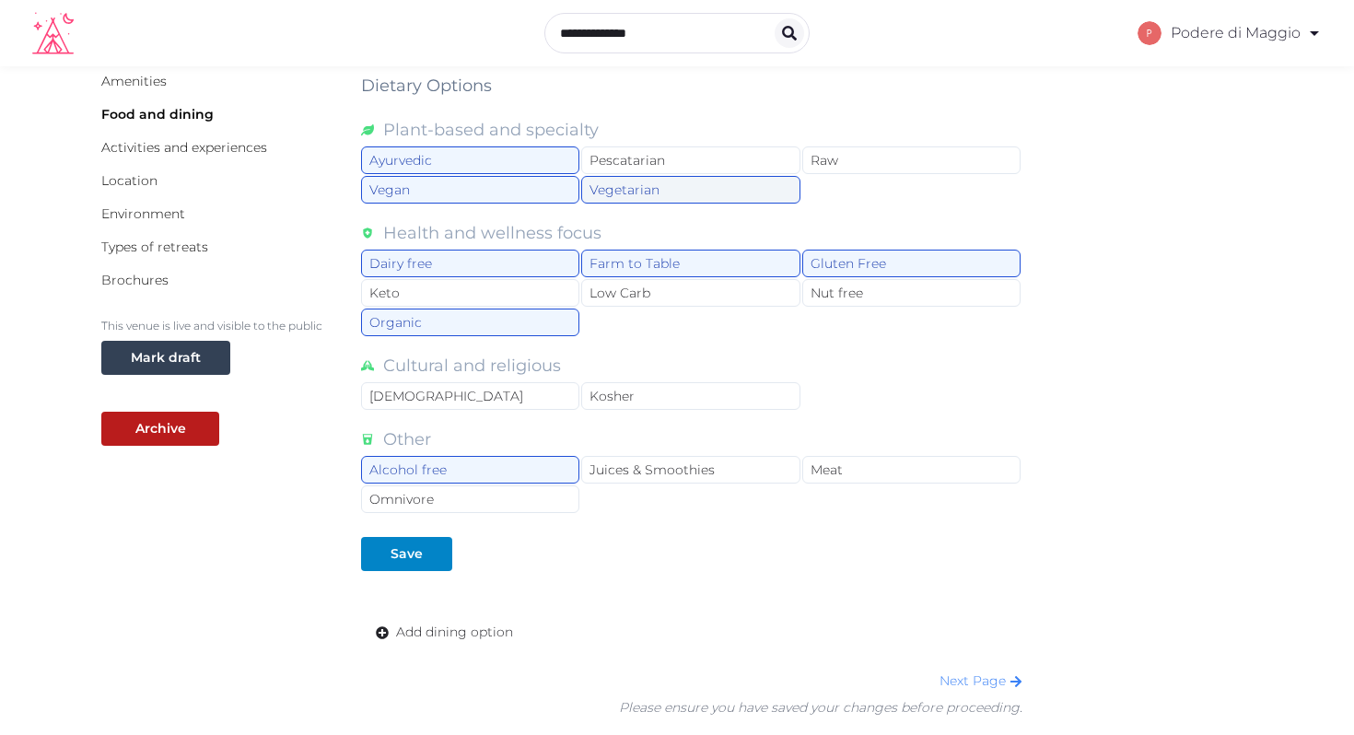
scroll to position [258, 0]
click at [494, 496] on div "Omnivore" at bounding box center [470, 499] width 218 height 28
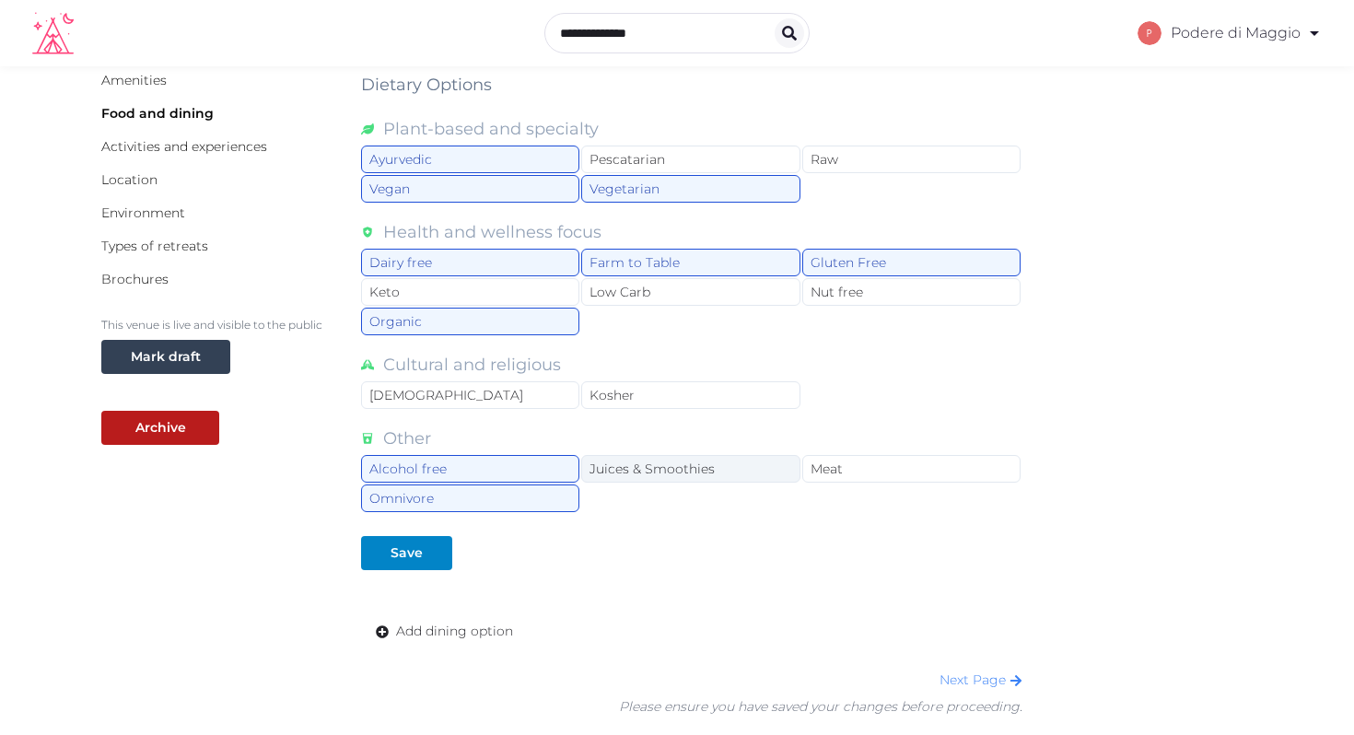
click at [628, 461] on div "Juices & Smoothies" at bounding box center [690, 469] width 218 height 28
click at [404, 550] on div "Save" at bounding box center [407, 553] width 32 height 19
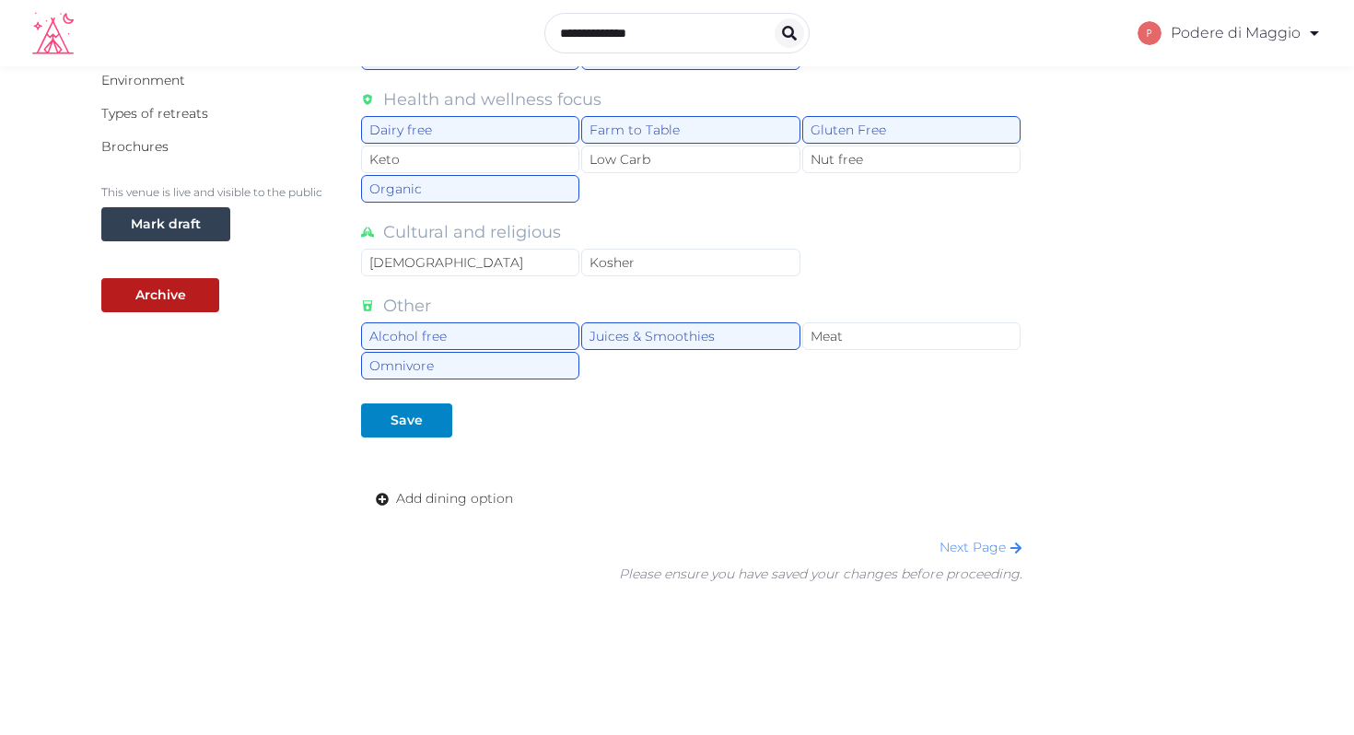
scroll to position [416, 0]
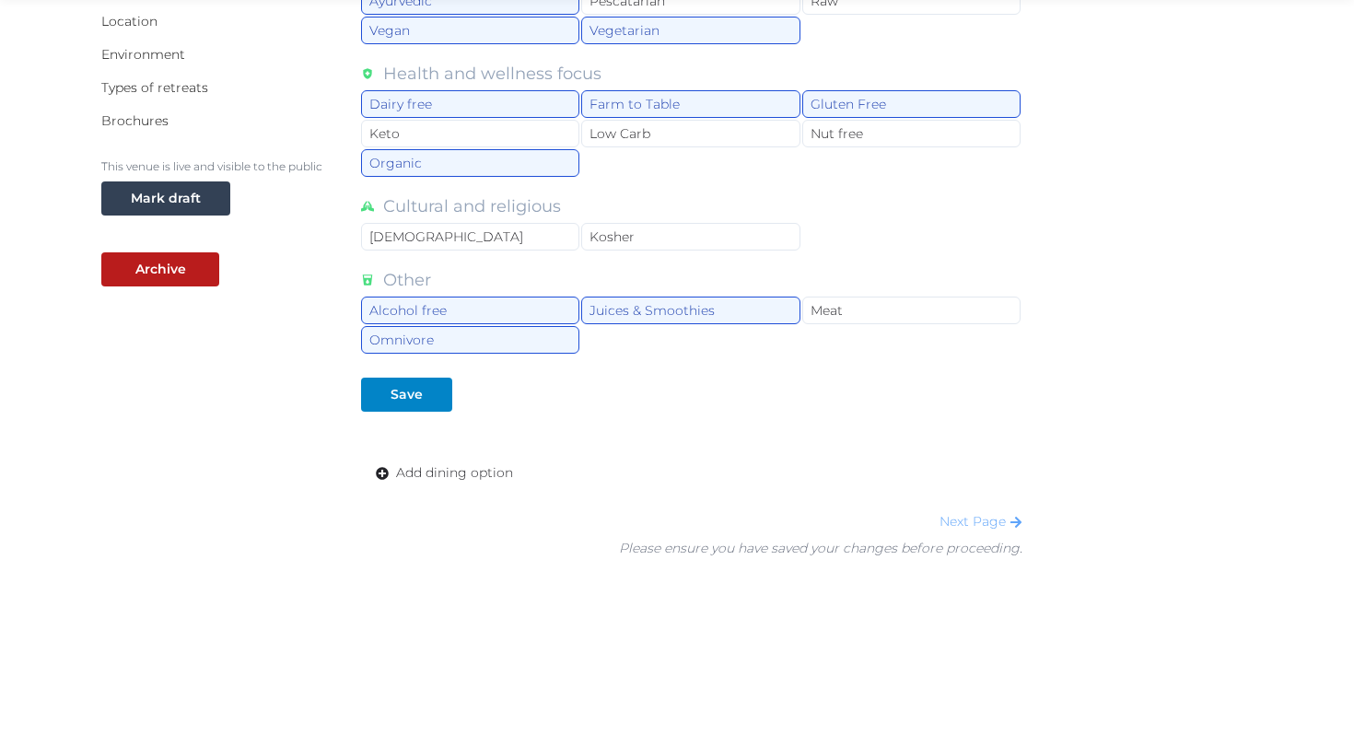
click at [973, 521] on link "Next Page" at bounding box center [981, 521] width 83 height 17
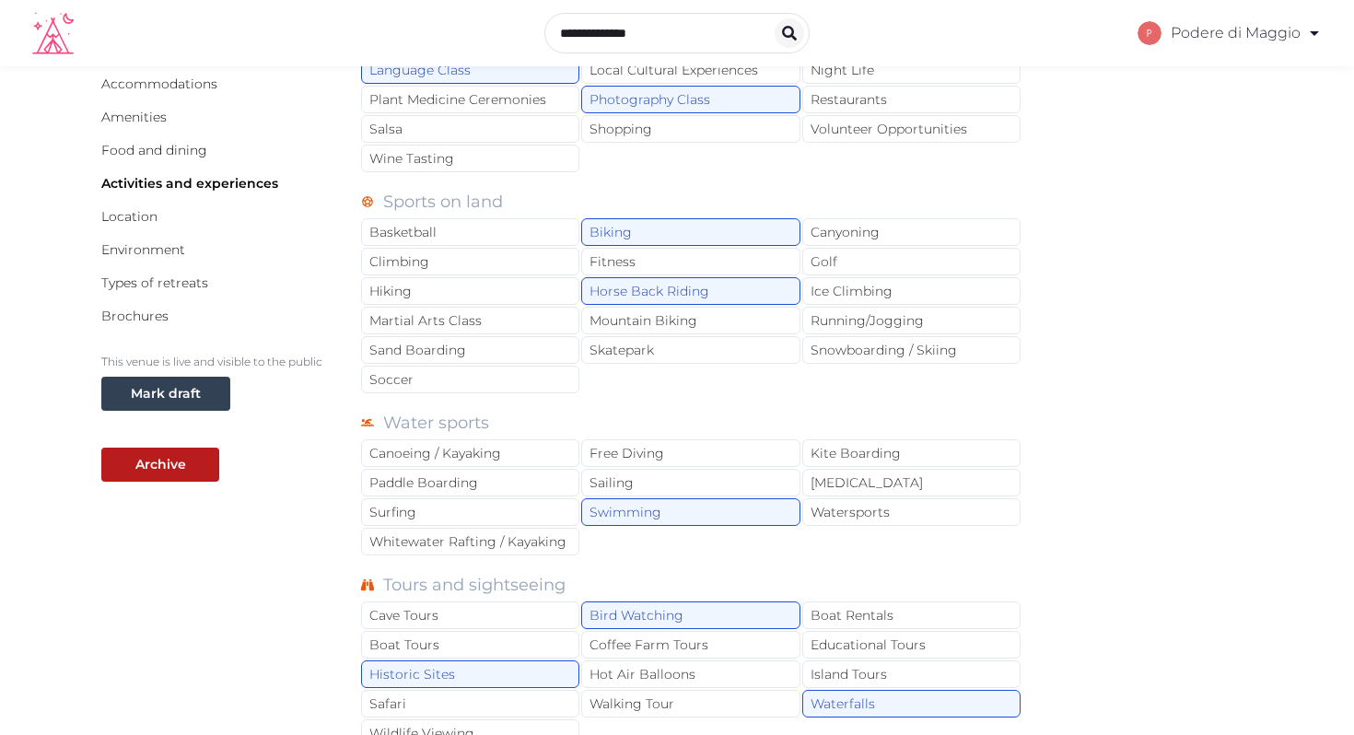
scroll to position [225, 0]
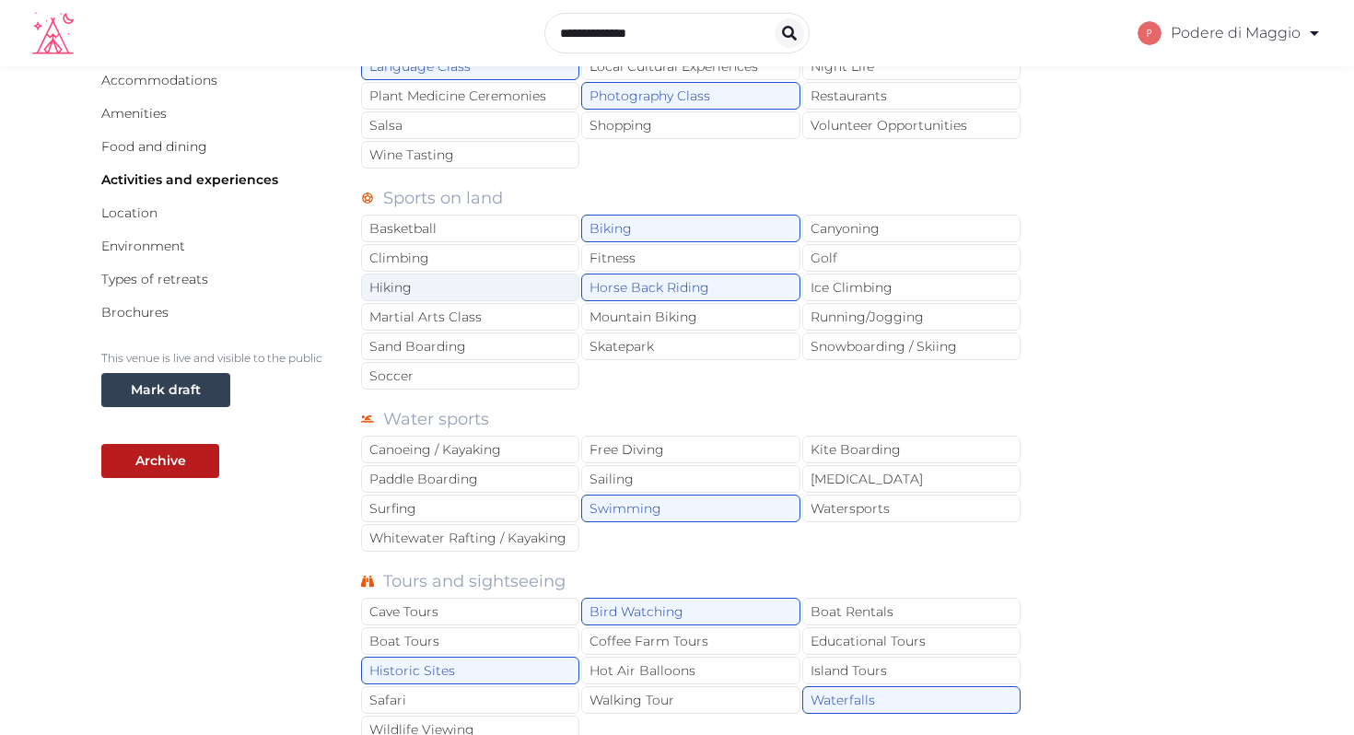
click at [421, 287] on div "Hiking" at bounding box center [470, 288] width 218 height 28
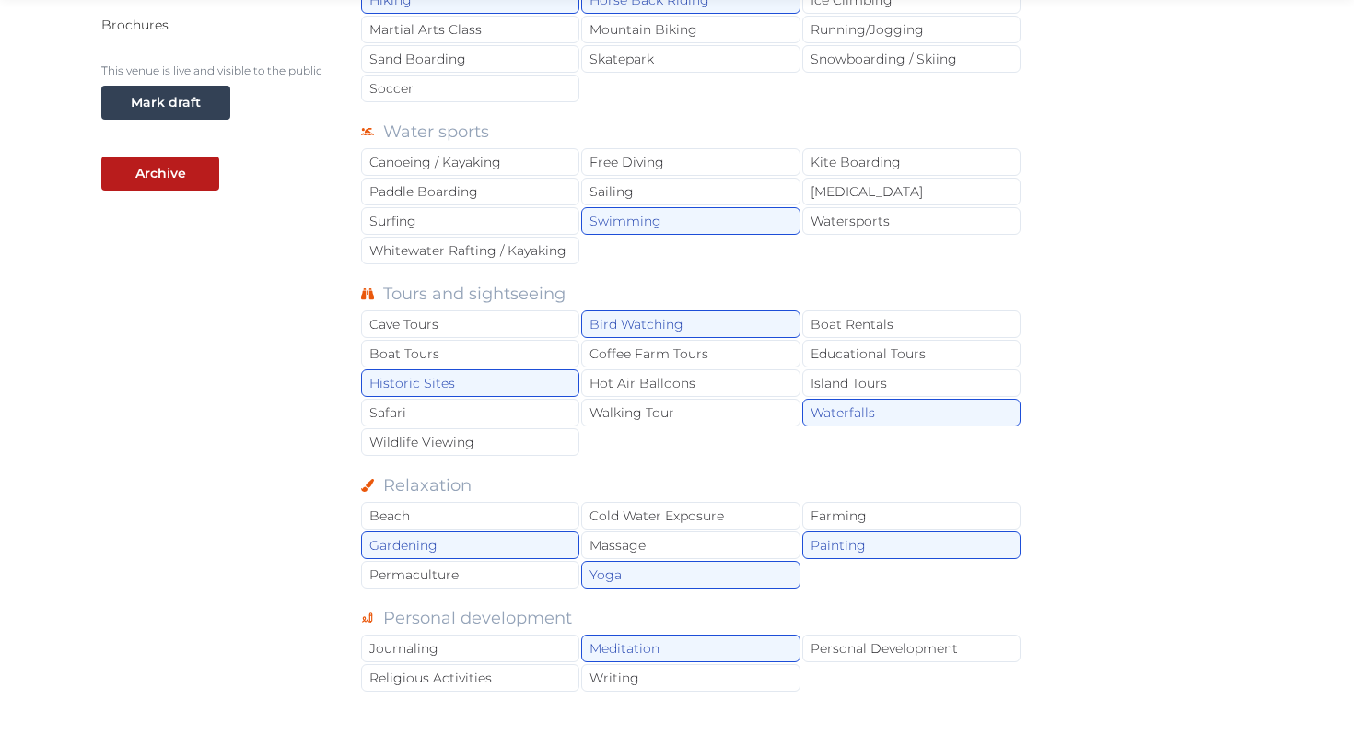
scroll to position [539, 0]
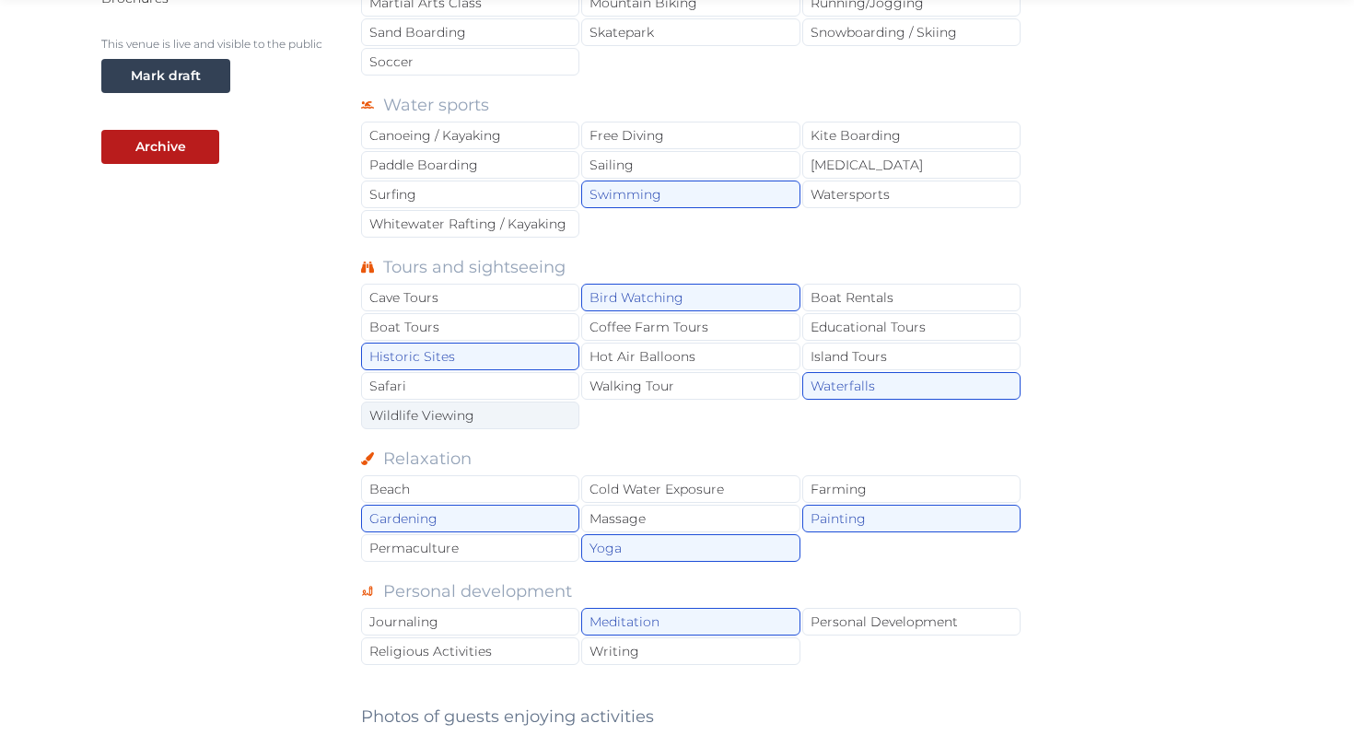
click at [479, 410] on div "Wildlife Viewing" at bounding box center [470, 416] width 218 height 28
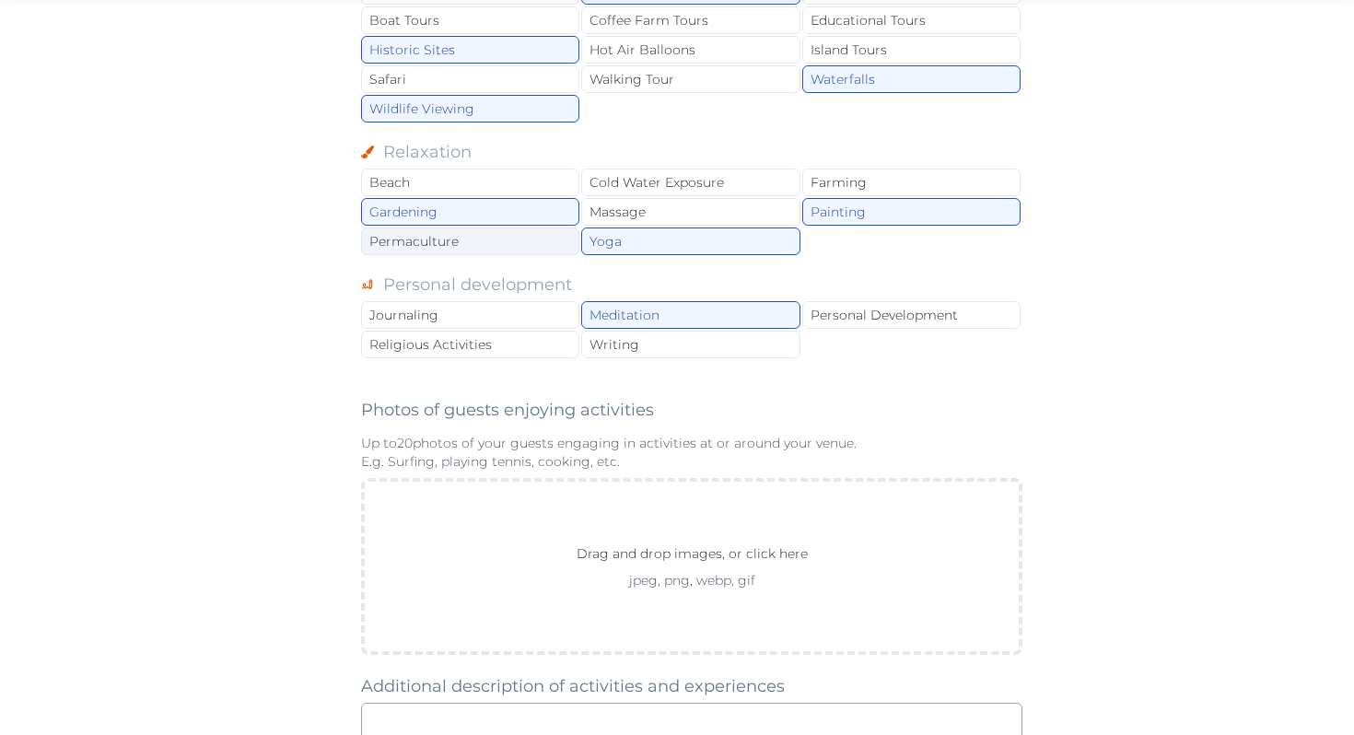
scroll to position [859, 0]
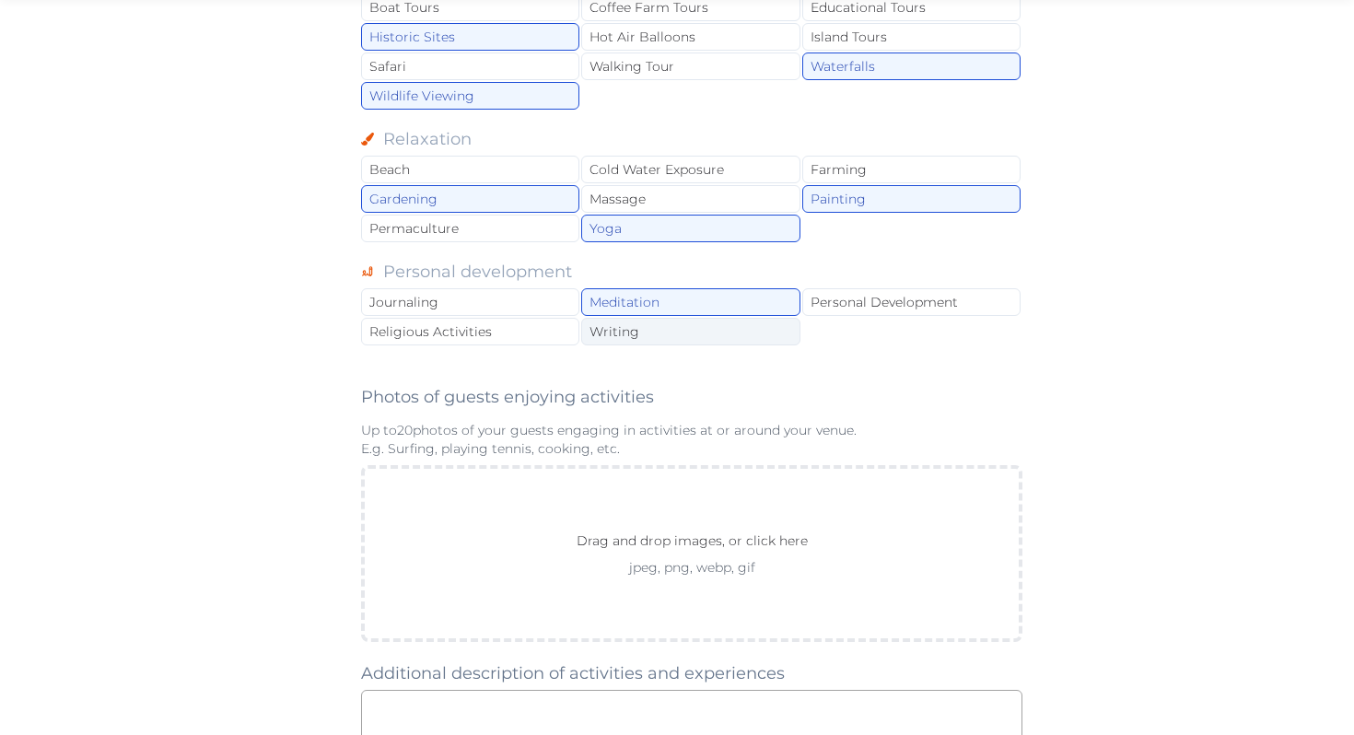
click at [630, 327] on div "Writing" at bounding box center [690, 332] width 218 height 28
click at [830, 298] on div "Personal Development" at bounding box center [911, 302] width 218 height 28
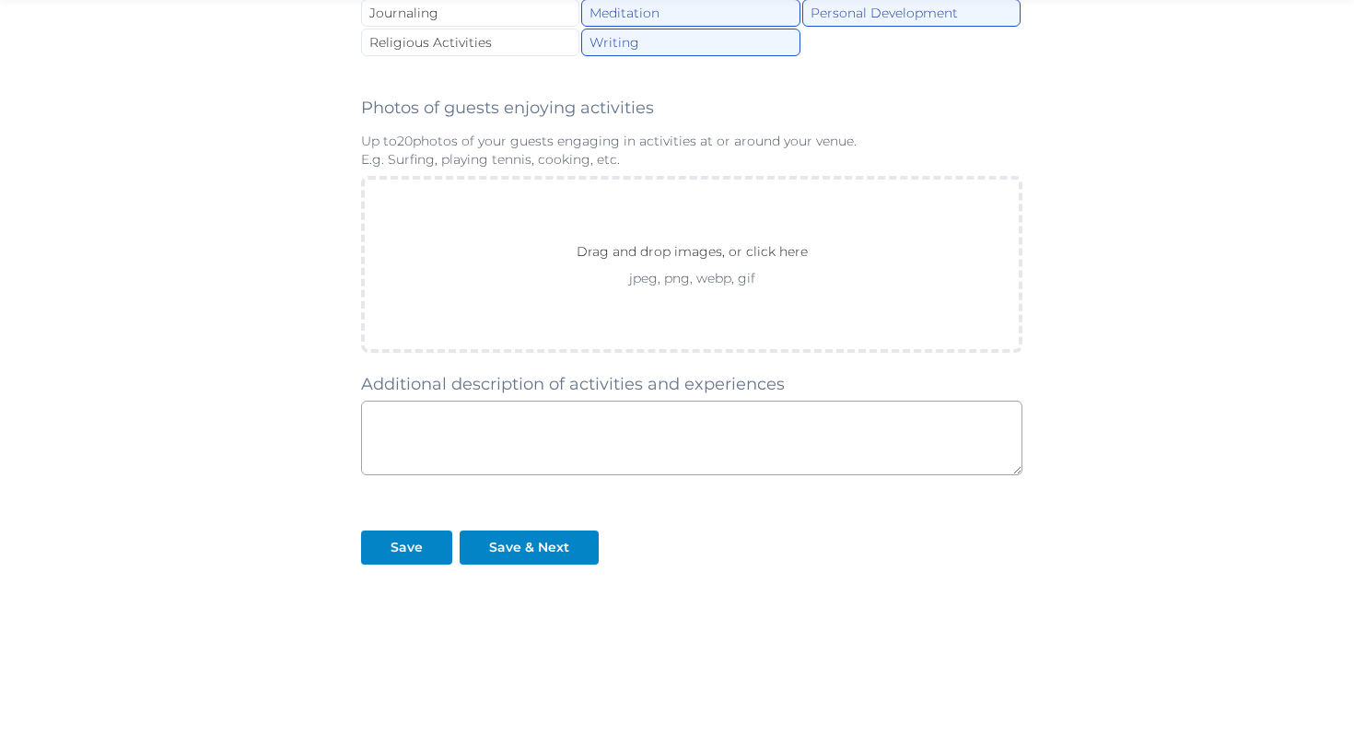
scroll to position [1153, 0]
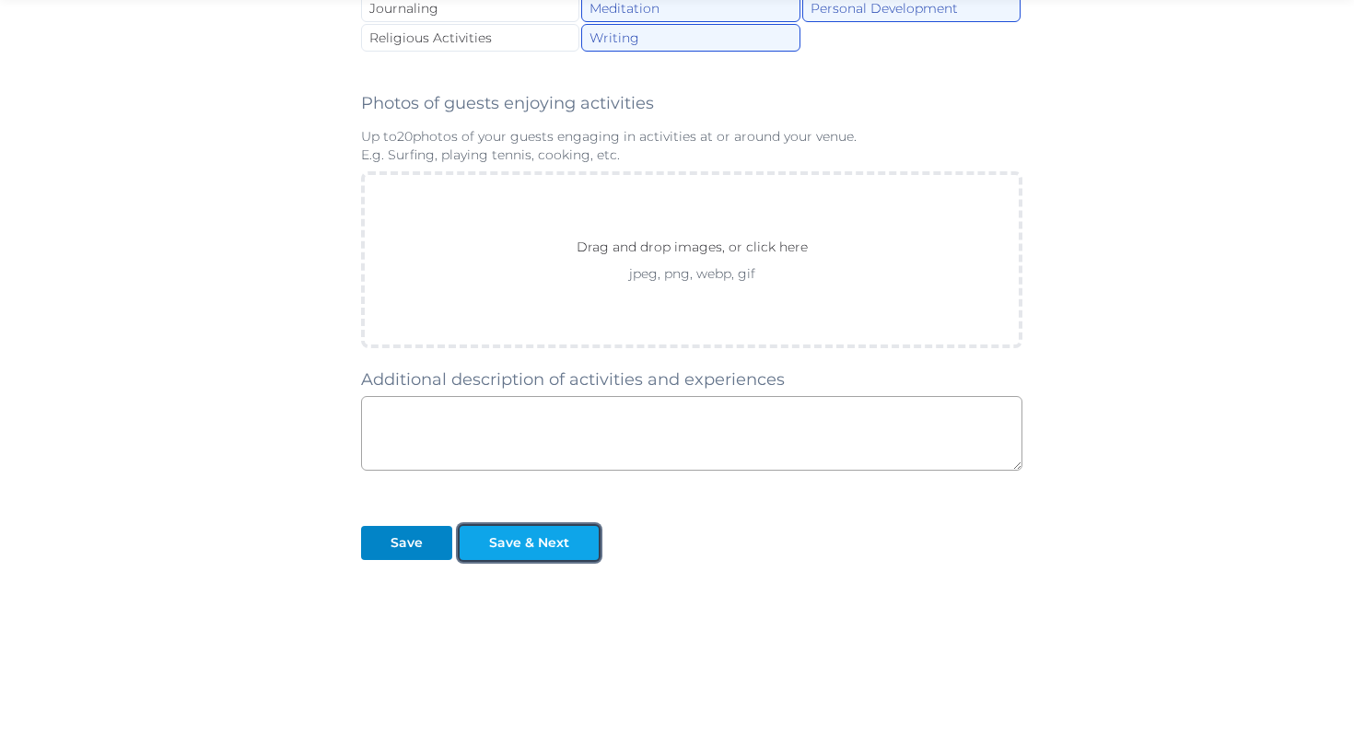
click at [520, 542] on div "Save & Next" at bounding box center [529, 542] width 80 height 19
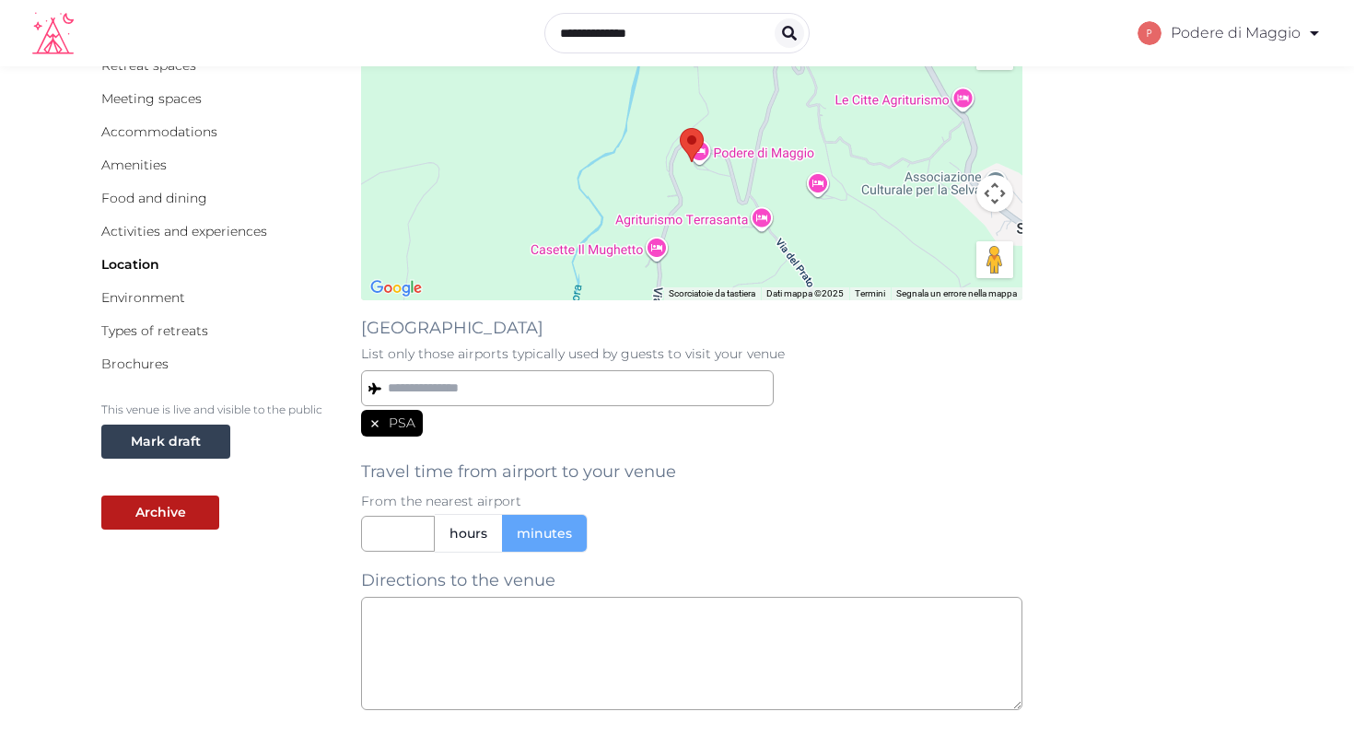
scroll to position [174, 0]
click at [458, 387] on input "text" at bounding box center [567, 387] width 413 height 36
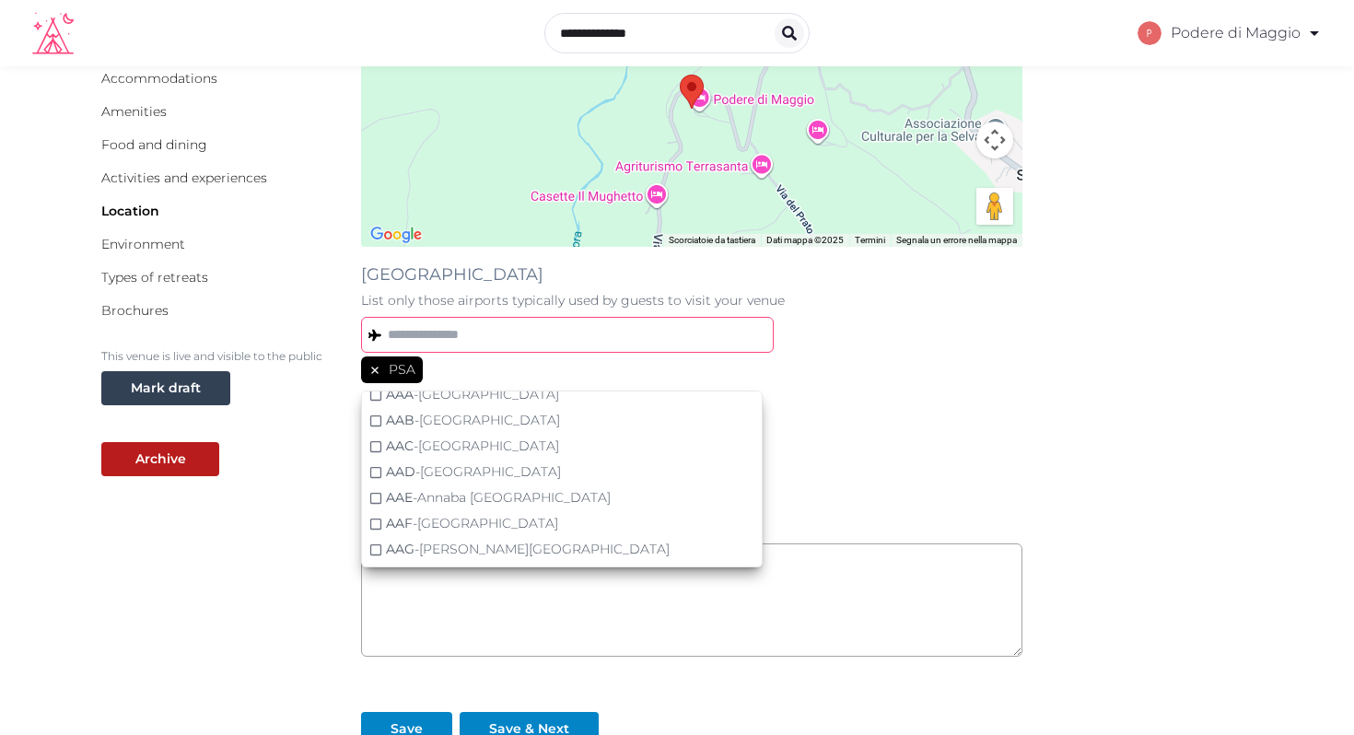
scroll to position [0, 0]
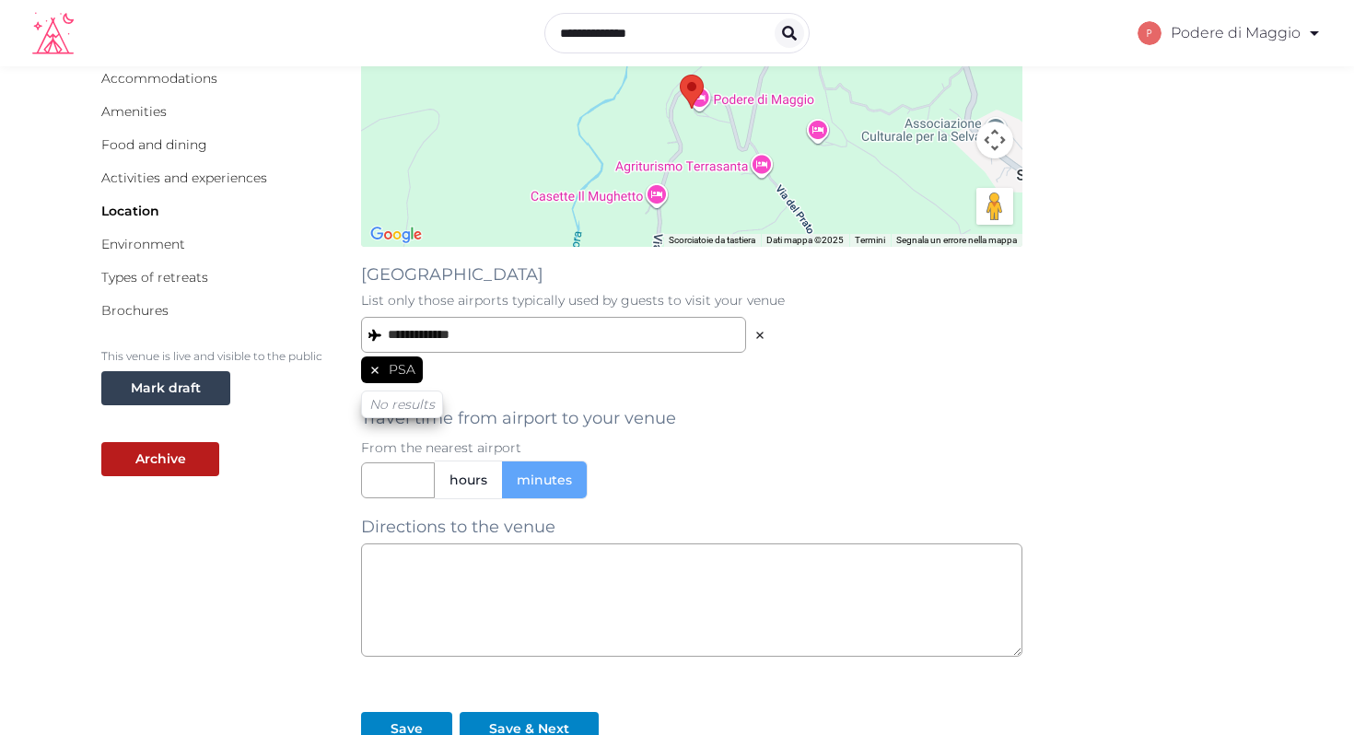
click at [399, 368] on span "PSA" at bounding box center [402, 369] width 27 height 17
click at [508, 335] on input "**********" at bounding box center [553, 335] width 385 height 36
type input "**********"
click at [400, 481] on input "text" at bounding box center [398, 481] width 74 height 36
type input "***"
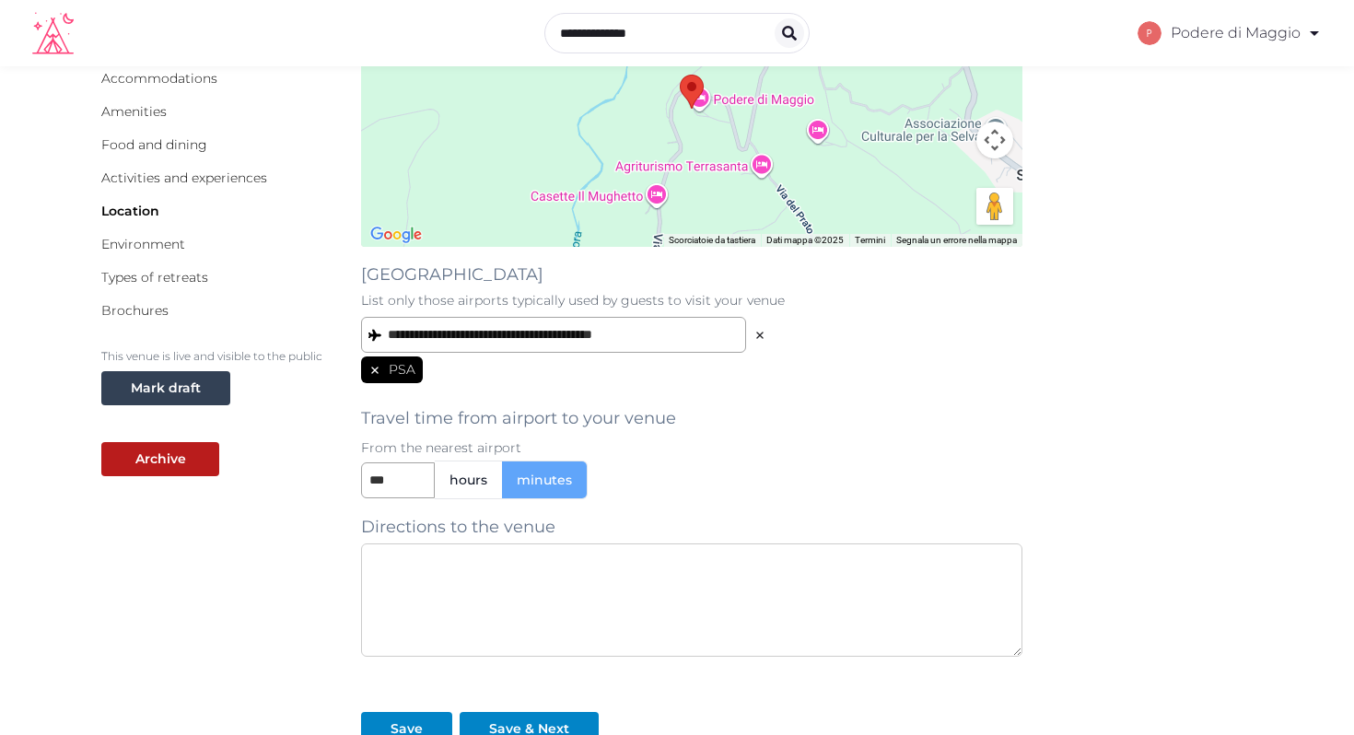
click at [408, 574] on textarea at bounding box center [692, 600] width 662 height 113
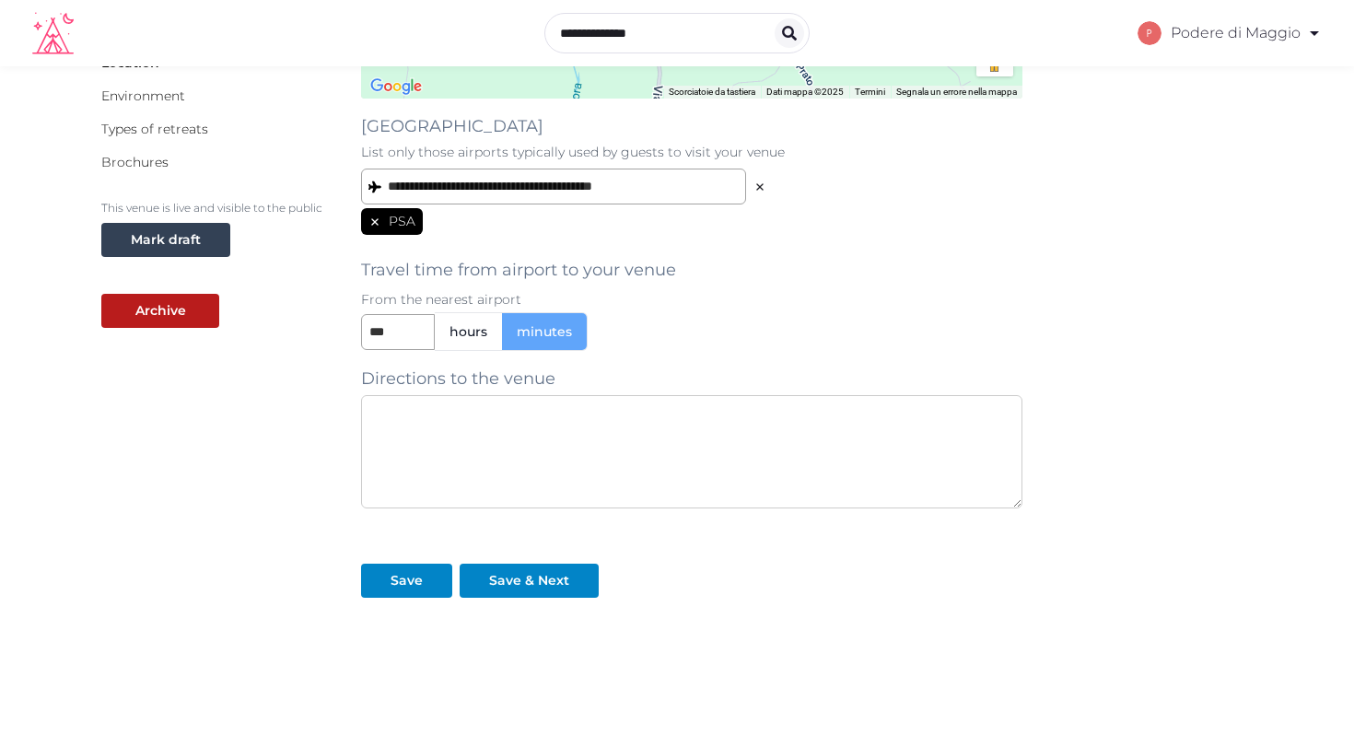
scroll to position [382, 0]
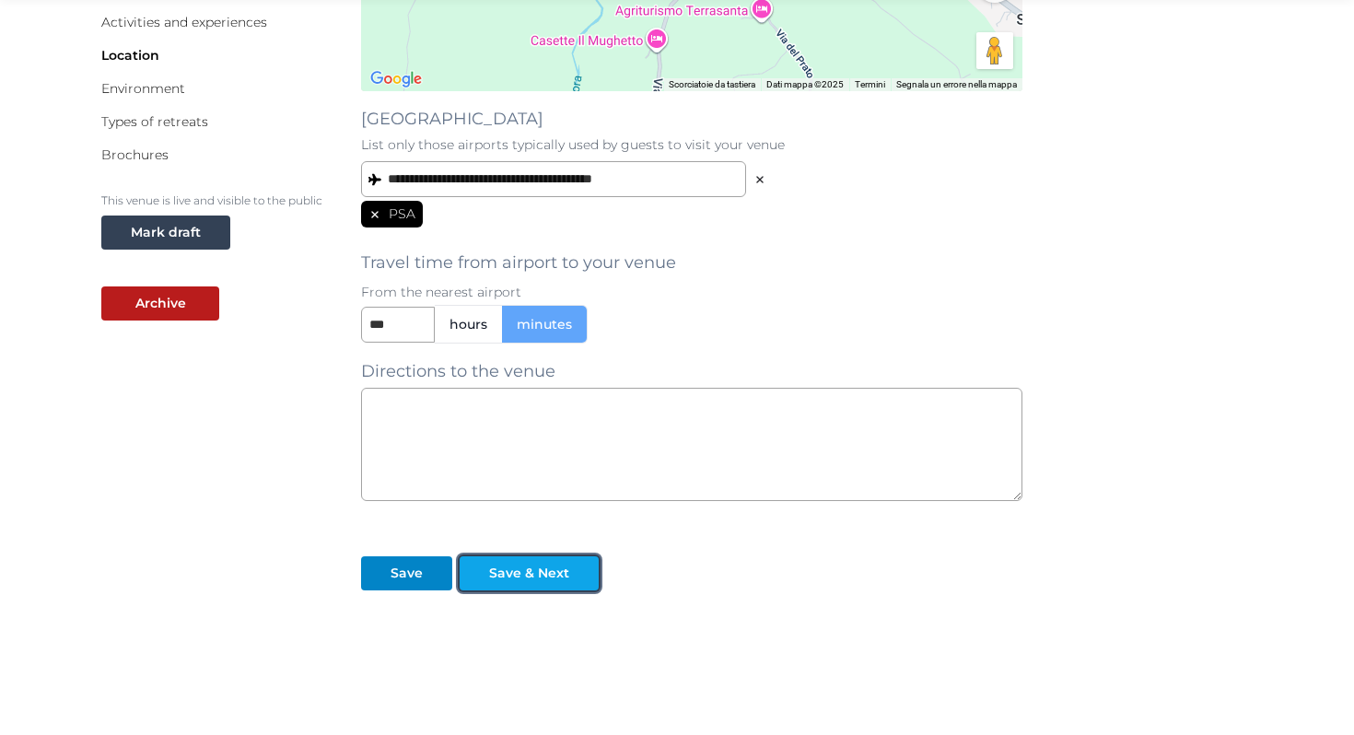
click at [522, 567] on div "Save & Next" at bounding box center [529, 573] width 80 height 19
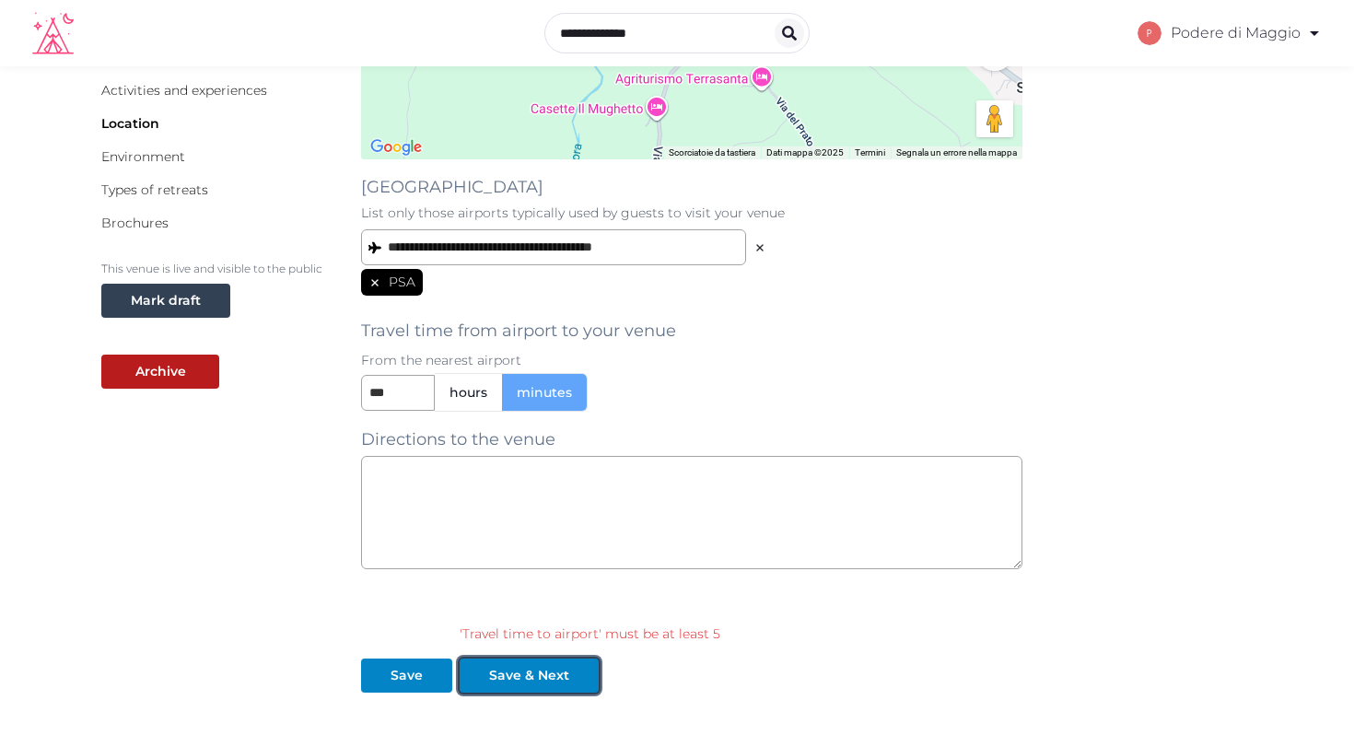
scroll to position [310, 0]
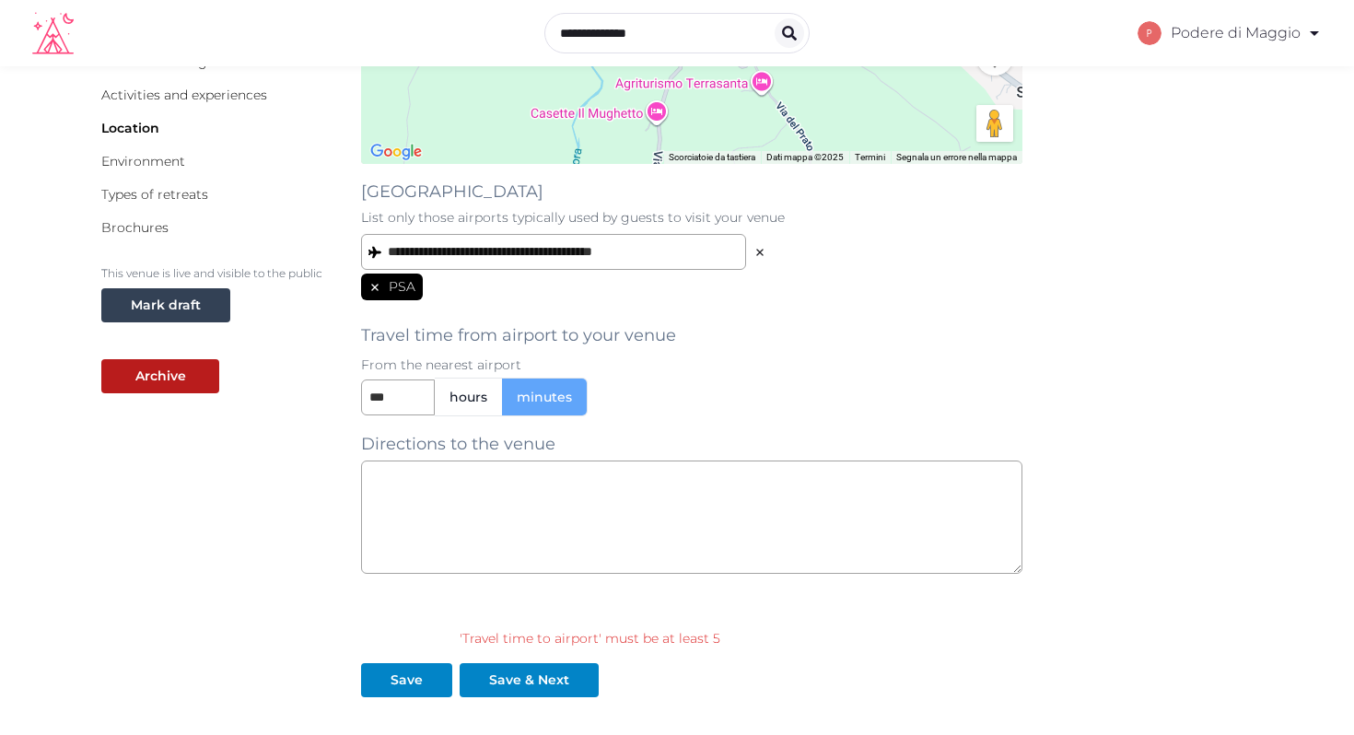
click at [473, 391] on span "hours" at bounding box center [469, 397] width 38 height 18
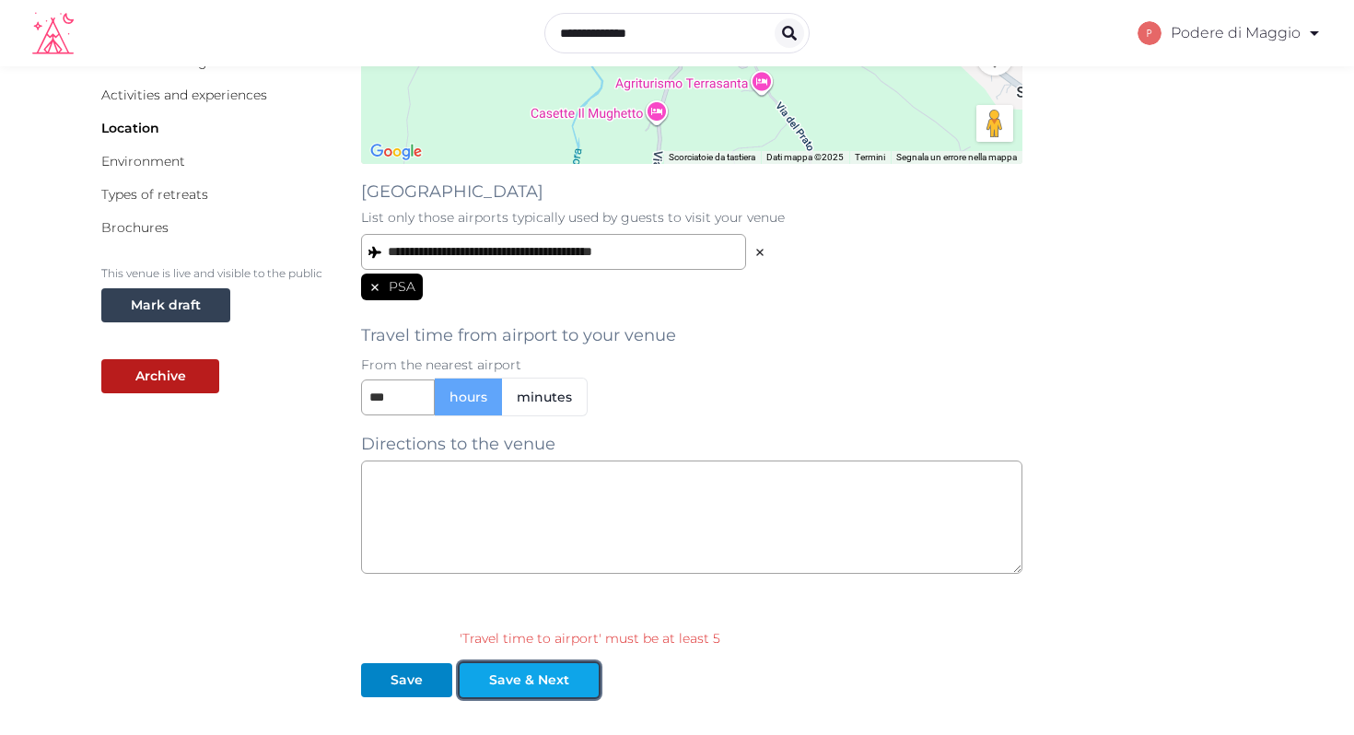
click at [521, 679] on div "Save & Next" at bounding box center [529, 680] width 80 height 19
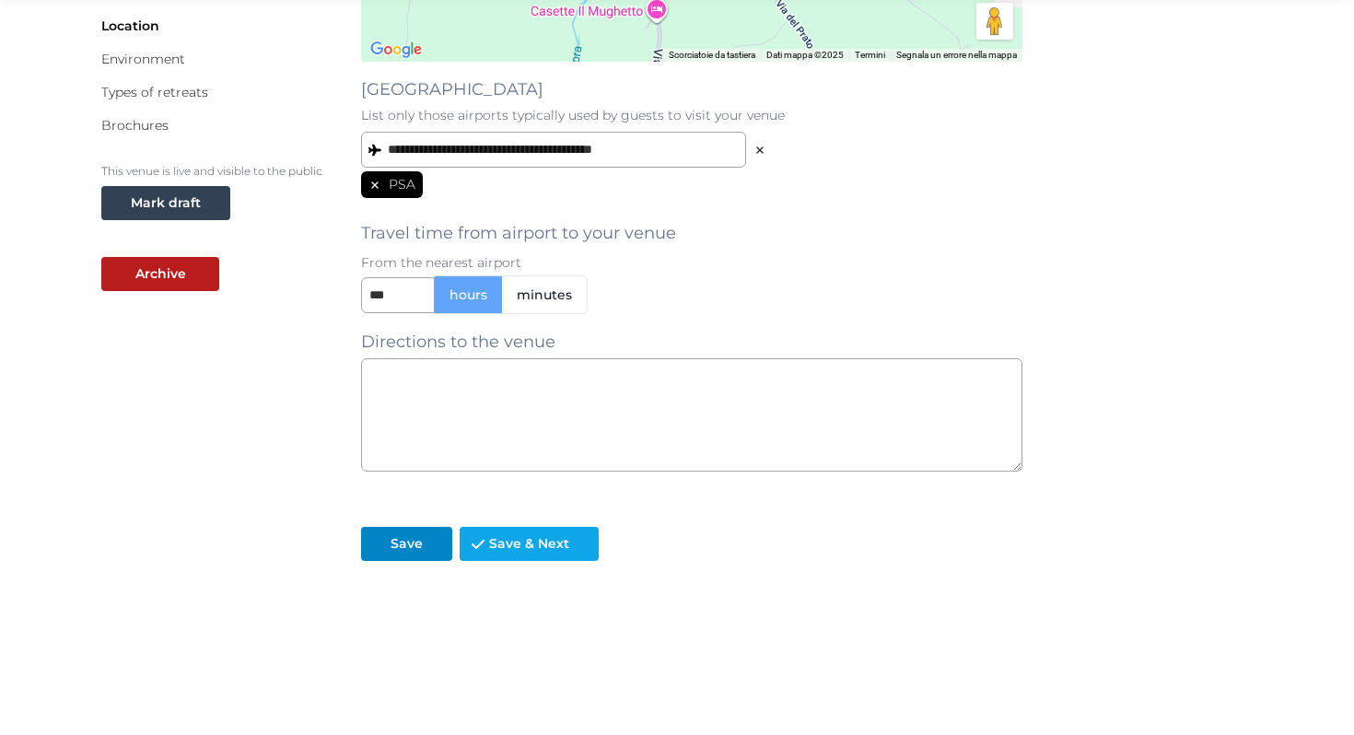
scroll to position [415, 0]
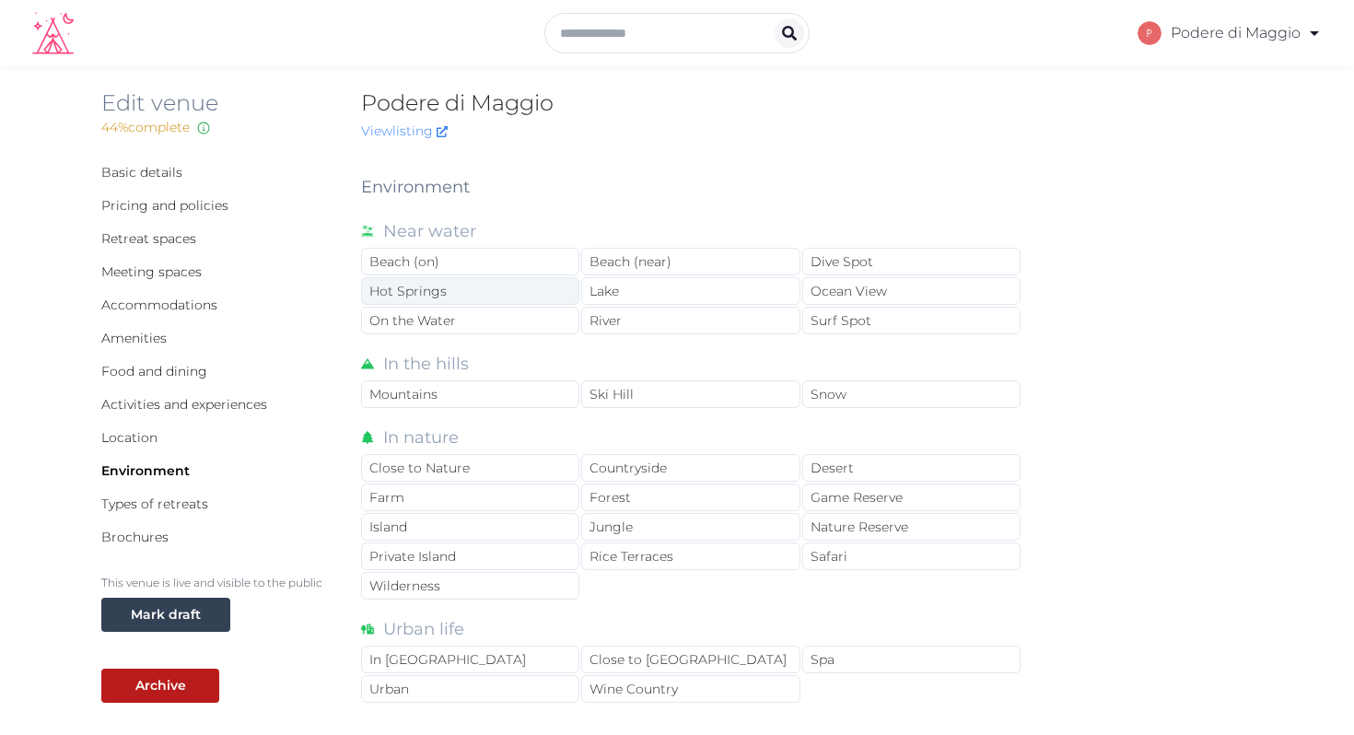
click at [420, 287] on div "Hot Springs" at bounding box center [470, 291] width 218 height 28
click at [606, 315] on div "River" at bounding box center [690, 321] width 218 height 28
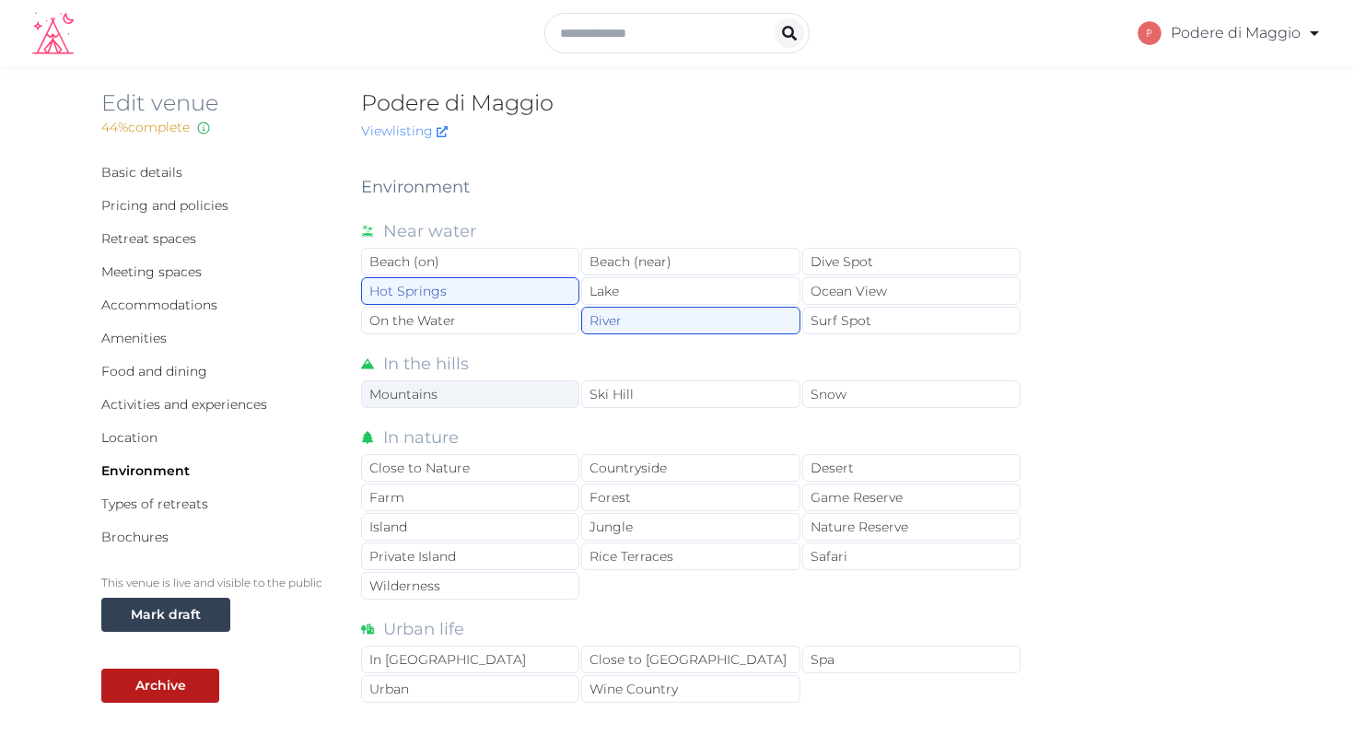
click at [489, 391] on div "Mountains" at bounding box center [470, 395] width 218 height 28
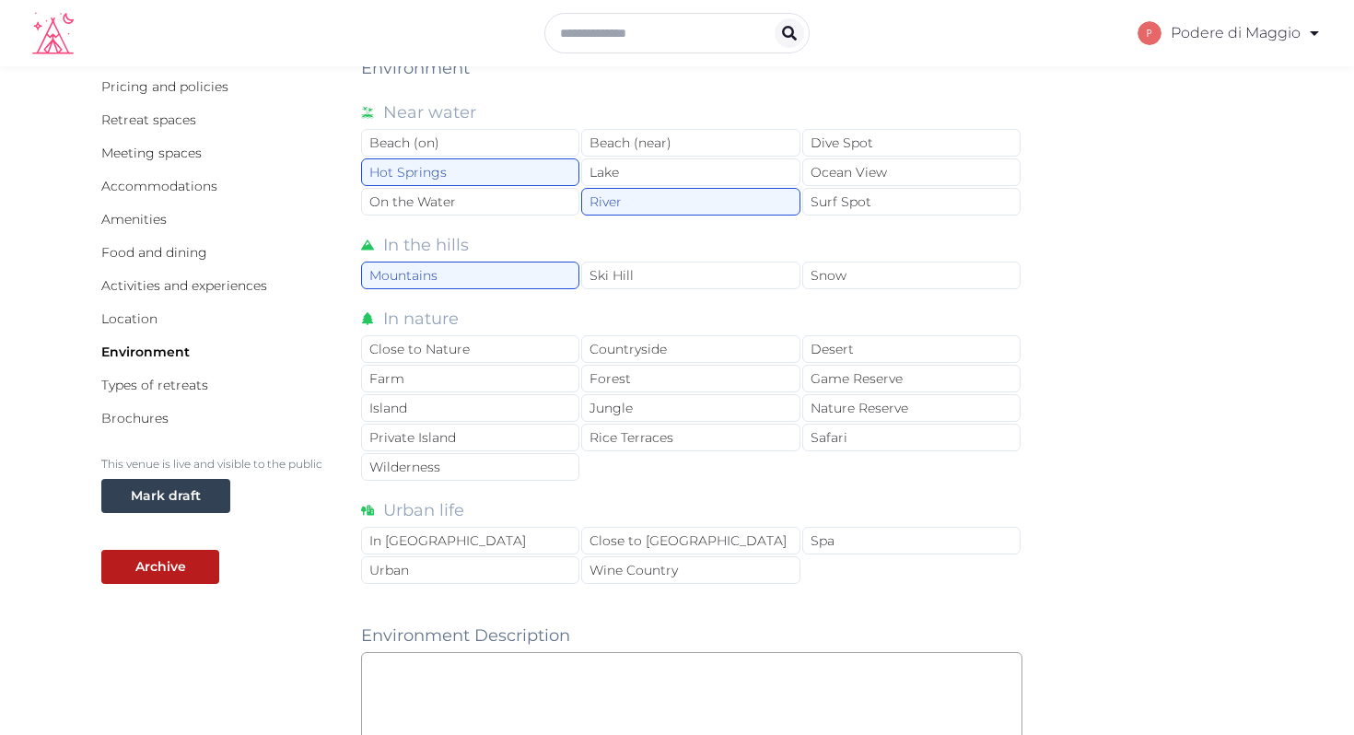
scroll to position [150, 0]
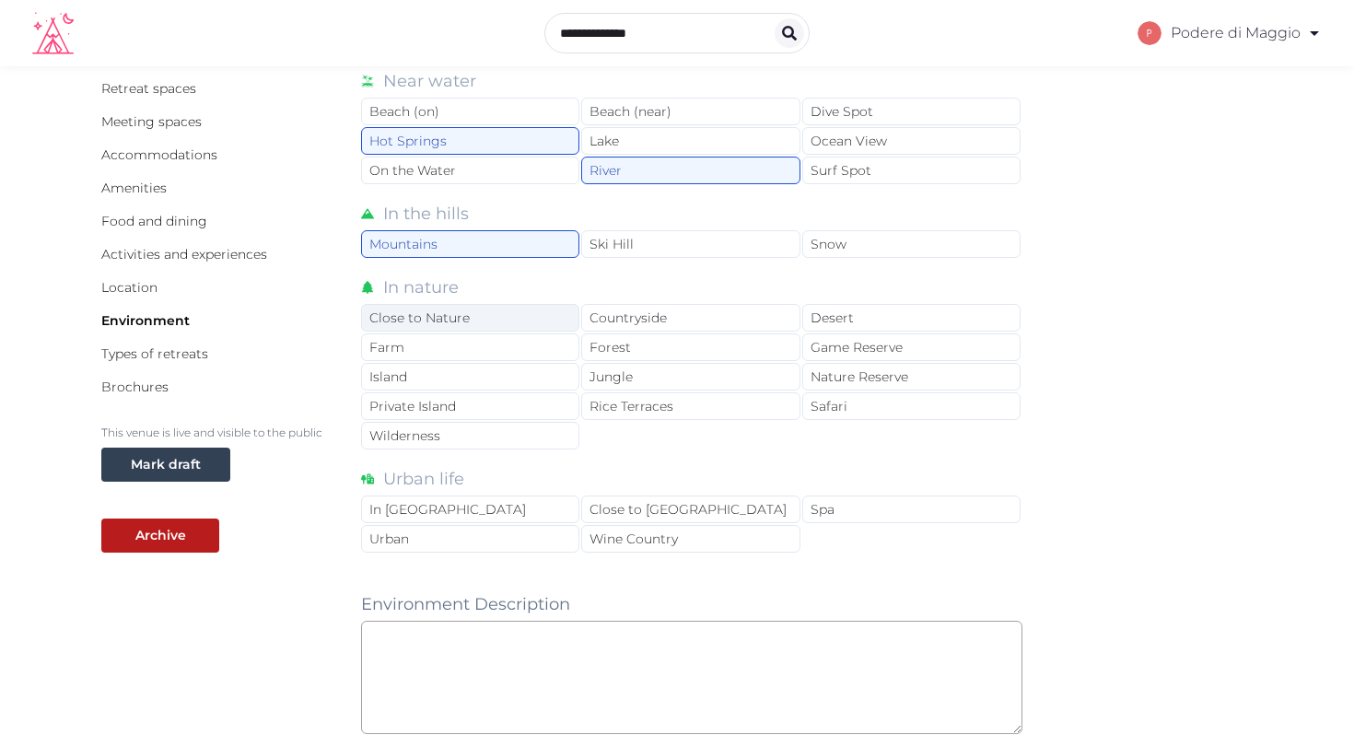
click at [434, 312] on div "Close to Nature" at bounding box center [470, 318] width 218 height 28
click at [434, 344] on div "Farm" at bounding box center [470, 348] width 218 height 28
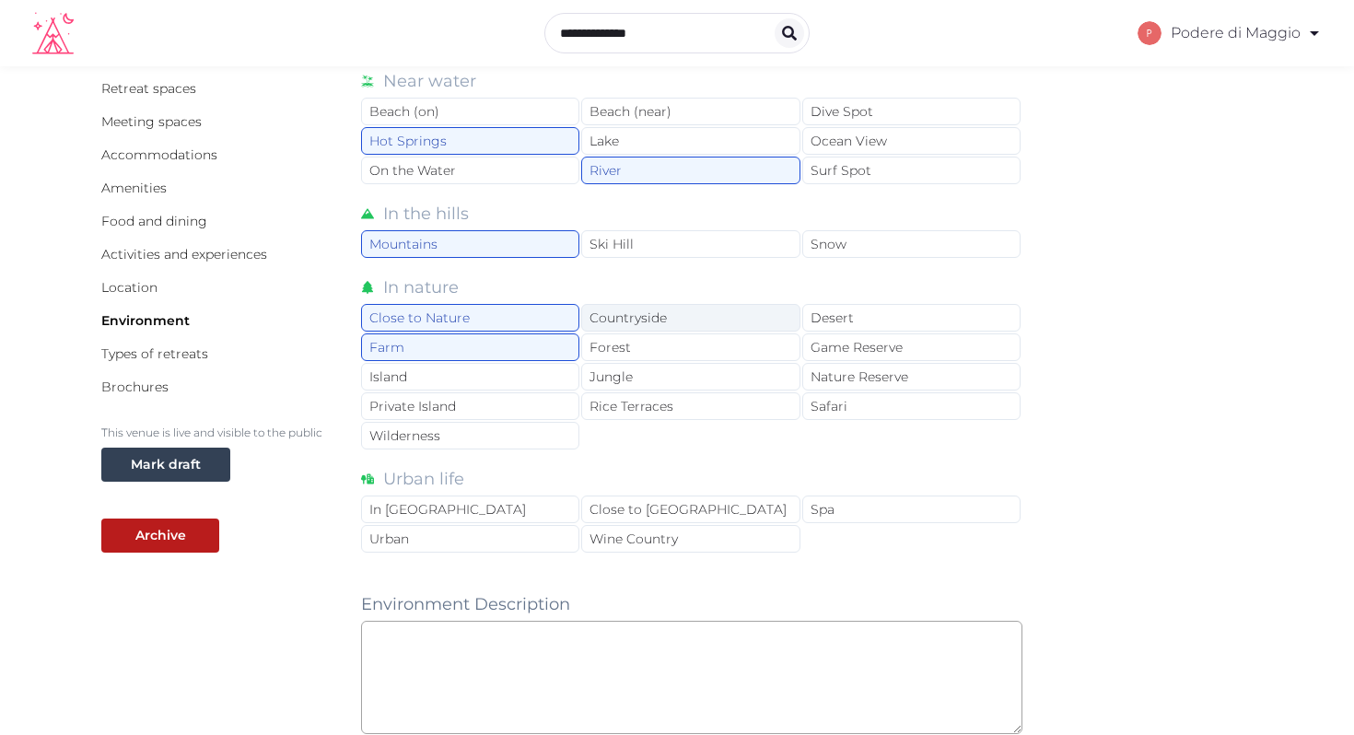
click at [639, 313] on div "Countryside" at bounding box center [690, 318] width 218 height 28
click at [641, 343] on div "Forest" at bounding box center [690, 348] width 218 height 28
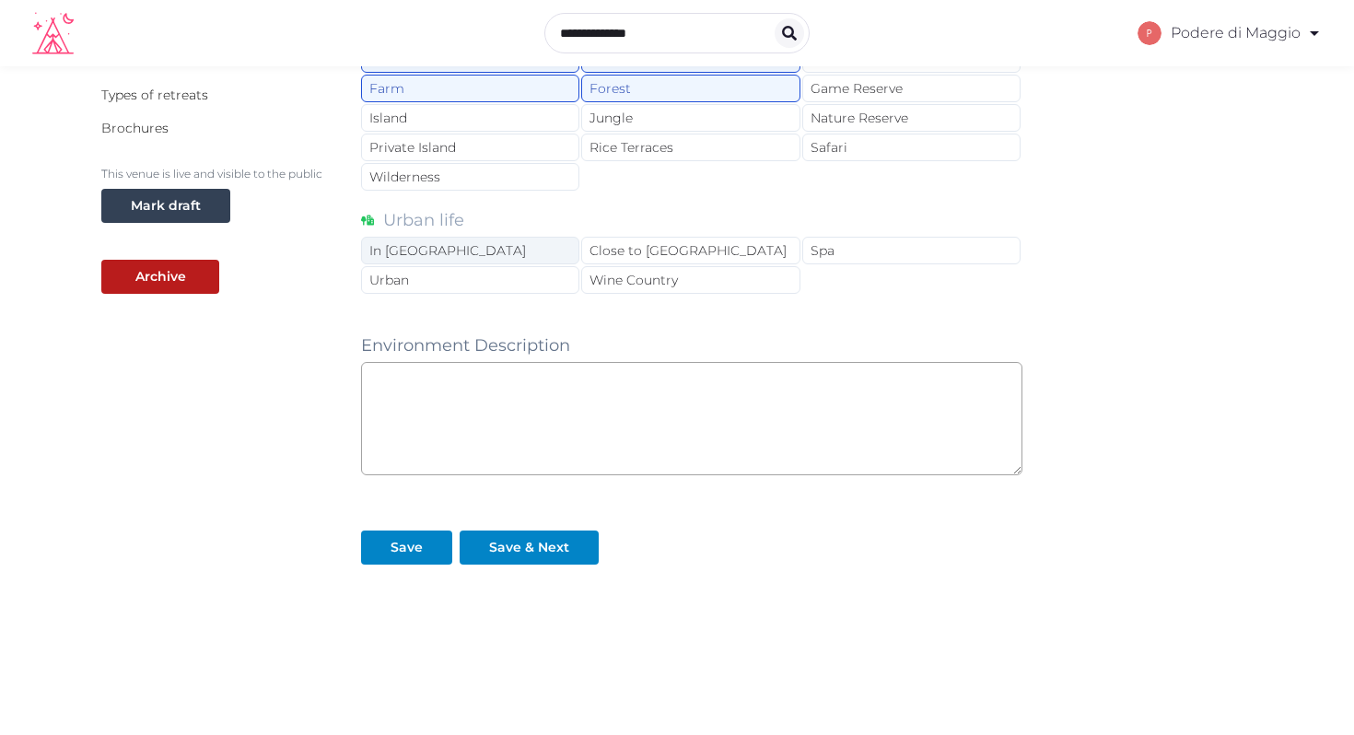
scroll to position [412, 0]
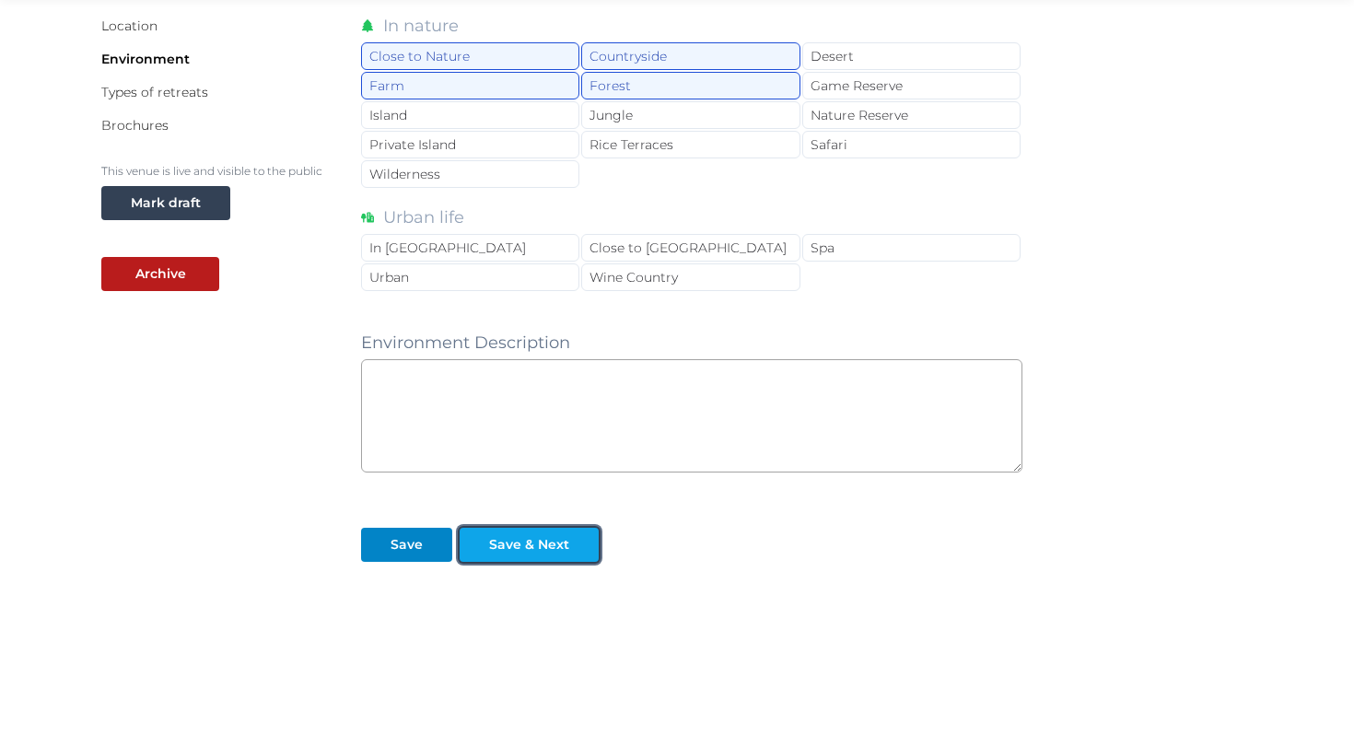
click at [525, 542] on div "Save & Next" at bounding box center [529, 544] width 80 height 19
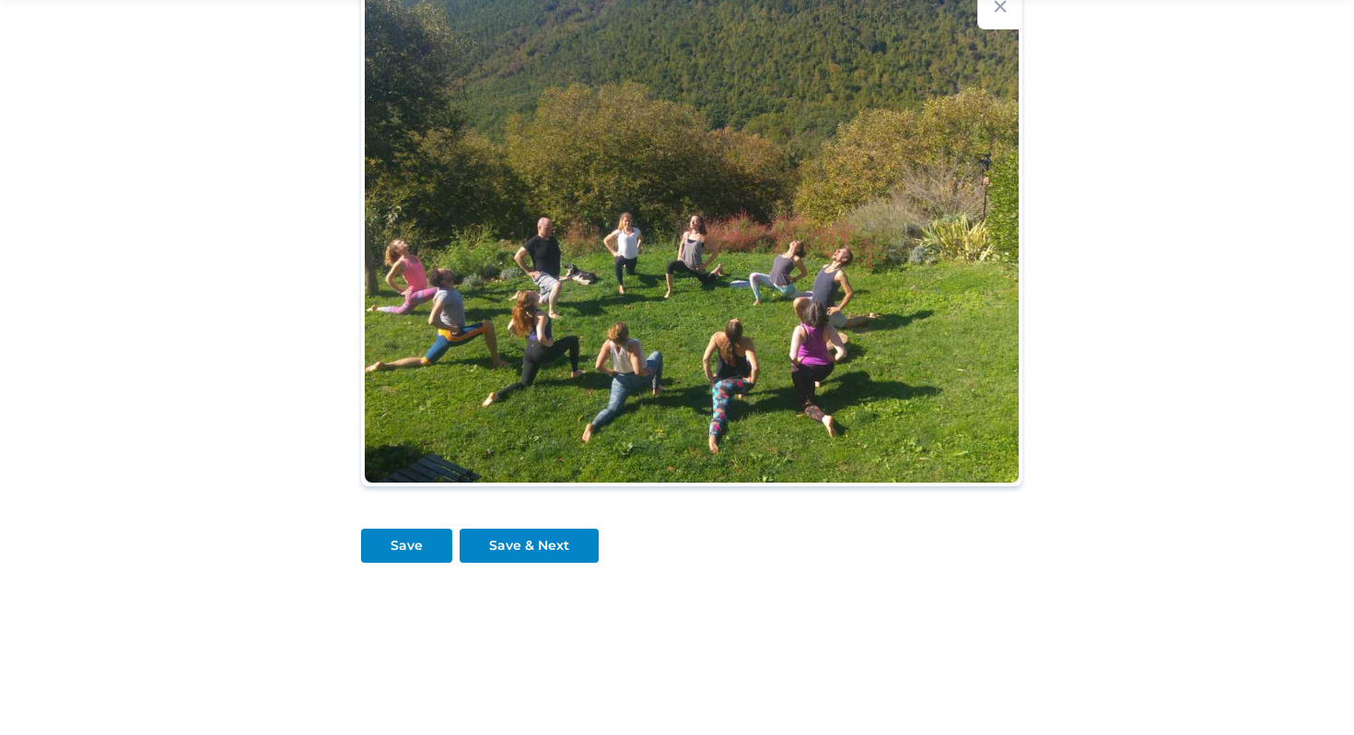
scroll to position [1009, 0]
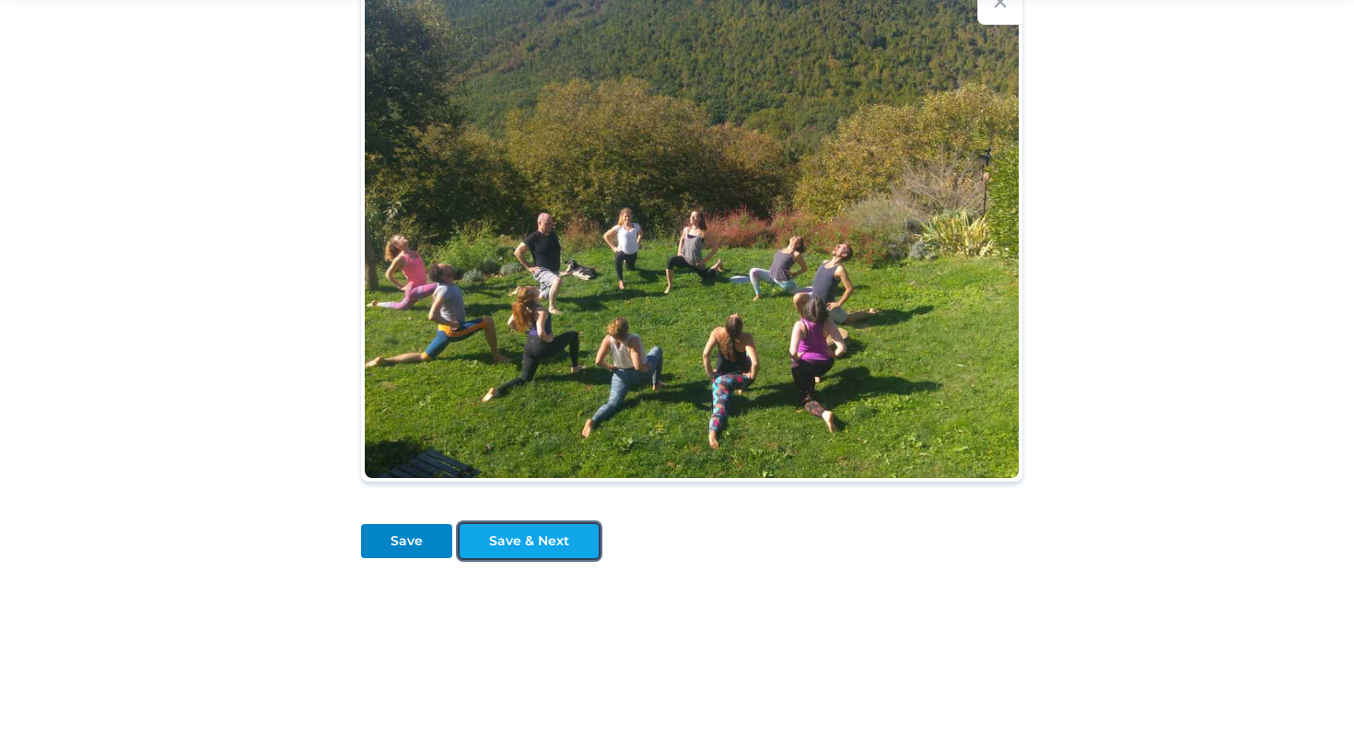
click at [517, 542] on div "Save & Next" at bounding box center [529, 541] width 80 height 19
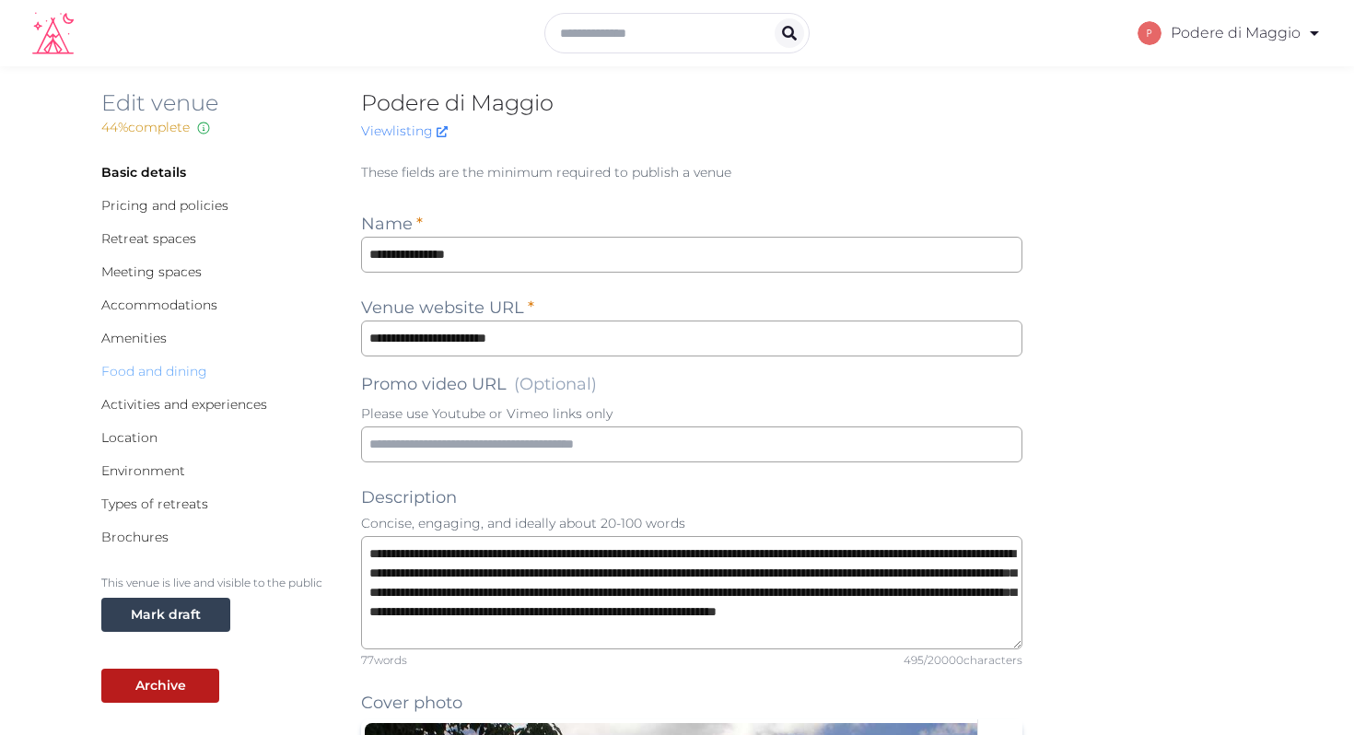
click at [162, 369] on link "Food and dining" at bounding box center [154, 371] width 106 height 17
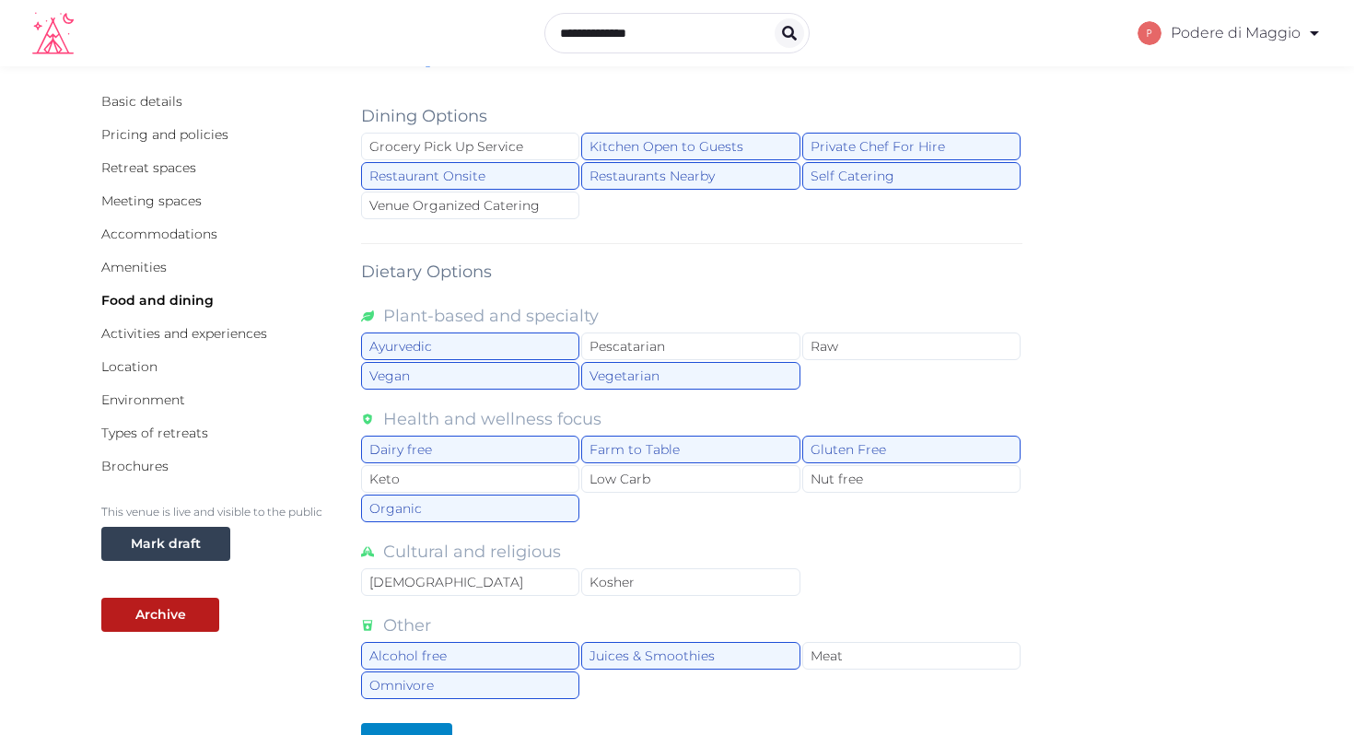
scroll to position [66, 0]
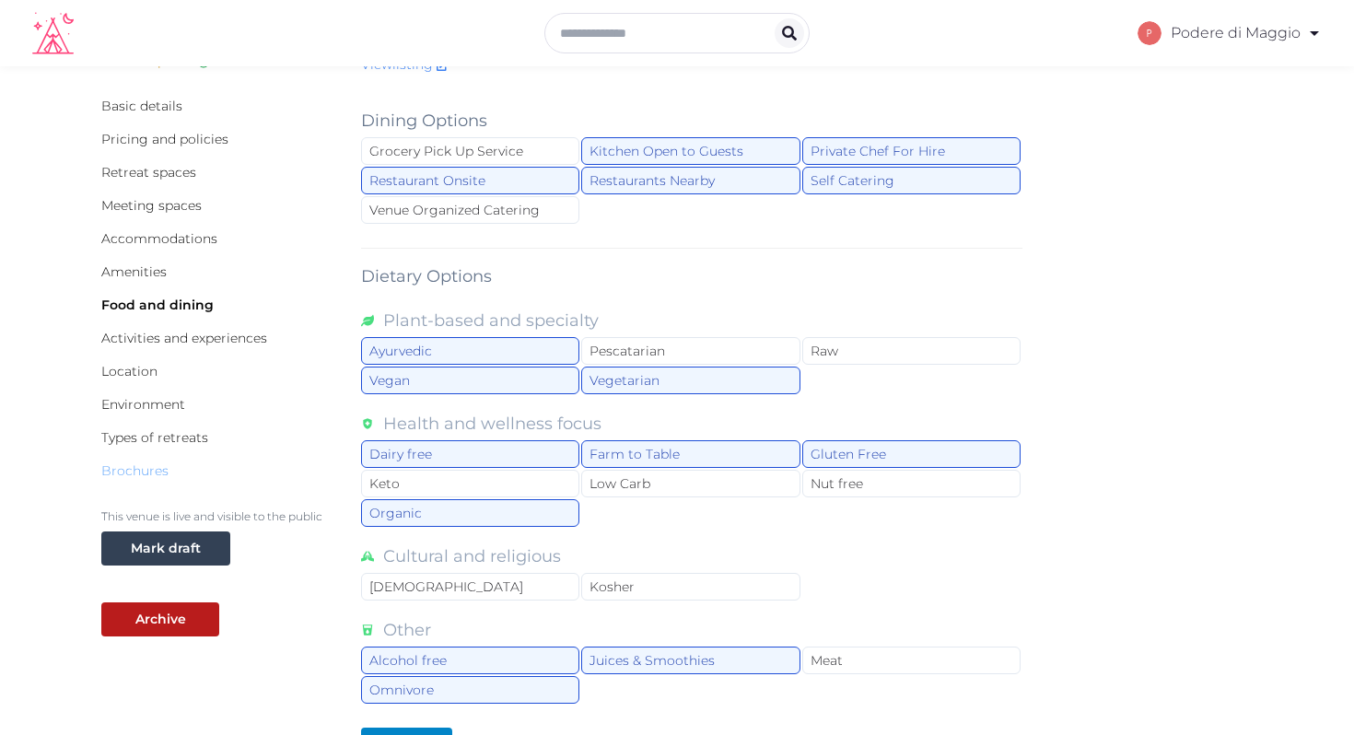
click at [143, 469] on link "Brochures" at bounding box center [134, 471] width 67 height 17
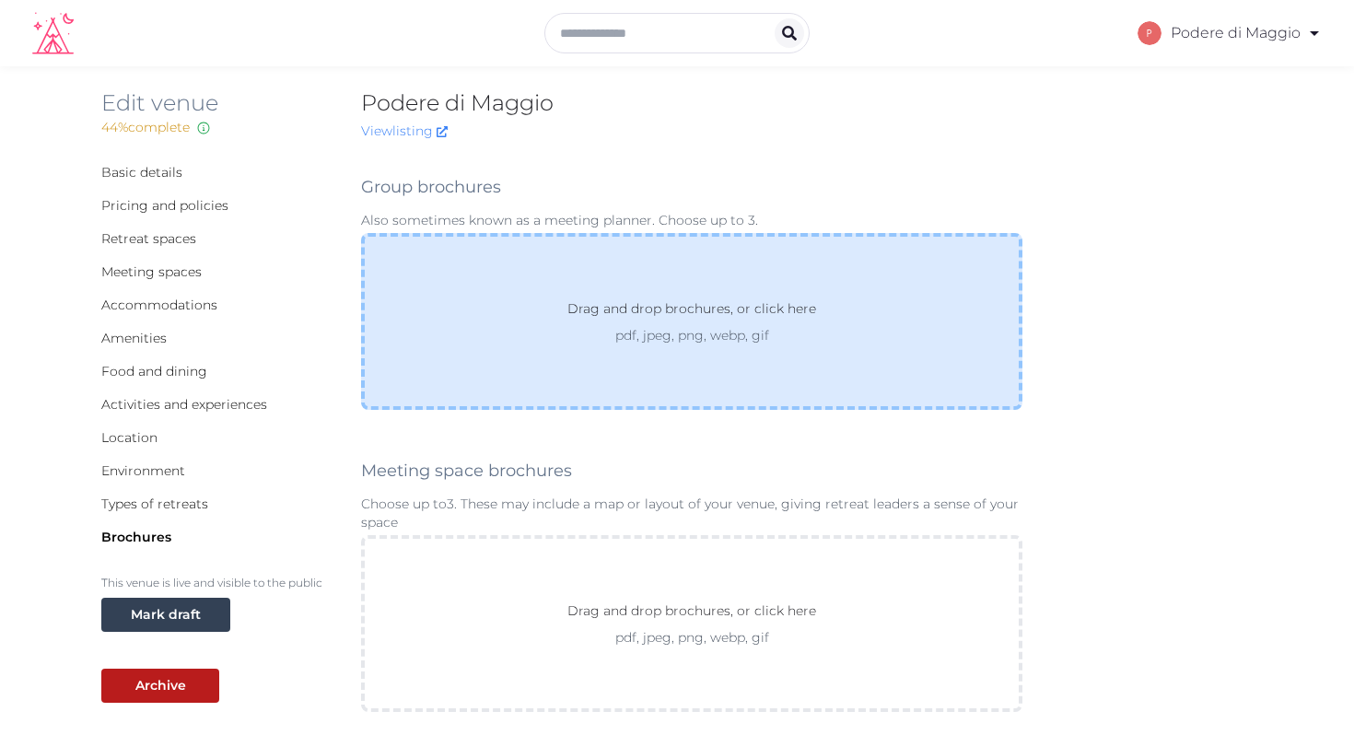
click at [675, 311] on p "Drag and drop brochures, or click here" at bounding box center [692, 313] width 278 height 28
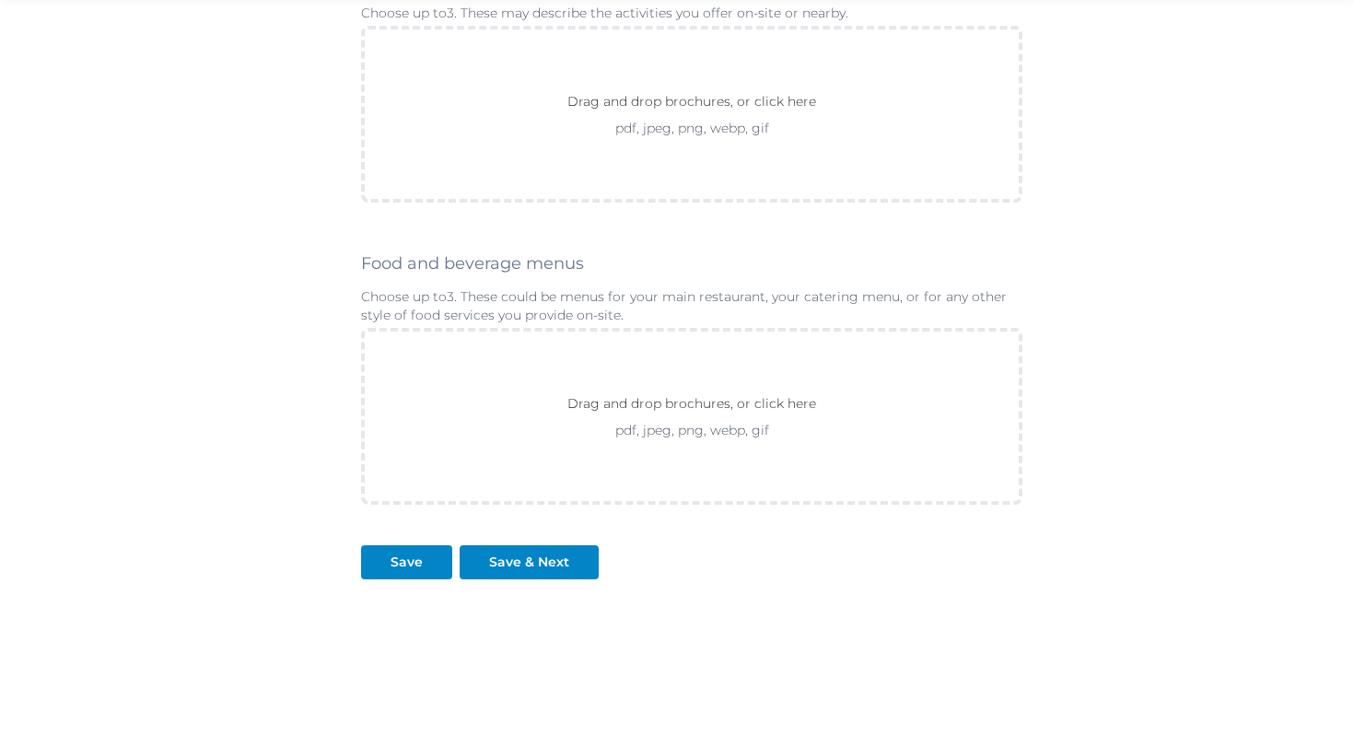
scroll to position [904, 0]
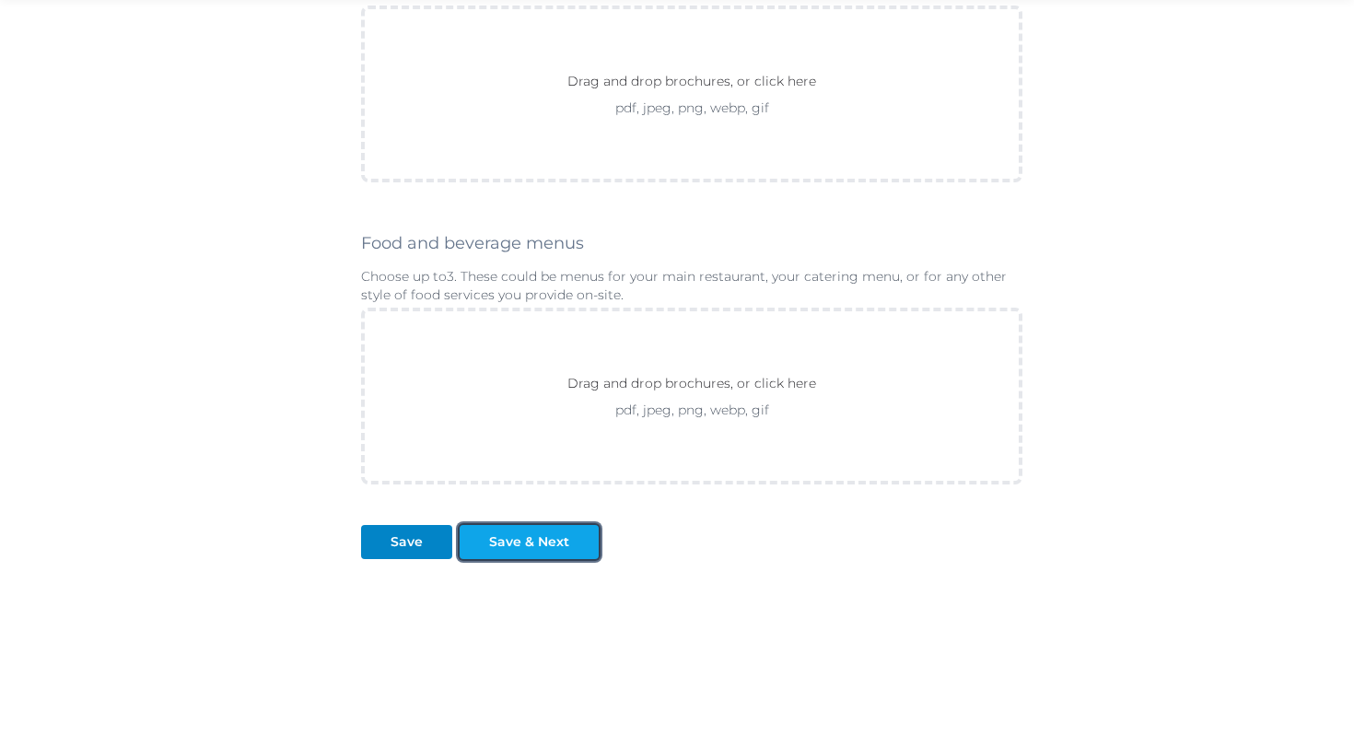
click at [523, 543] on div "Save & Next" at bounding box center [529, 542] width 80 height 19
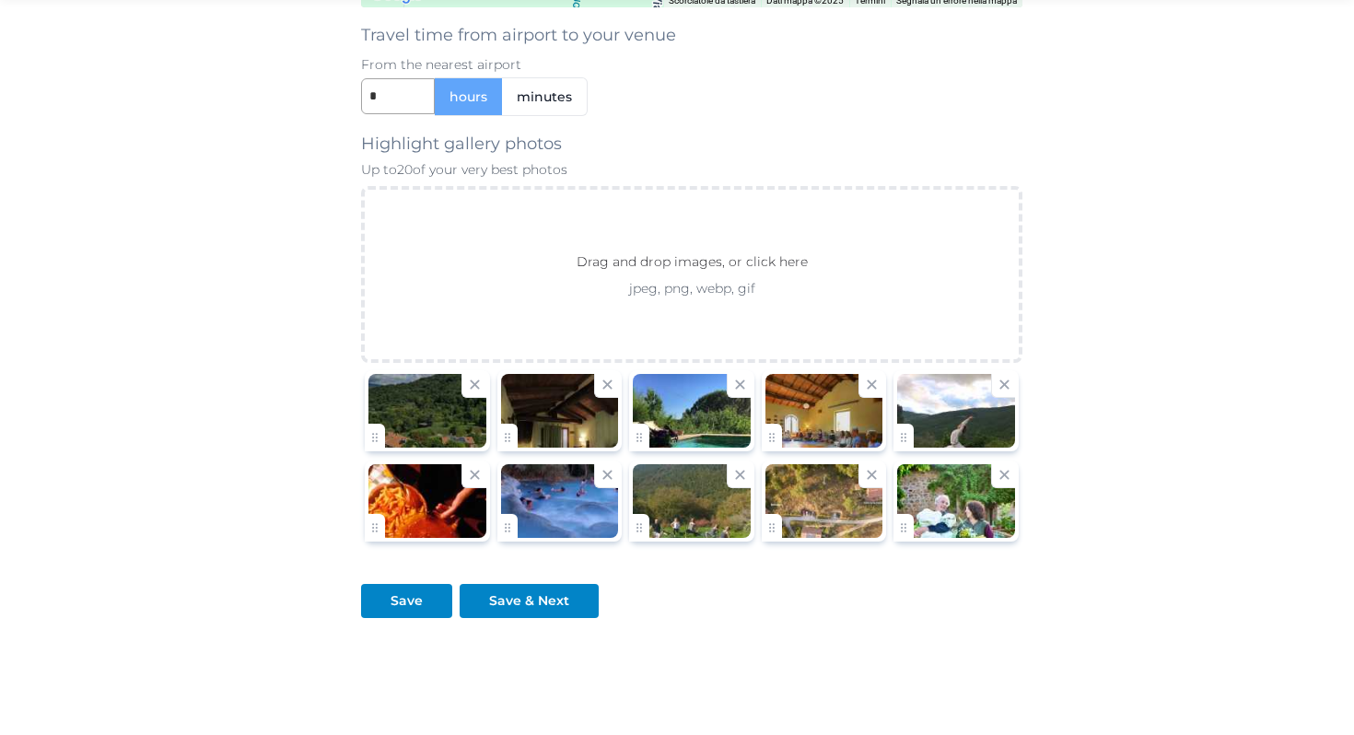
scroll to position [1951, 0]
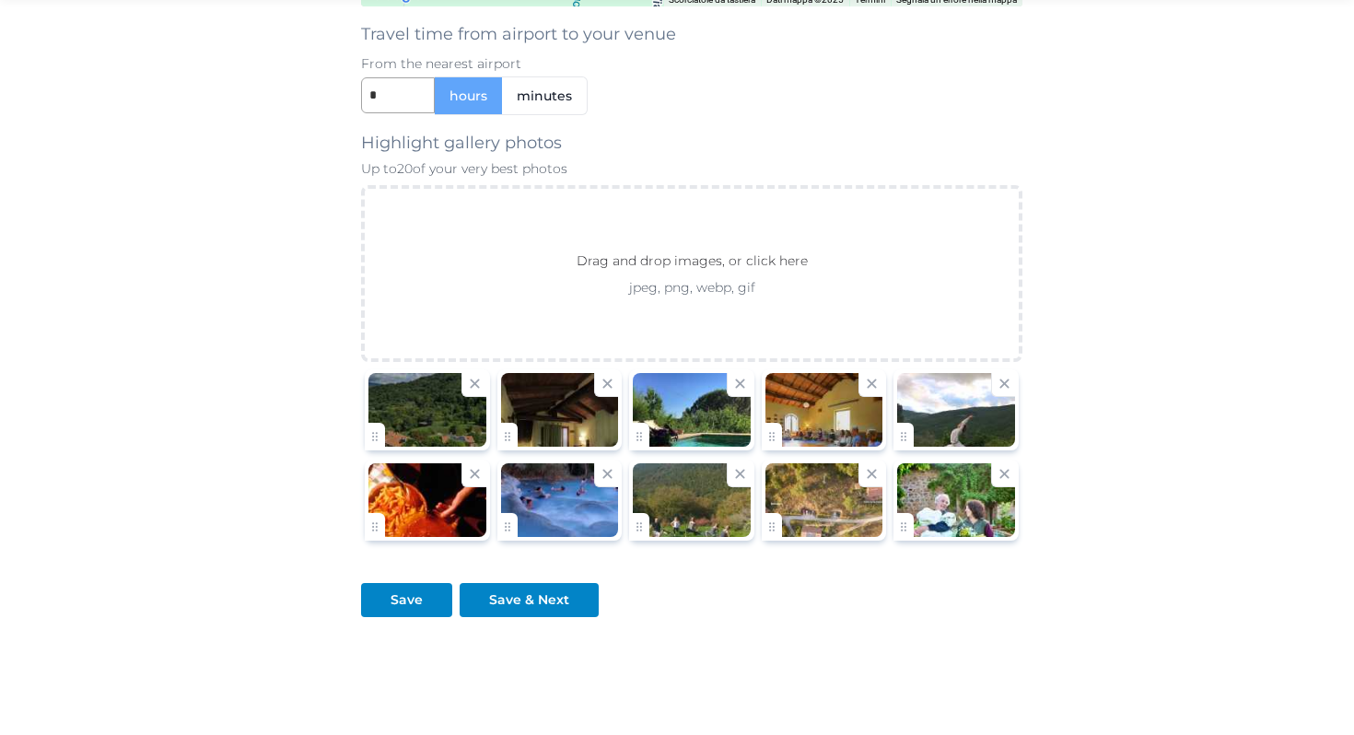
click at [423, 411] on div at bounding box center [428, 410] width 118 height 74
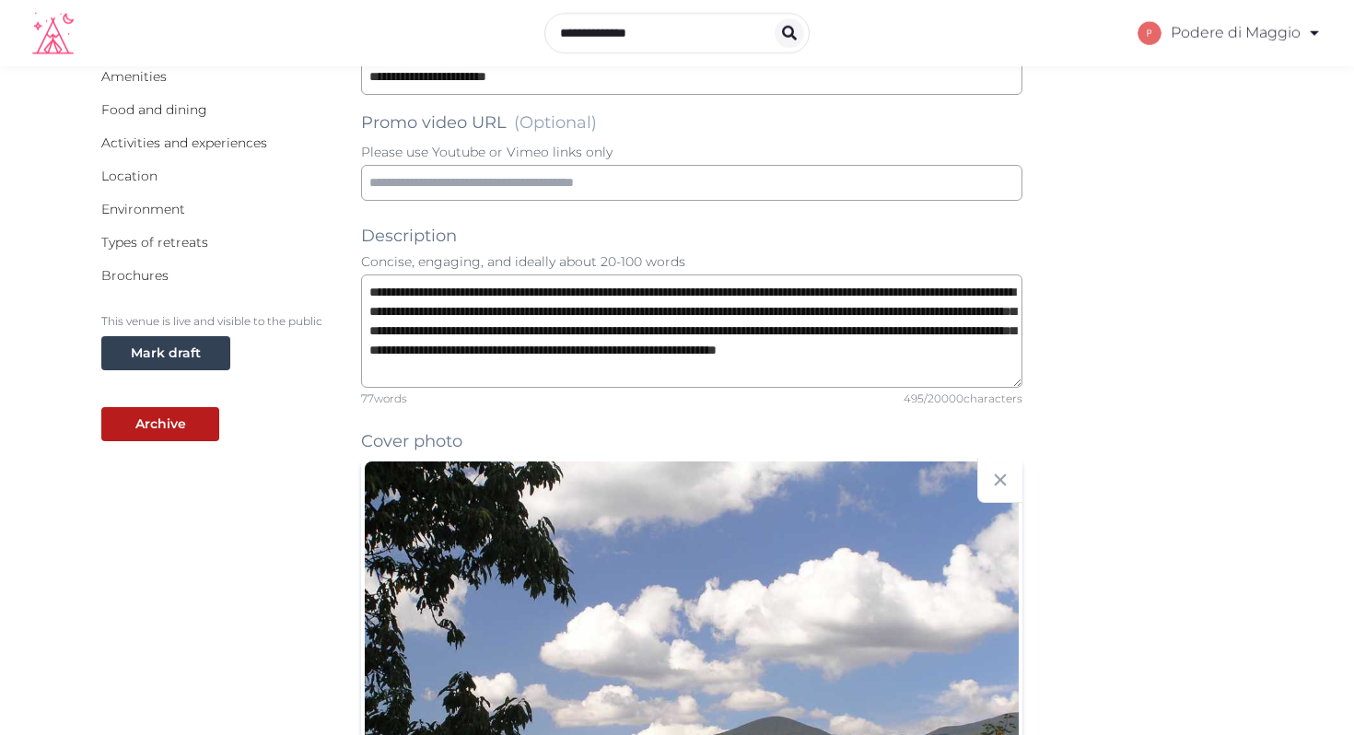
scroll to position [0, 0]
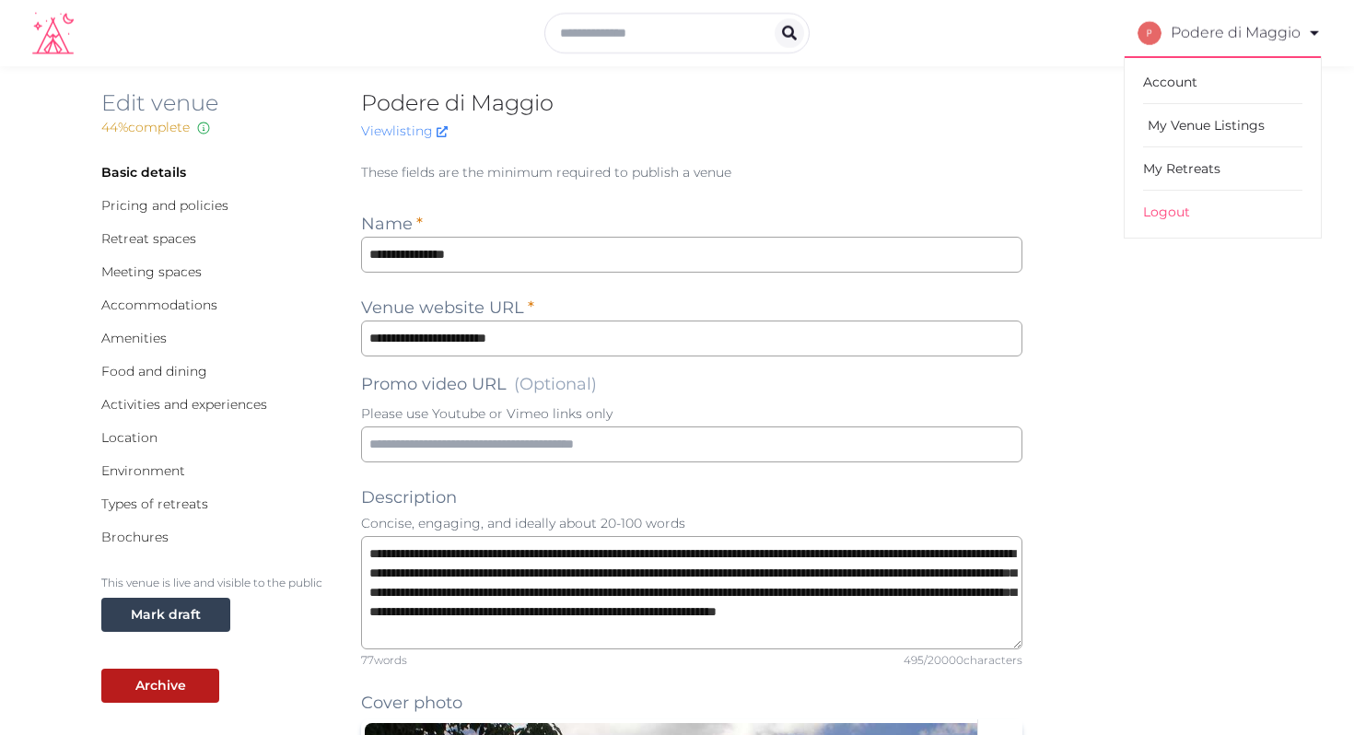
click at [1173, 122] on link "My Venue Listings" at bounding box center [1222, 125] width 159 height 43
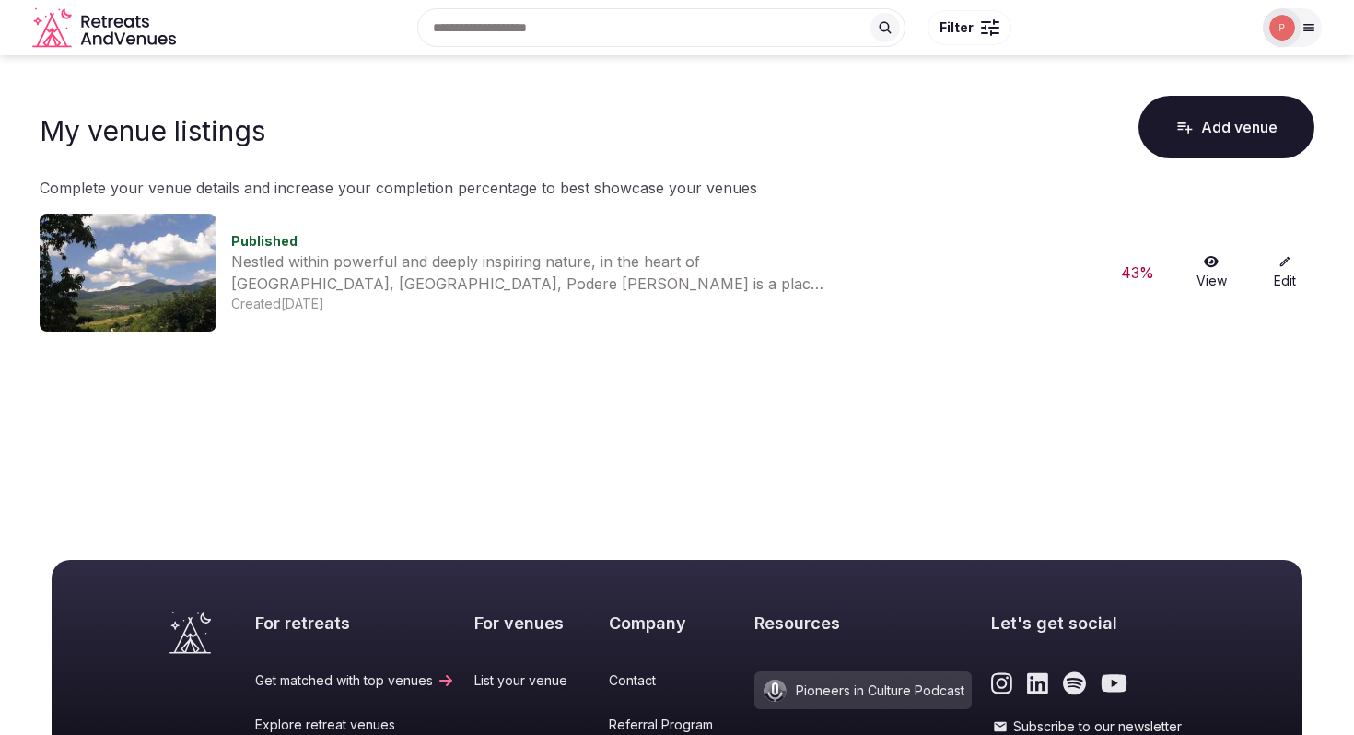
click at [1211, 258] on icon at bounding box center [1211, 261] width 15 height 13
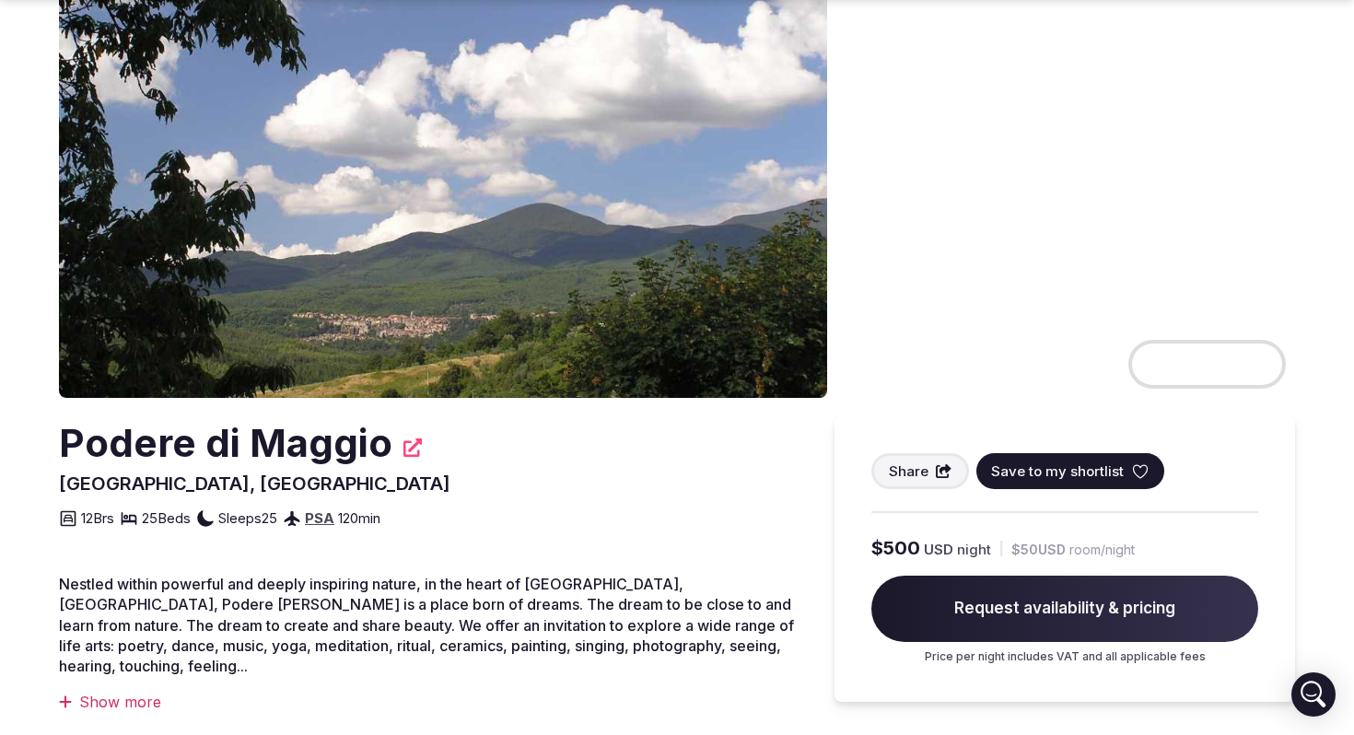
scroll to position [142, 0]
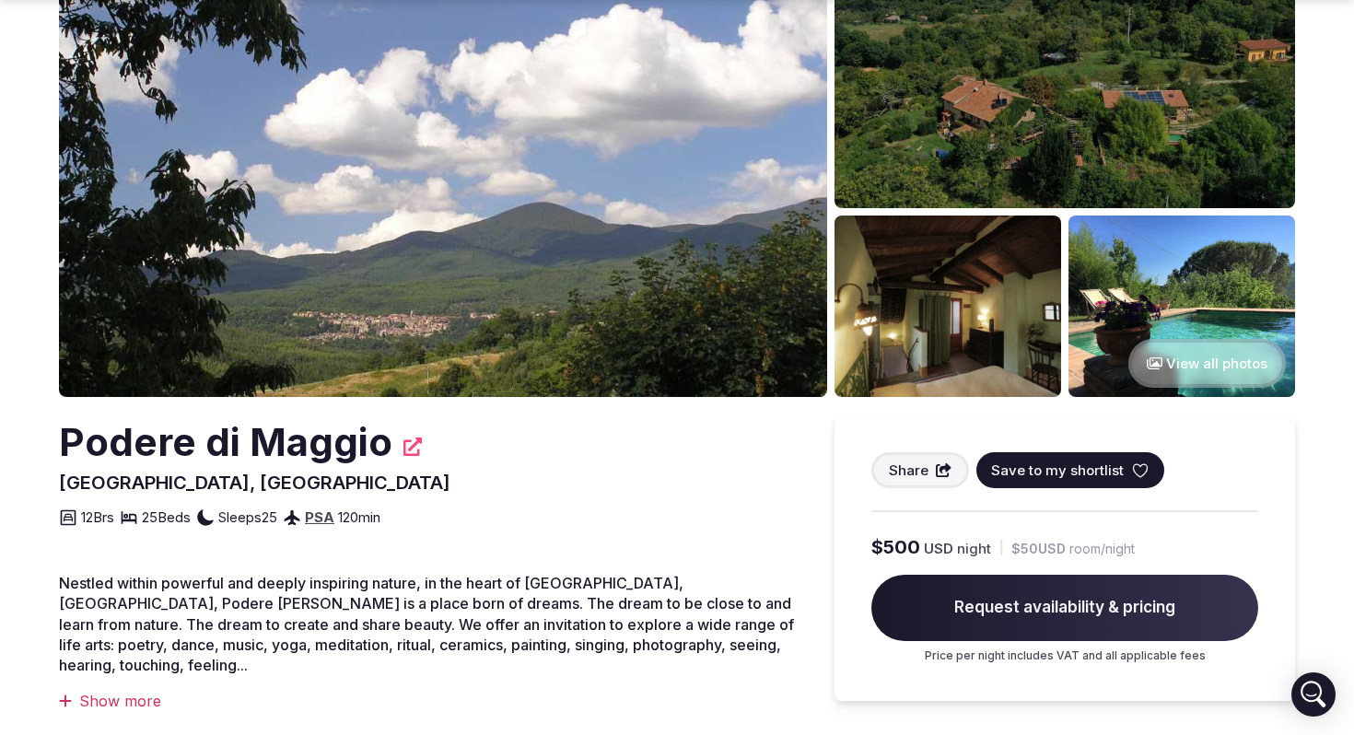
click at [1201, 339] on button "View all photos" at bounding box center [1208, 363] width 158 height 49
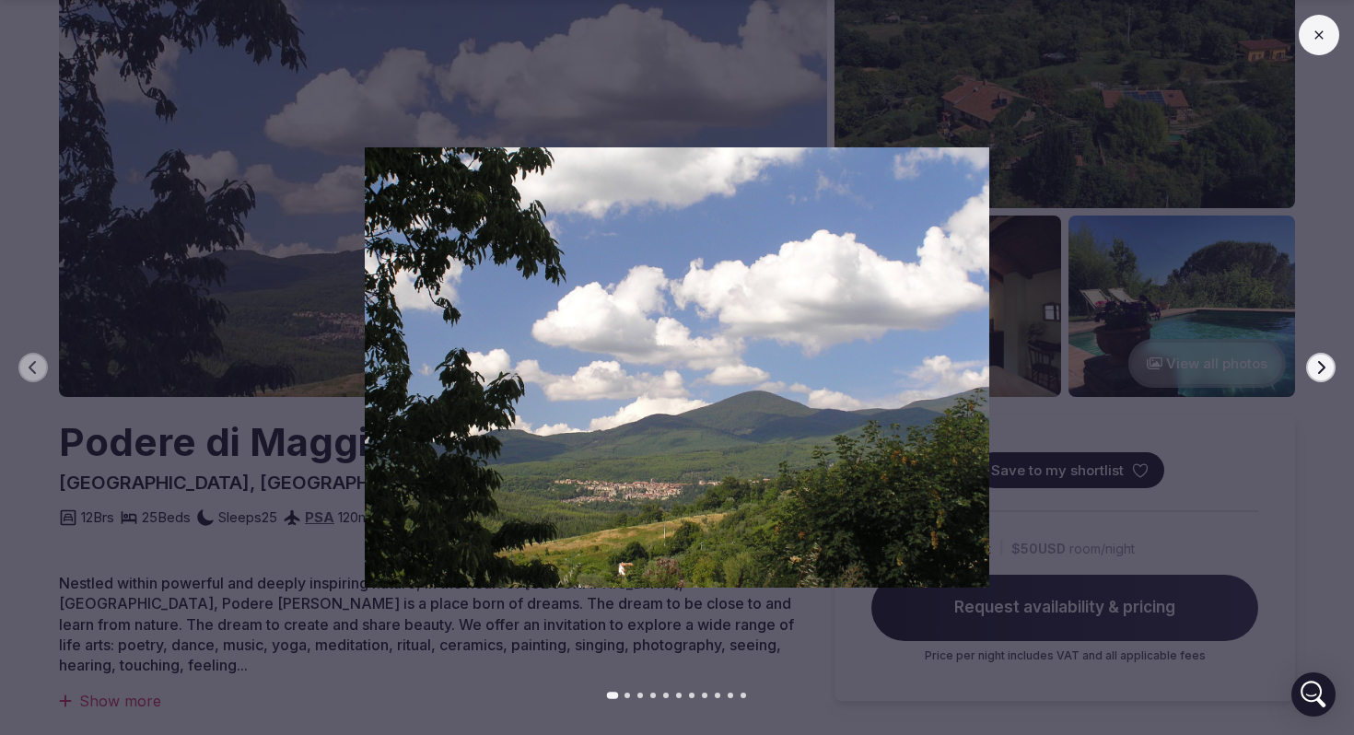
click at [1319, 365] on icon "button" at bounding box center [1321, 367] width 15 height 15
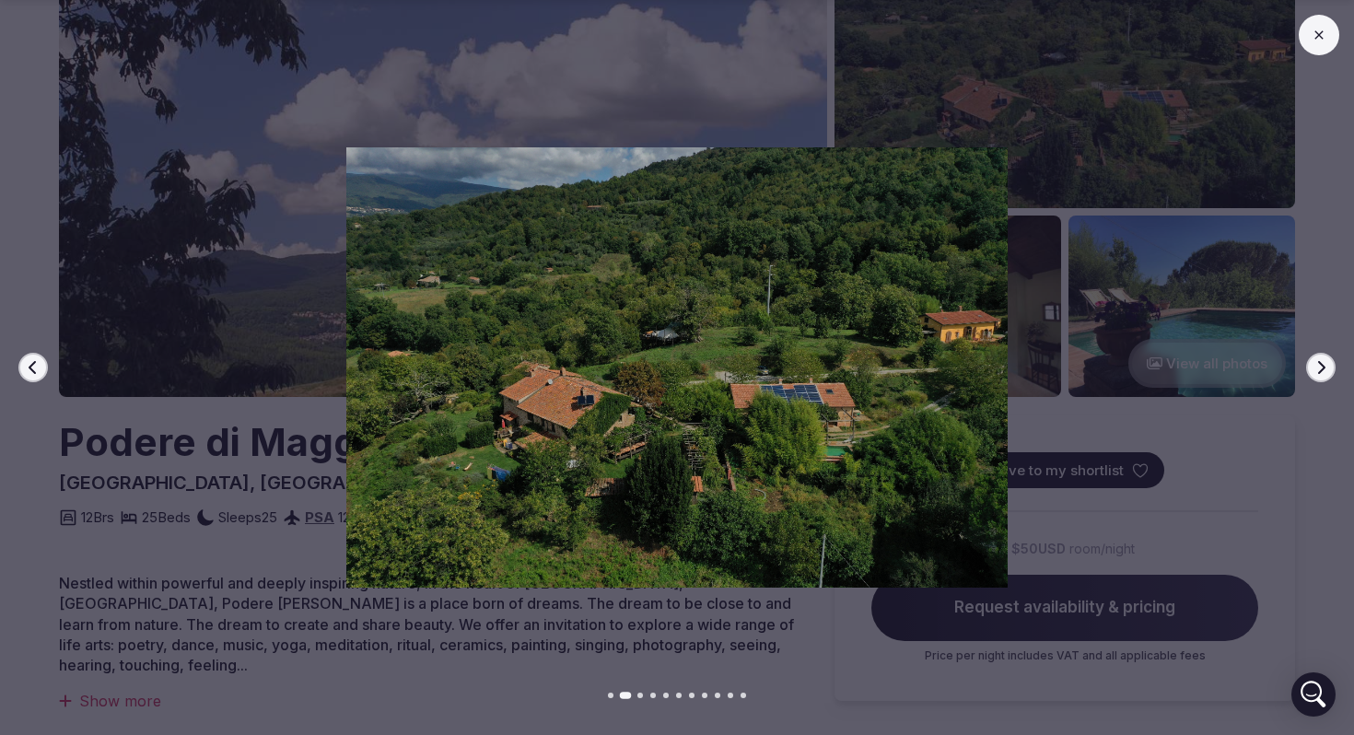
click at [1319, 365] on icon "button" at bounding box center [1321, 367] width 15 height 15
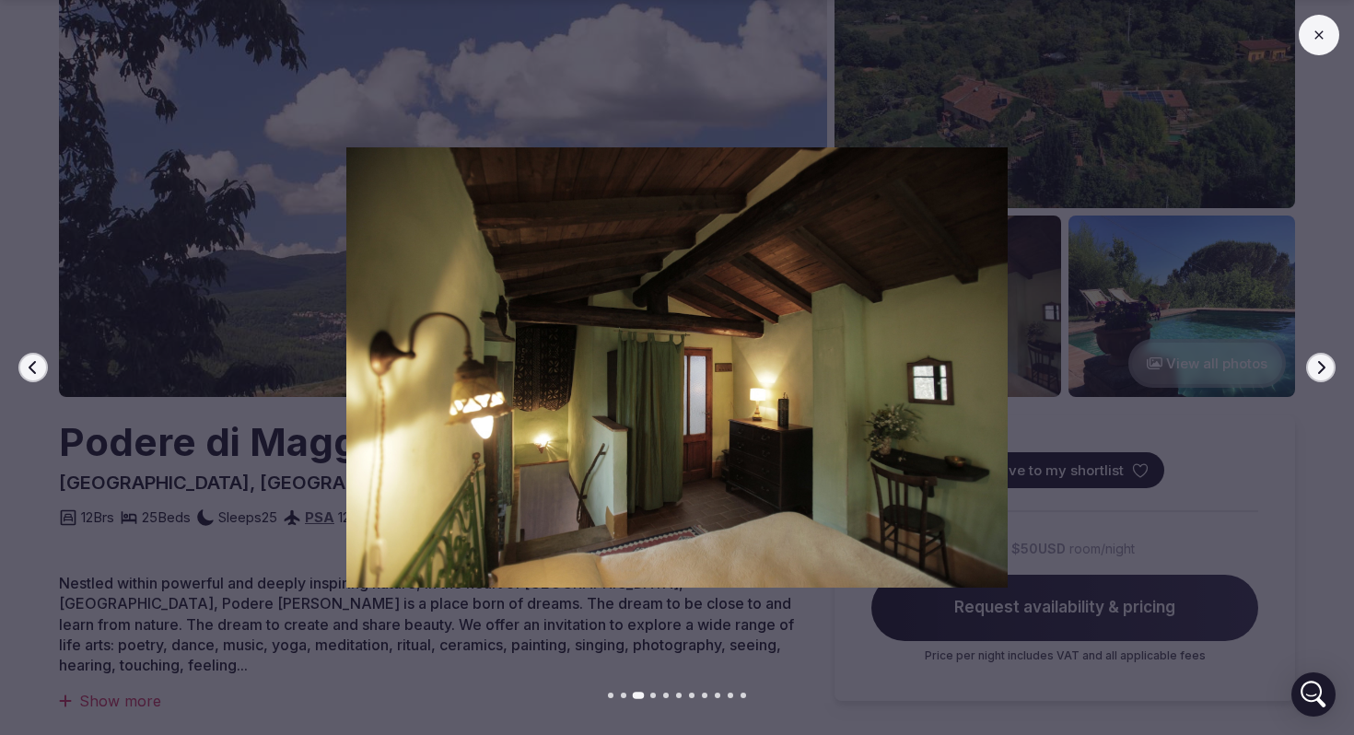
click at [1319, 365] on icon "button" at bounding box center [1321, 367] width 15 height 15
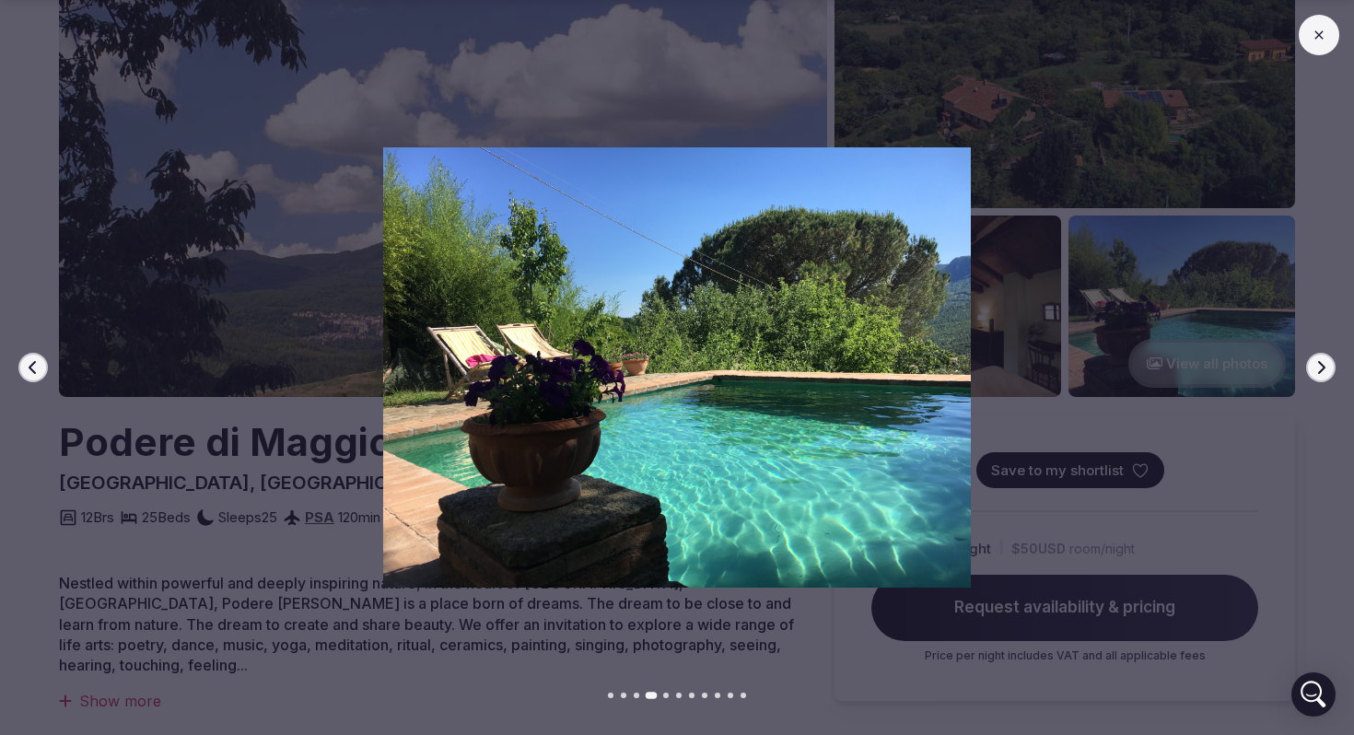
click at [1319, 365] on icon "button" at bounding box center [1321, 367] width 15 height 15
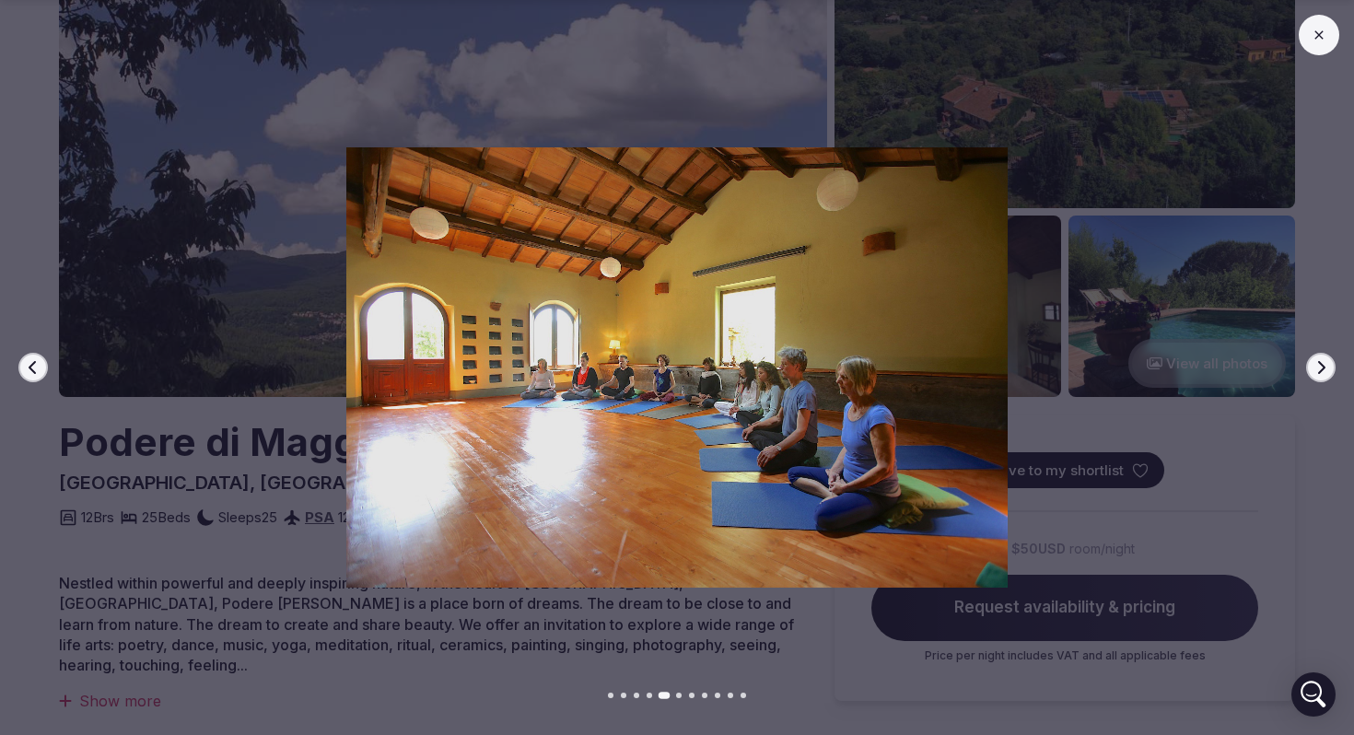
click at [1319, 365] on icon "button" at bounding box center [1321, 367] width 15 height 15
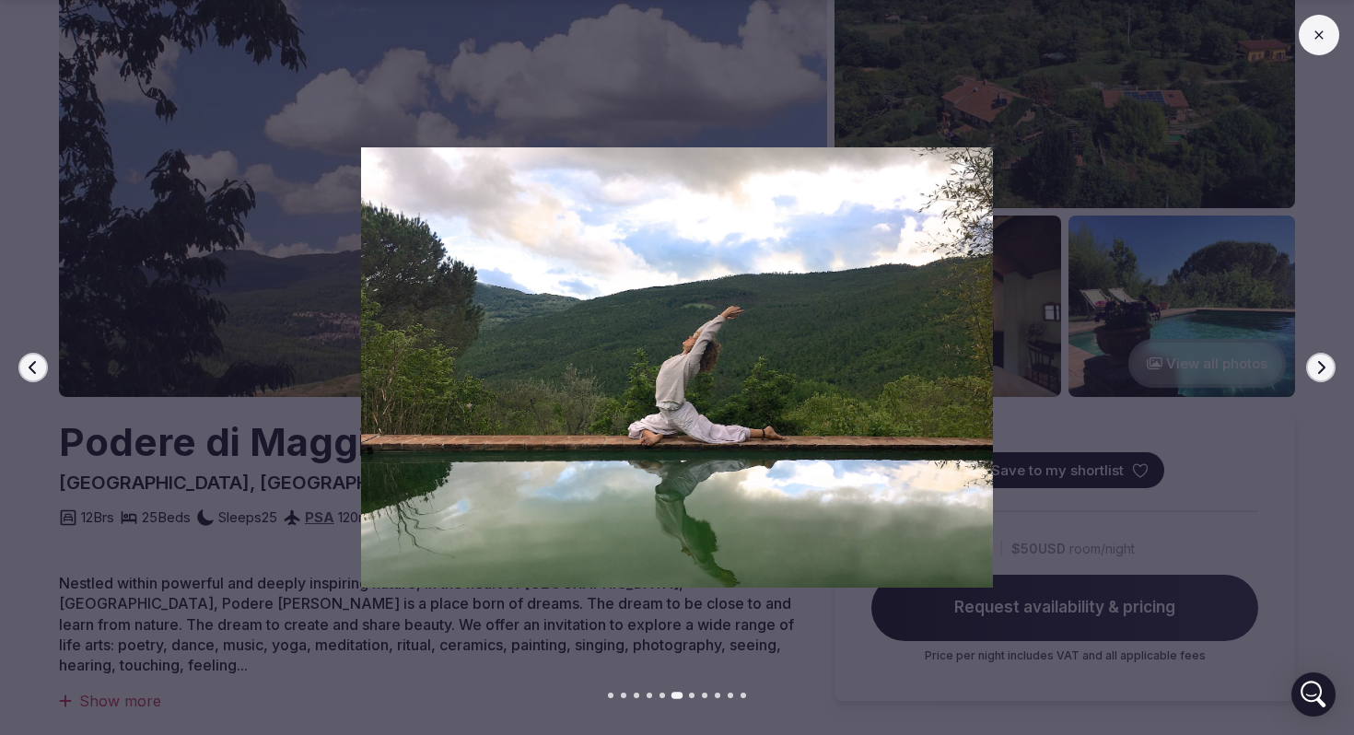
click at [1319, 365] on icon "button" at bounding box center [1321, 367] width 15 height 15
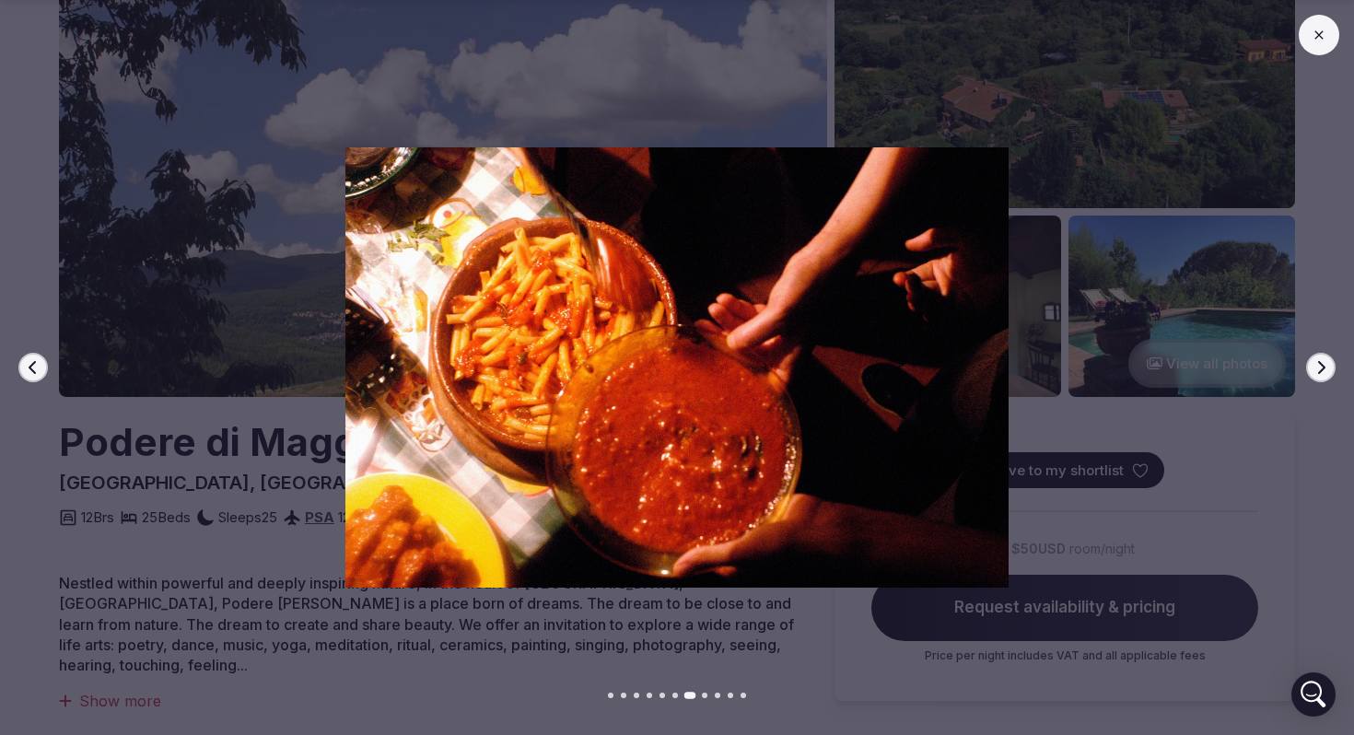
click at [1319, 365] on icon "button" at bounding box center [1321, 367] width 15 height 15
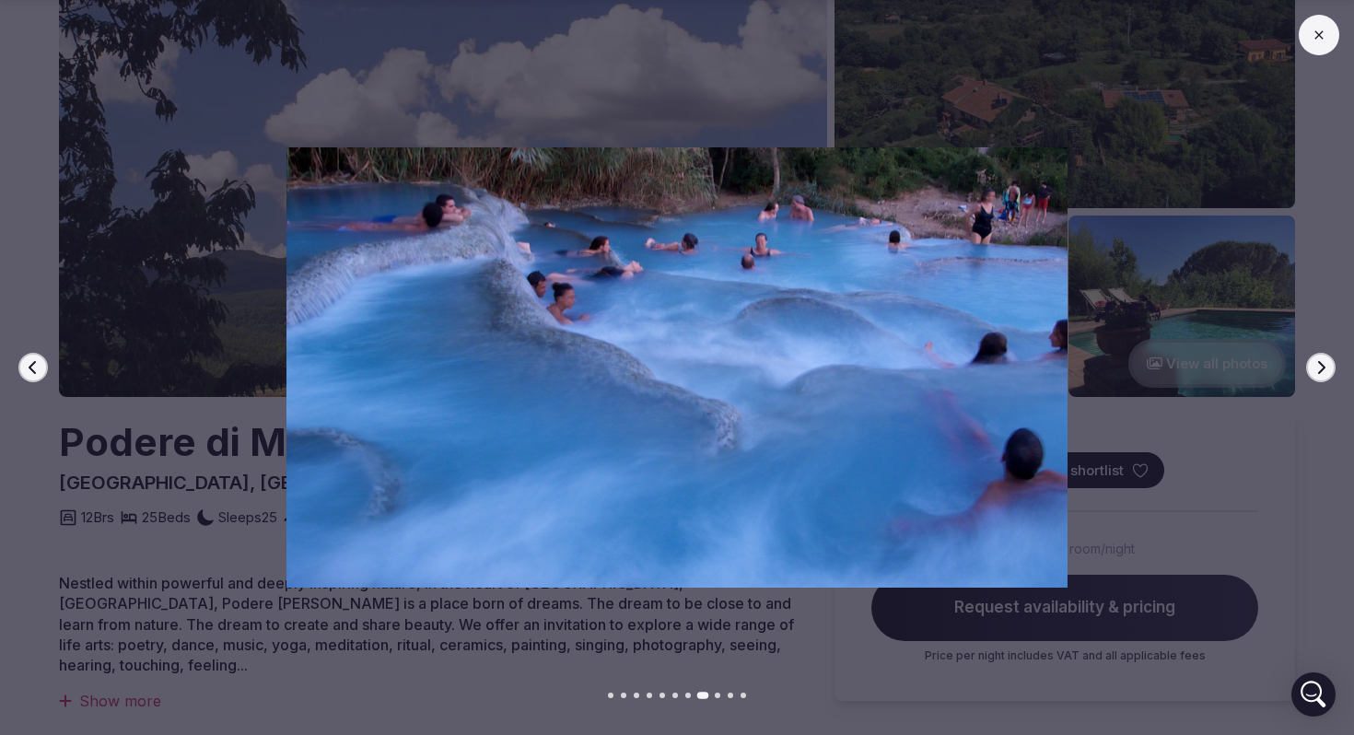
click at [1319, 365] on icon "button" at bounding box center [1321, 367] width 15 height 15
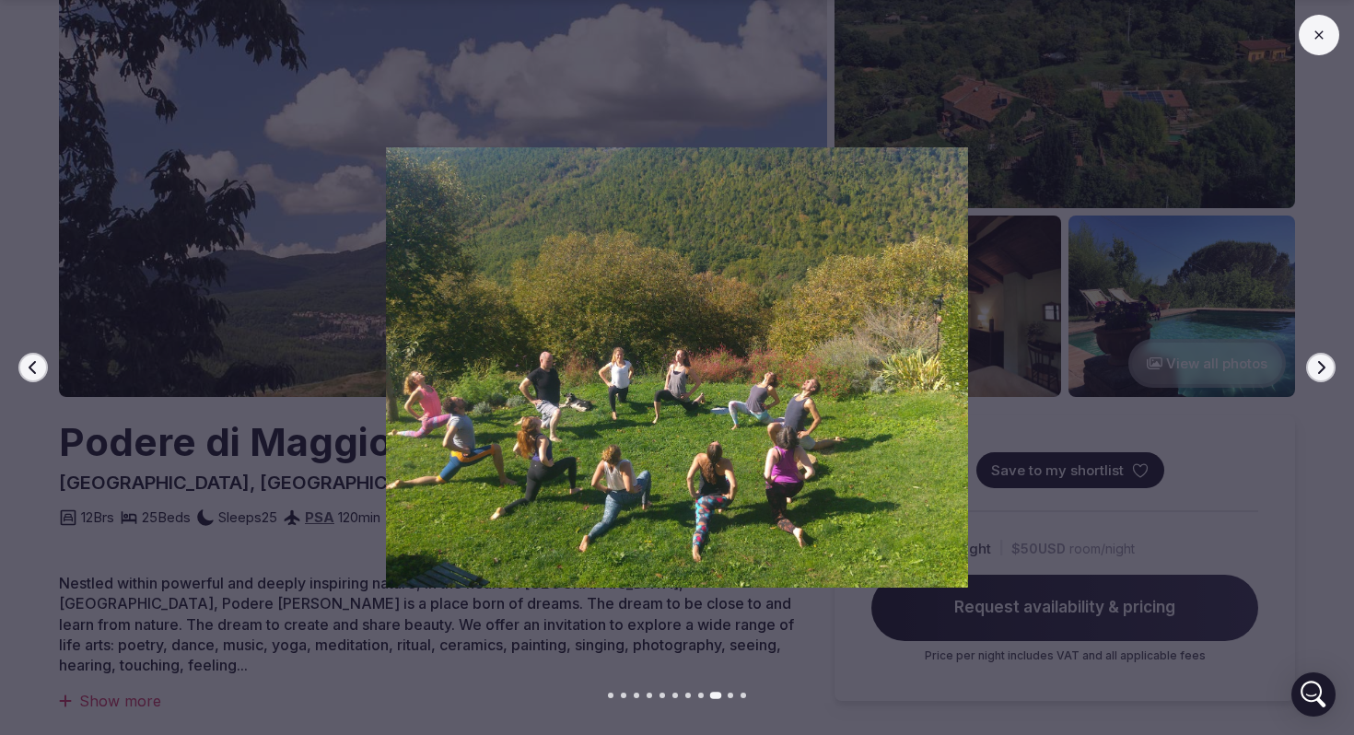
click at [1319, 365] on icon "button" at bounding box center [1321, 367] width 15 height 15
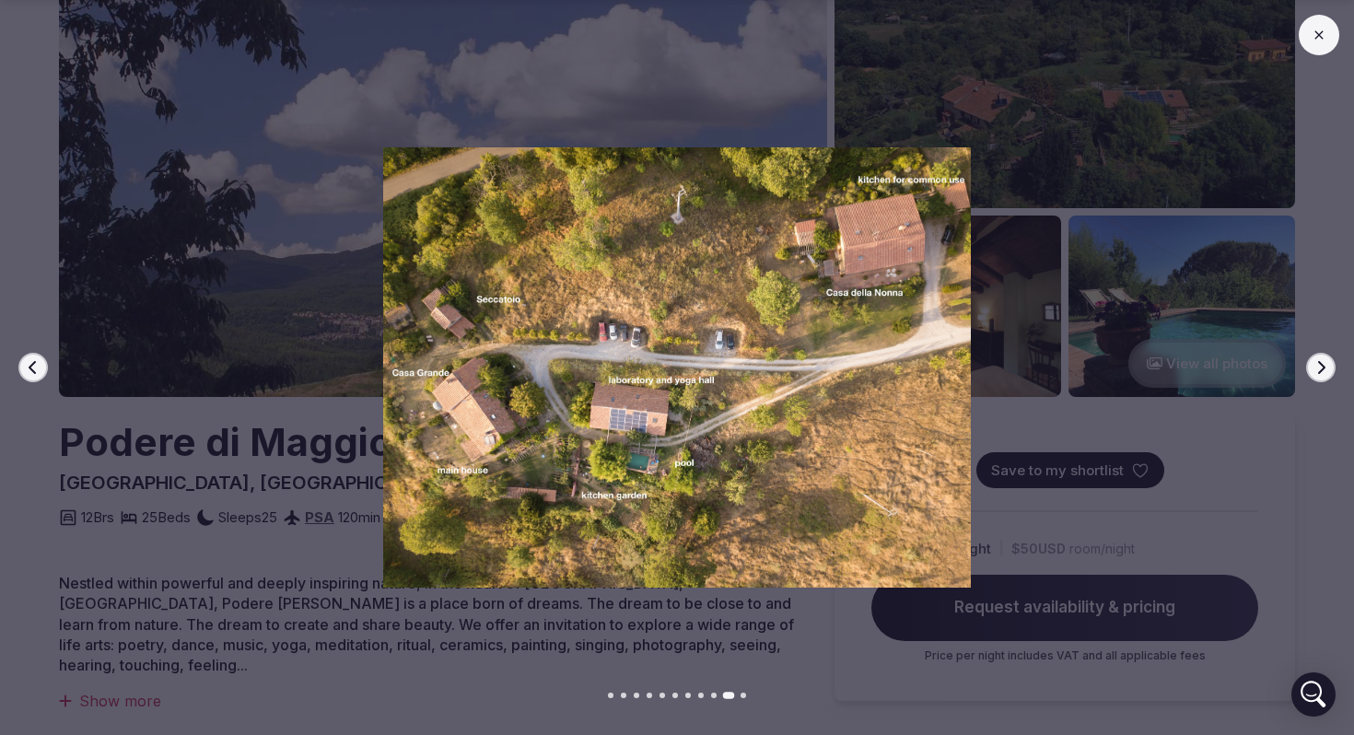
click at [1319, 365] on icon "button" at bounding box center [1321, 367] width 15 height 15
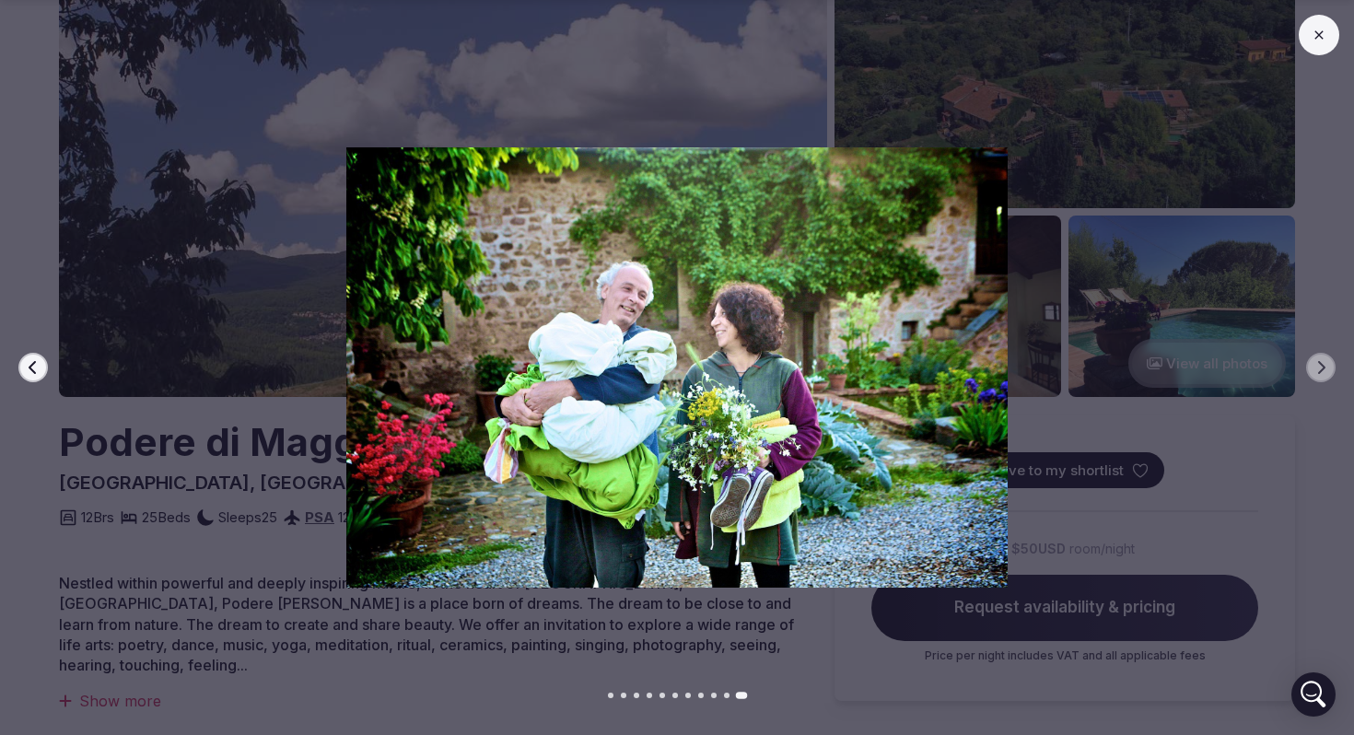
click at [1316, 27] on button at bounding box center [1319, 35] width 41 height 41
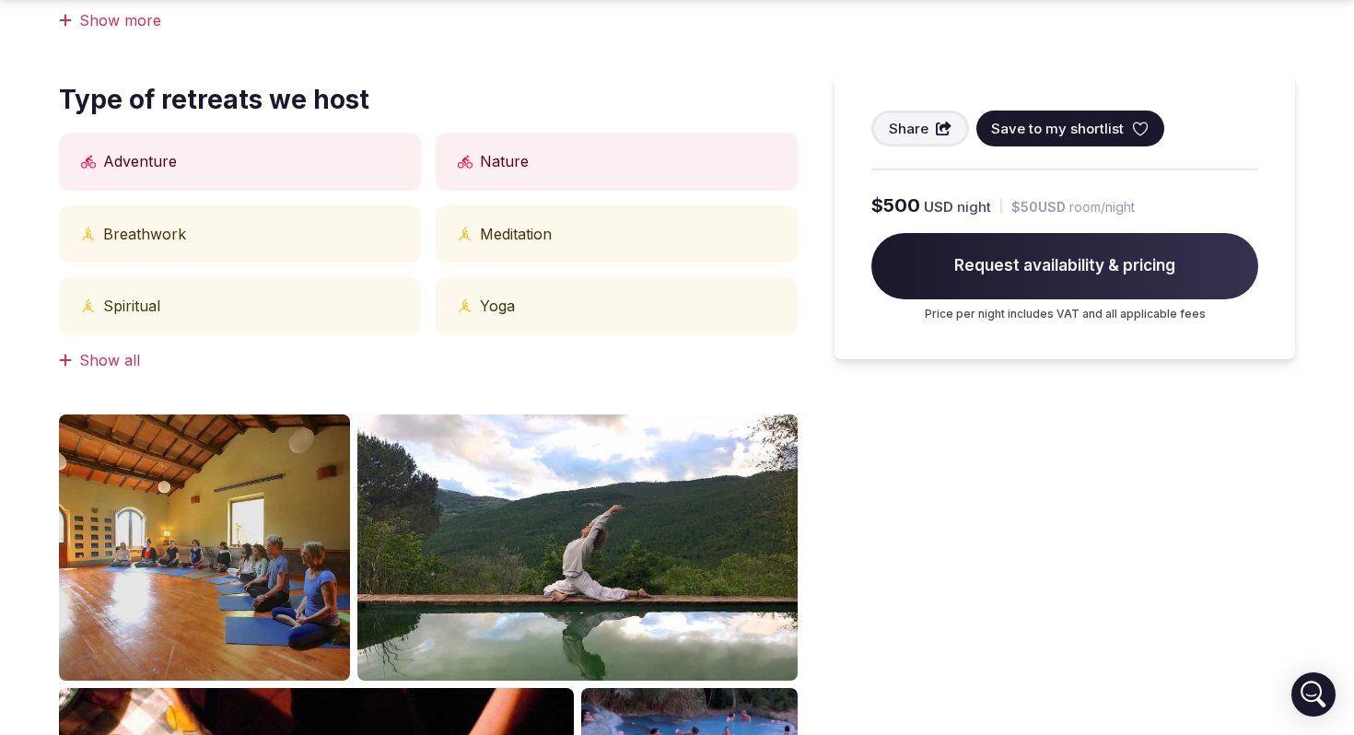
scroll to position [824, 0]
click at [123, 349] on div "Show all" at bounding box center [428, 359] width 739 height 20
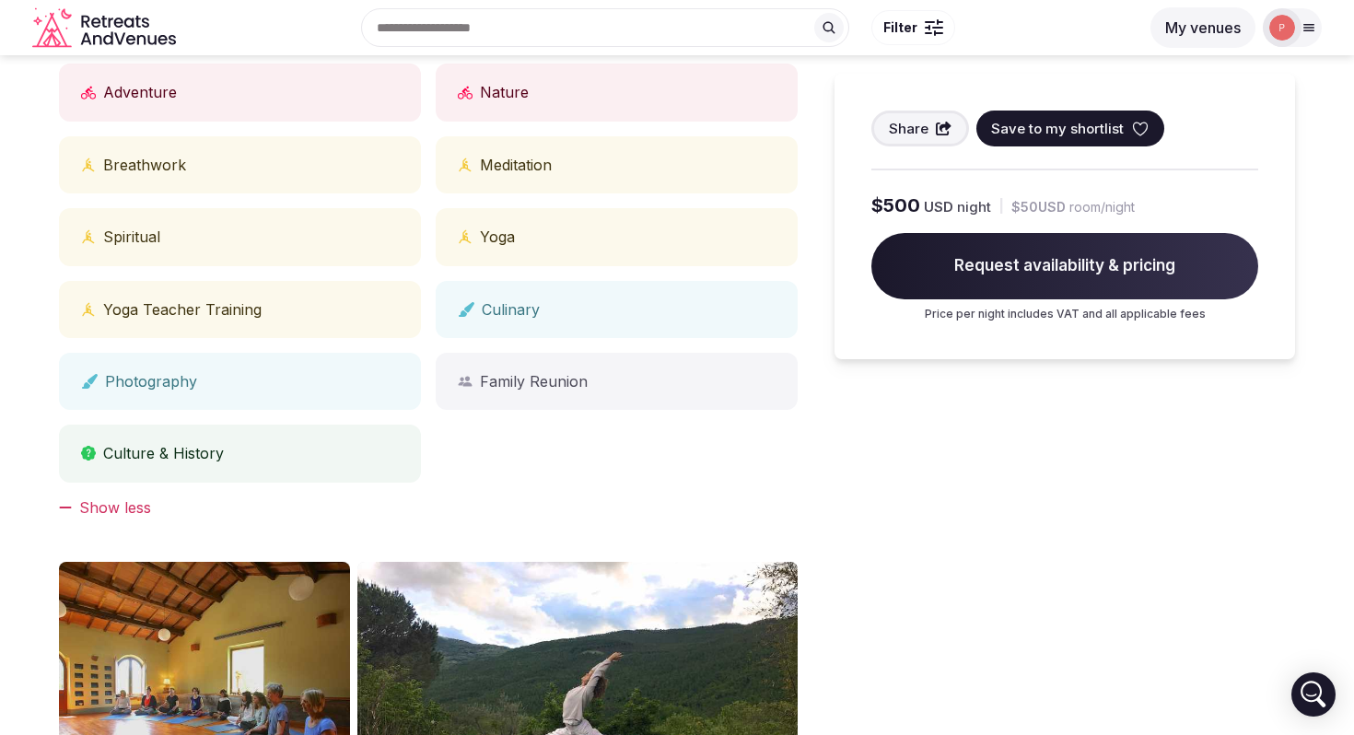
scroll to position [889, 0]
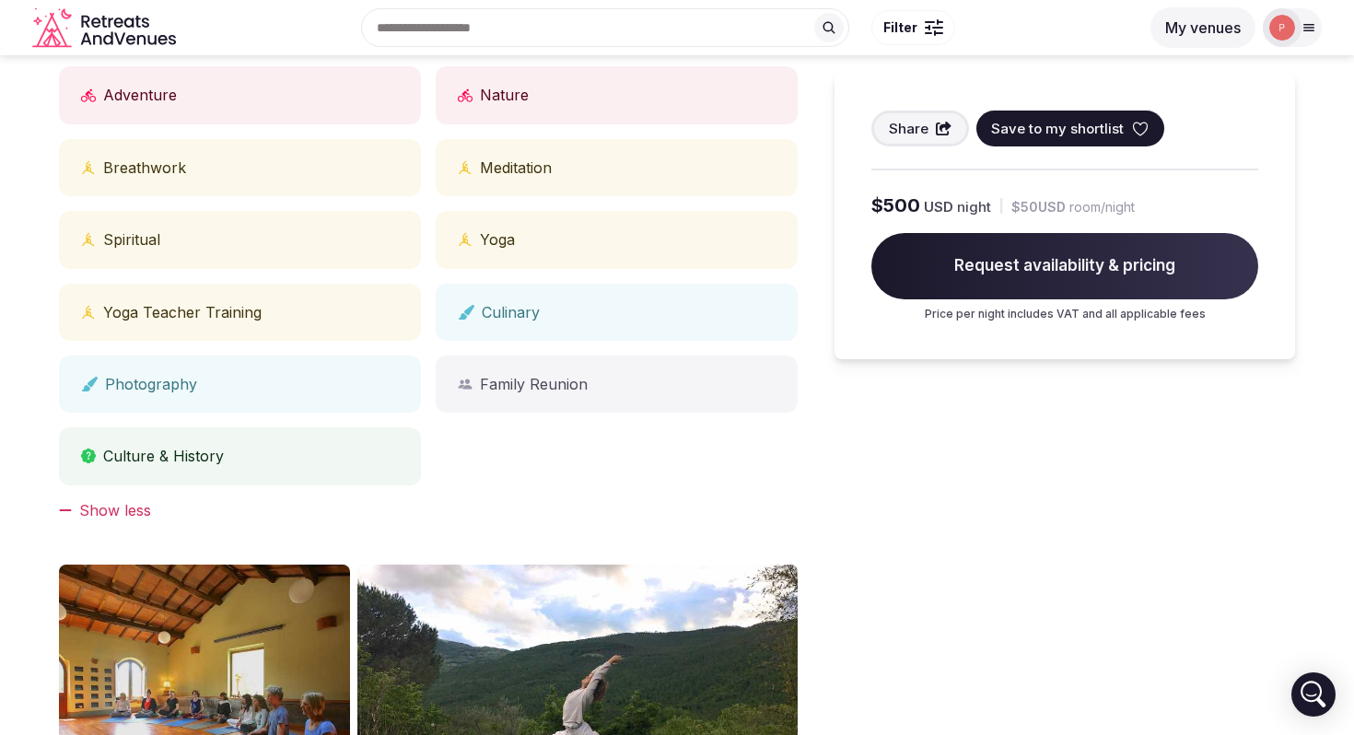
click at [503, 290] on div "Culinary" at bounding box center [617, 312] width 362 height 57
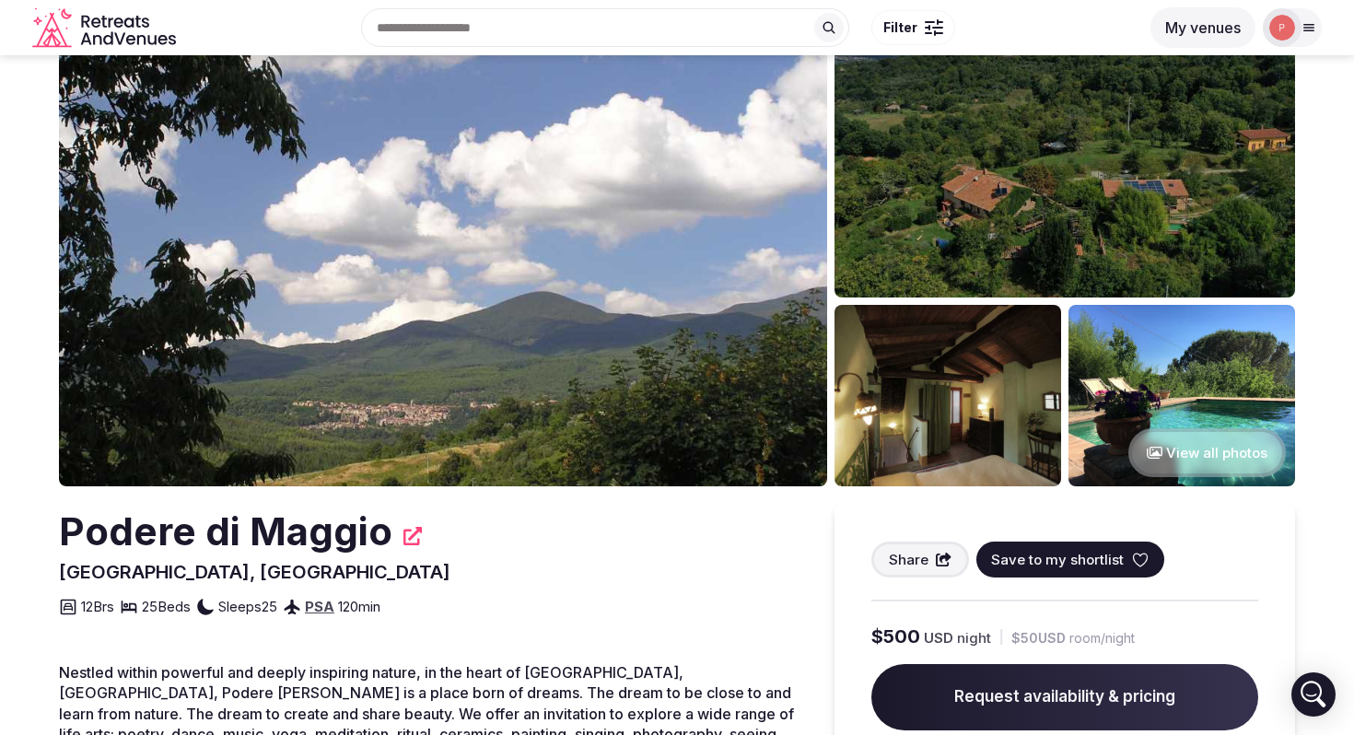
scroll to position [0, 0]
